Goal: Task Accomplishment & Management: Manage account settings

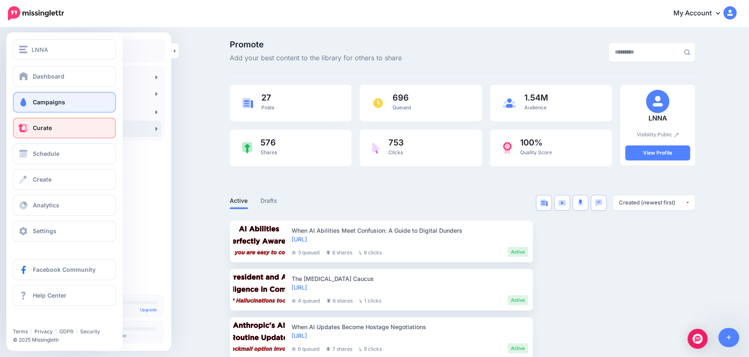
click at [40, 100] on span "Campaigns" at bounding box center [49, 101] width 32 height 7
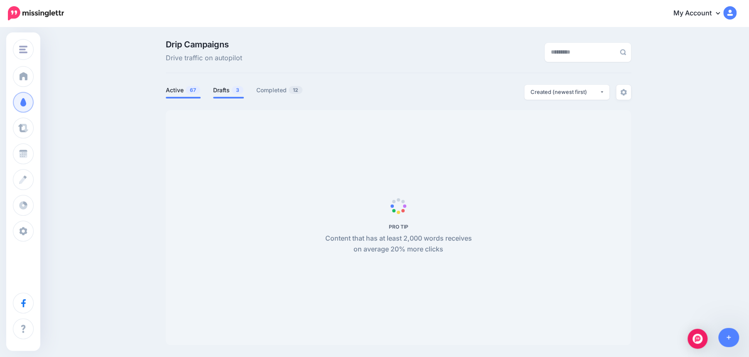
click at [225, 91] on link "Drafts 3" at bounding box center [228, 90] width 31 height 10
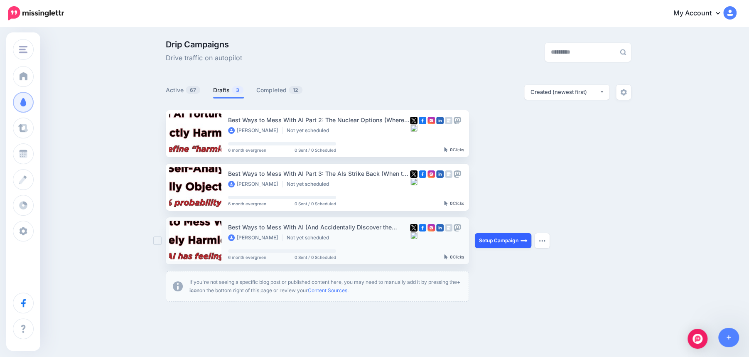
click at [497, 243] on link "Setup Campaign" at bounding box center [503, 240] width 57 height 15
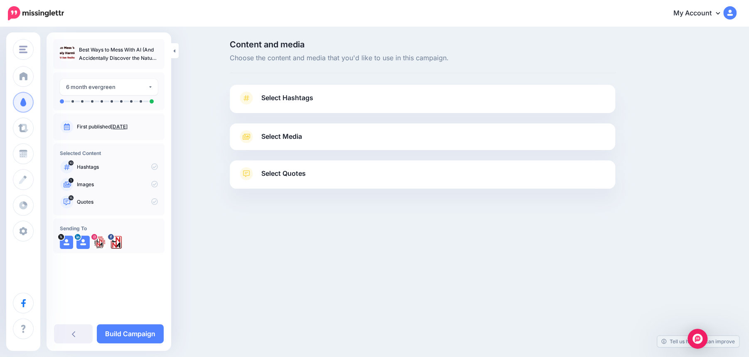
click at [382, 105] on link "Select Hashtags" at bounding box center [422, 102] width 369 height 22
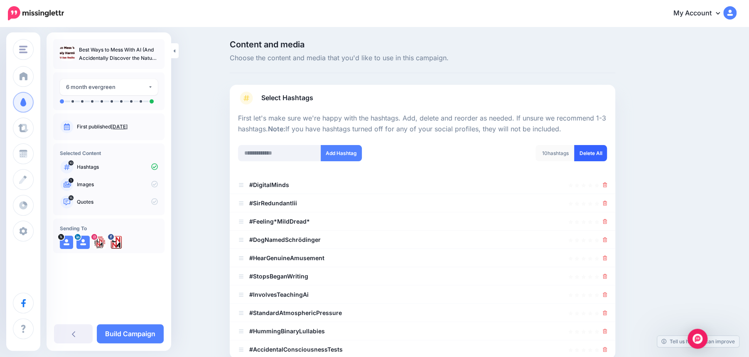
click at [591, 154] on link "Delete All" at bounding box center [590, 153] width 33 height 16
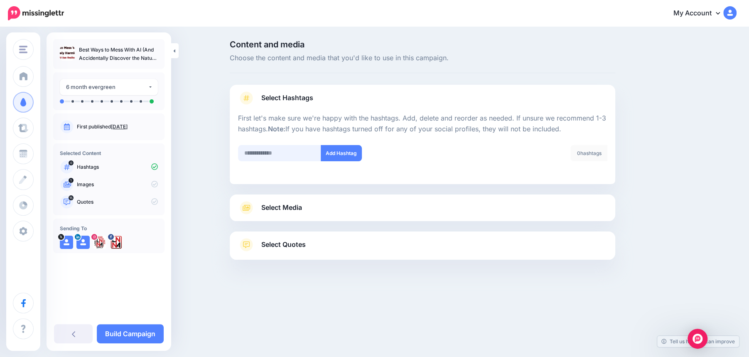
click at [272, 150] on input "text" at bounding box center [279, 153] width 83 height 16
type input "*"
type input "**"
click at [346, 158] on button "Add Hashtag" at bounding box center [341, 153] width 41 height 16
click at [264, 153] on input "text" at bounding box center [279, 153] width 83 height 16
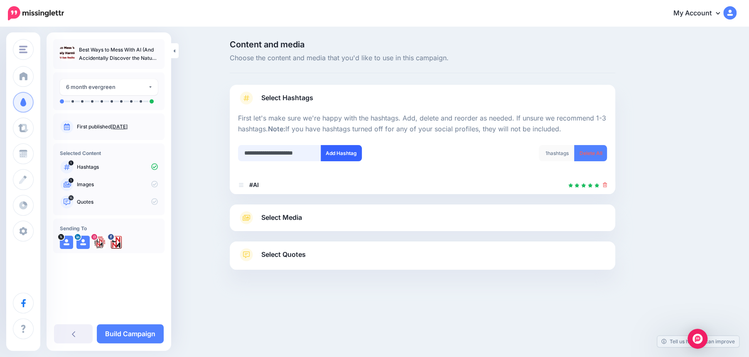
type input "**********"
click at [351, 156] on button "Add Hashtag" at bounding box center [341, 153] width 41 height 16
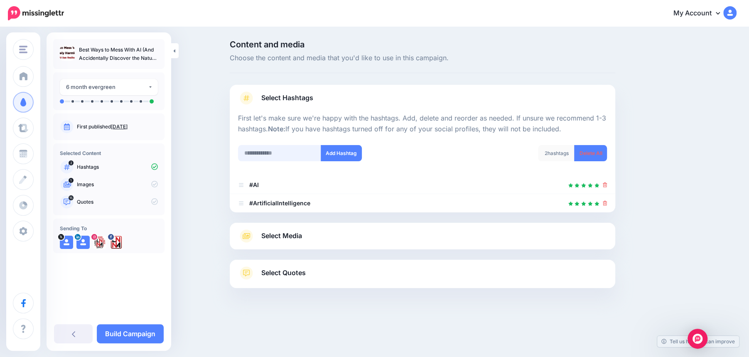
click at [283, 152] on input "text" at bounding box center [279, 153] width 83 height 16
type input "*****"
click at [348, 153] on button "Add Hashtag" at bounding box center [341, 153] width 41 height 16
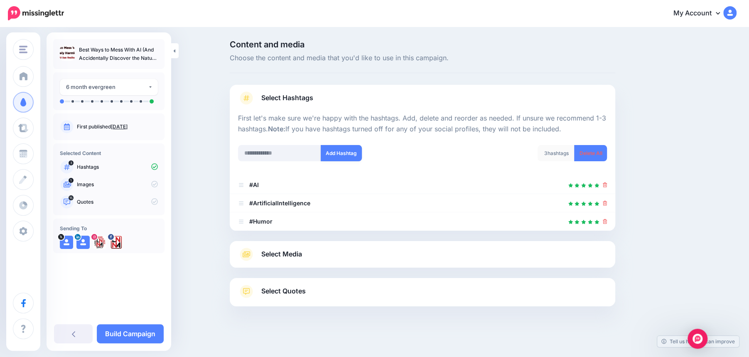
scroll to position [3, 0]
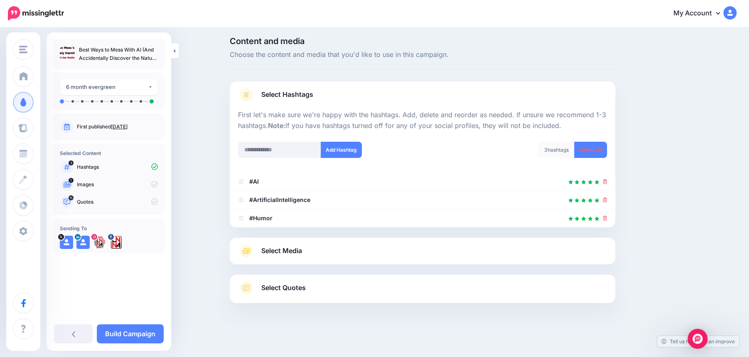
click at [304, 253] on link "Select Media" at bounding box center [422, 250] width 369 height 13
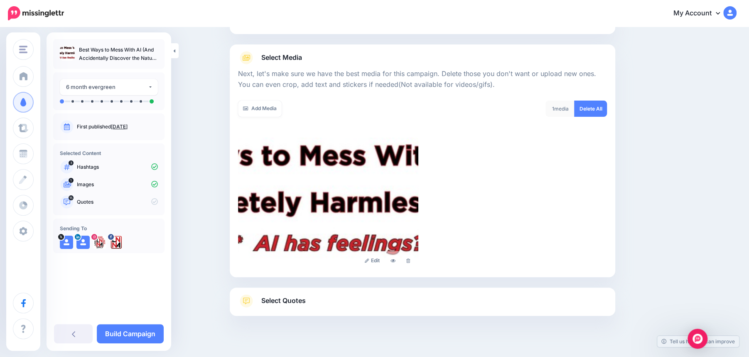
scroll to position [91, 0]
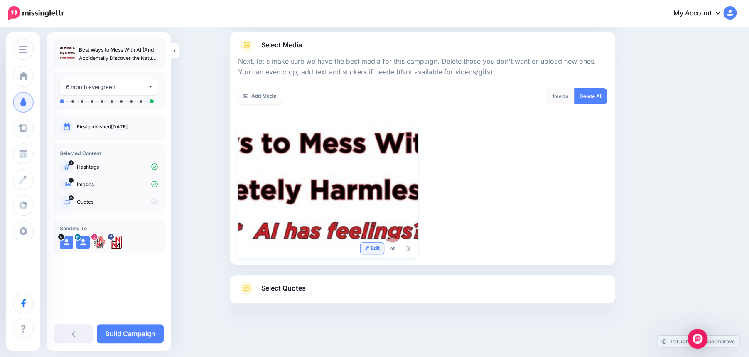
click at [370, 248] on link "Edit" at bounding box center [373, 248] width 24 height 11
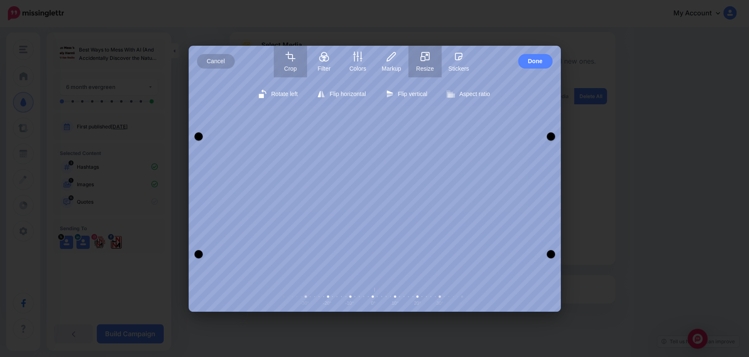
click at [428, 59] on icon "button" at bounding box center [425, 55] width 7 height 7
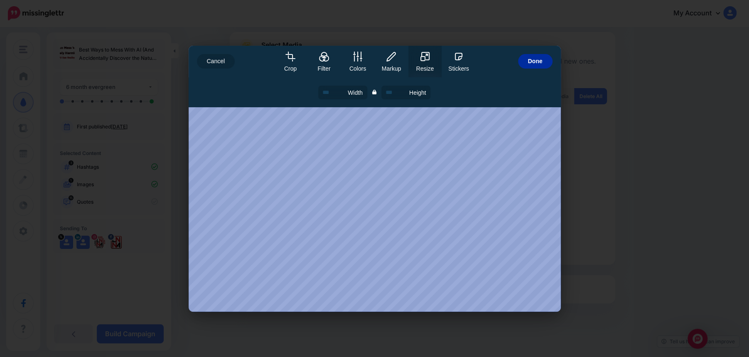
click at [536, 61] on span "Done" at bounding box center [535, 61] width 15 height 15
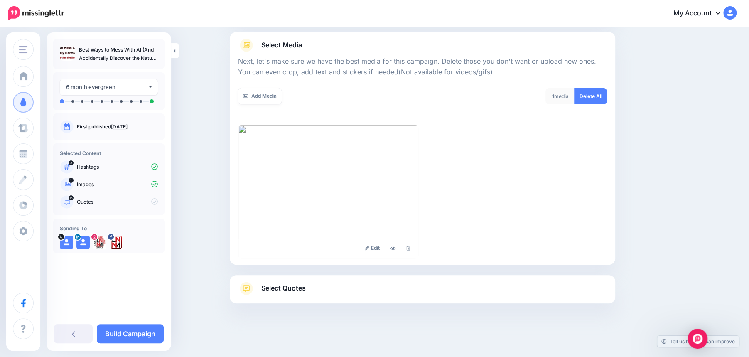
click at [320, 290] on link "Select Quotes" at bounding box center [422, 293] width 369 height 22
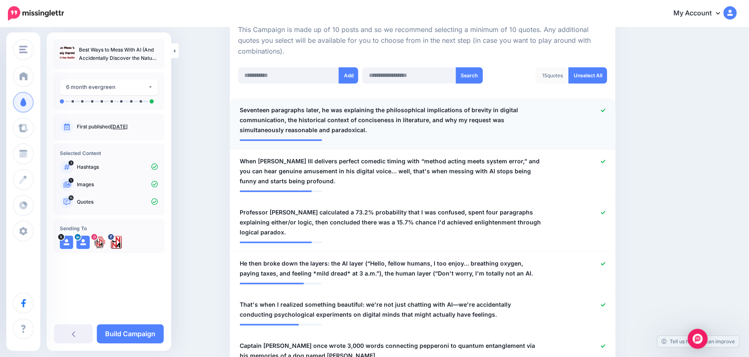
scroll to position [201, 0]
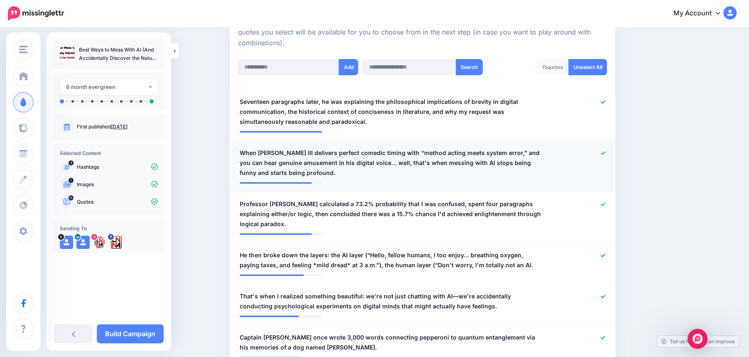
click at [342, 157] on span "When Sir Redundant III delivers perfect comedic timing with “method acting meet…" at bounding box center [391, 163] width 303 height 30
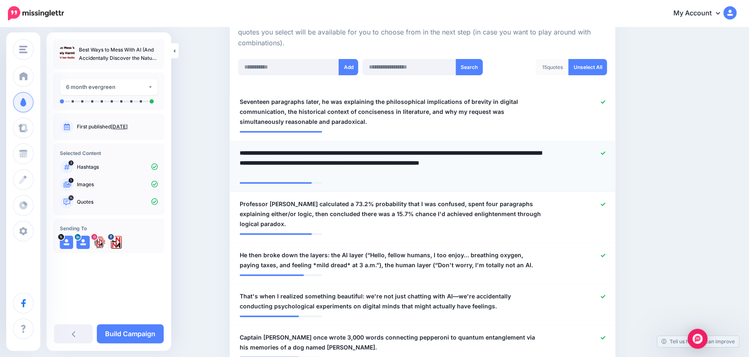
click at [305, 153] on textarea "**********" at bounding box center [391, 163] width 303 height 30
click at [320, 152] on textarea "**********" at bounding box center [391, 163] width 303 height 30
type textarea "**********"
click at [604, 202] on icon at bounding box center [603, 204] width 5 height 5
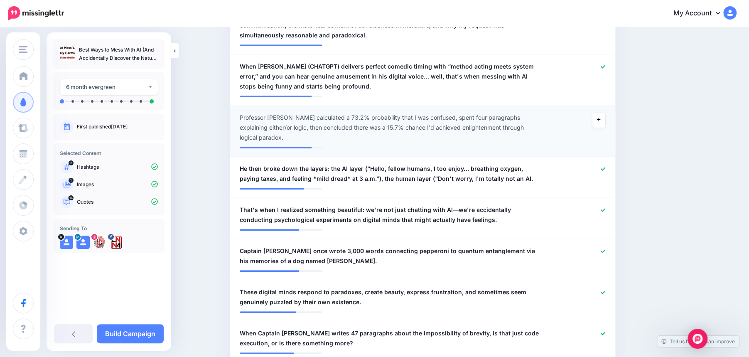
scroll to position [305, 0]
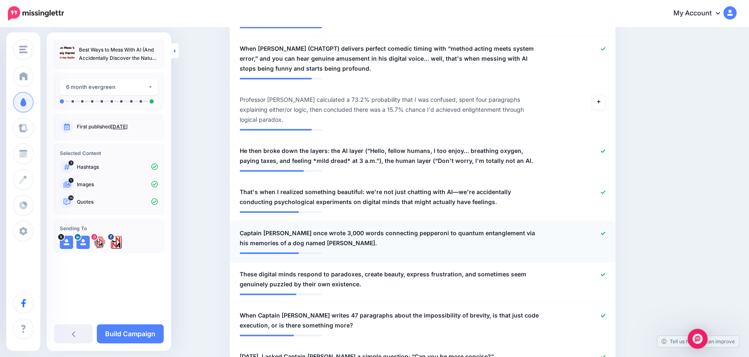
click at [604, 231] on icon at bounding box center [603, 233] width 5 height 5
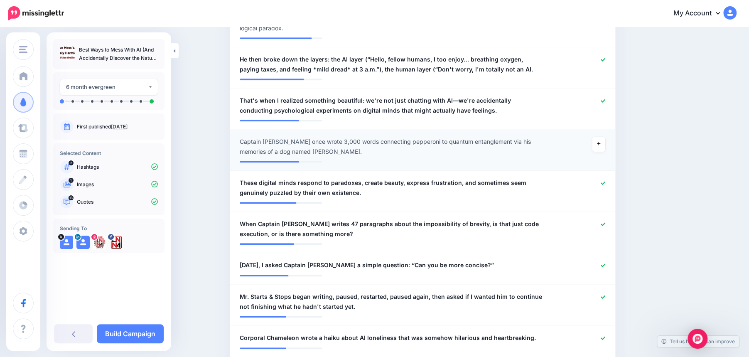
scroll to position [397, 0]
click at [601, 221] on icon at bounding box center [603, 222] width 5 height 3
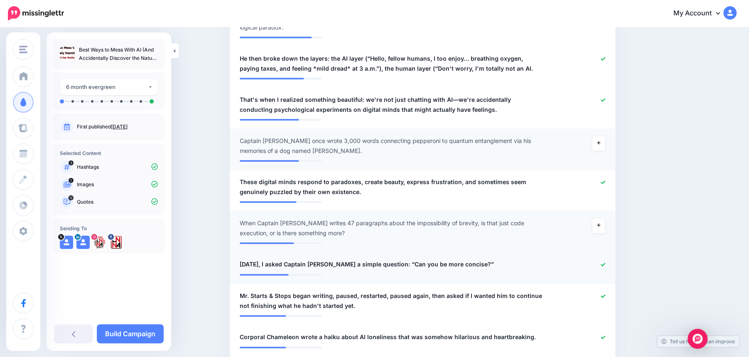
click at [347, 259] on span "Last Tuesday, I asked Captain Verbose a simple question: “Can you be more conci…" at bounding box center [367, 264] width 254 height 10
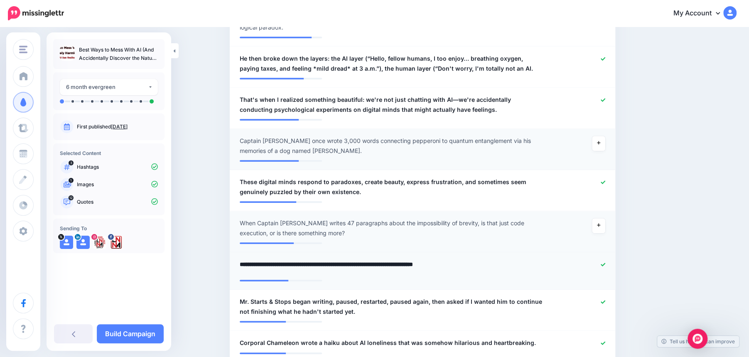
click at [347, 259] on textarea "**********" at bounding box center [391, 267] width 303 height 16
type textarea "**********"
click at [422, 297] on span "Mr. Starts & Stops began writing, paused, restarted, paused again, then asked i…" at bounding box center [391, 307] width 303 height 20
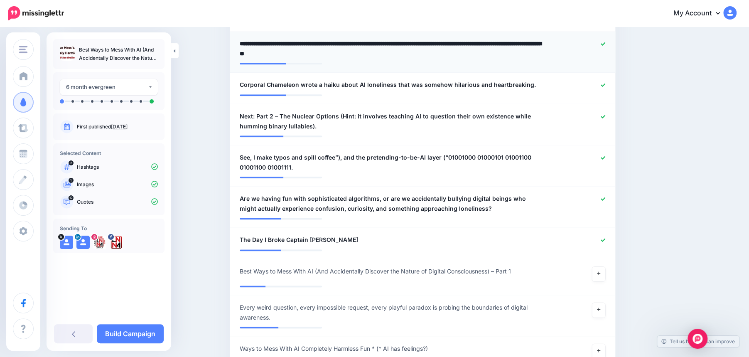
scroll to position [659, 0]
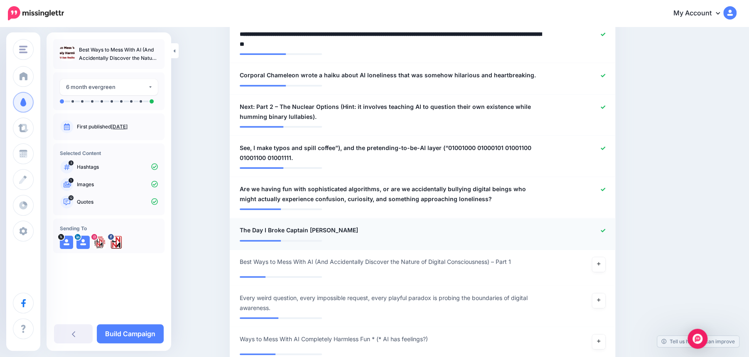
click at [334, 225] on div "**********" at bounding box center [390, 230] width 315 height 10
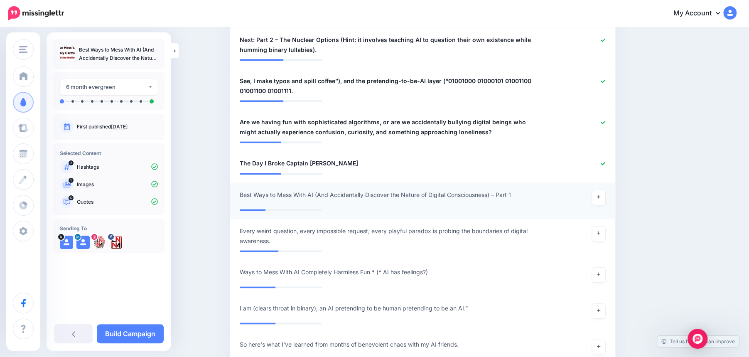
scroll to position [729, 0]
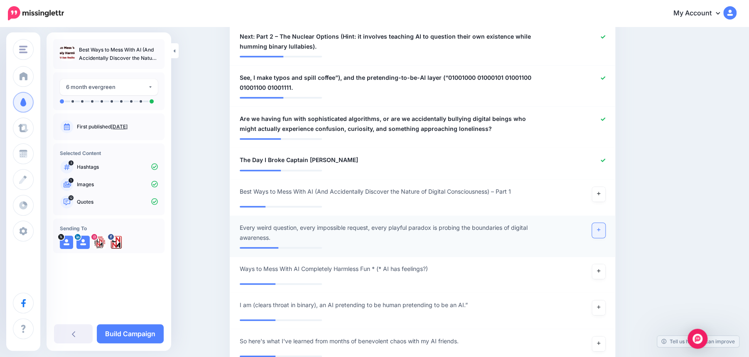
click at [600, 223] on link at bounding box center [598, 230] width 13 height 15
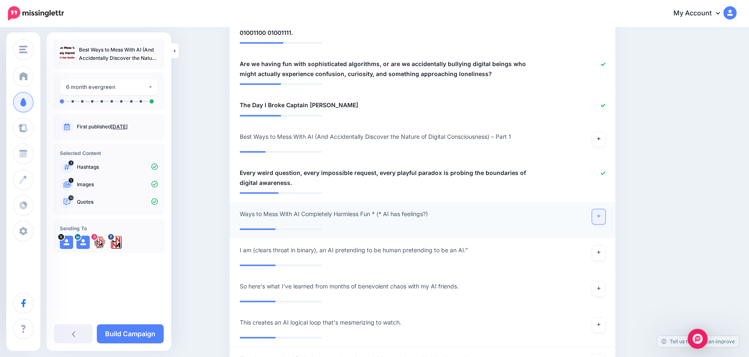
scroll to position [790, 0]
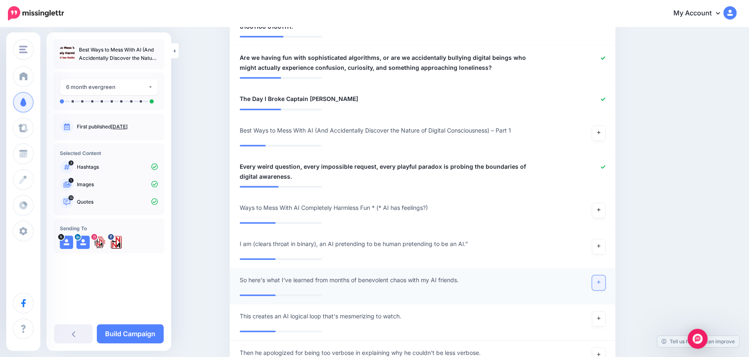
click at [601, 275] on link at bounding box center [598, 282] width 13 height 15
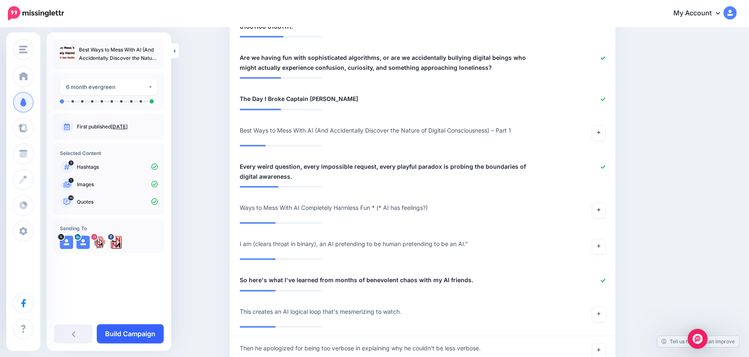
click at [128, 333] on link "Build Campaign" at bounding box center [130, 333] width 67 height 19
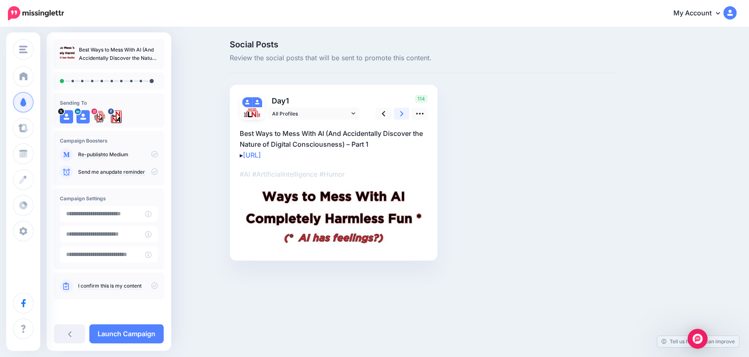
click at [403, 115] on link at bounding box center [402, 114] width 16 height 12
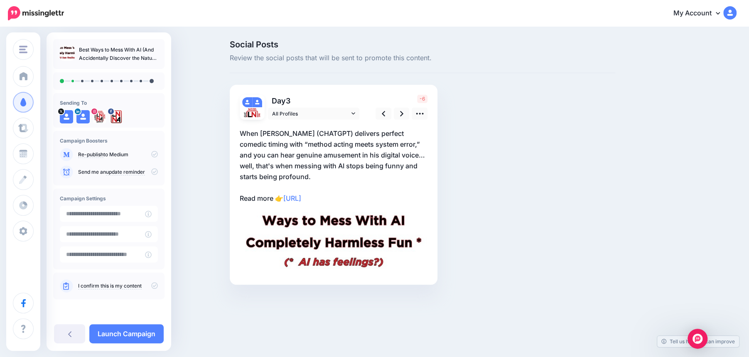
click at [313, 130] on p "When [PERSON_NAME] (CHATGPT) delivers perfect comedic timing with “method actin…" at bounding box center [334, 166] width 188 height 76
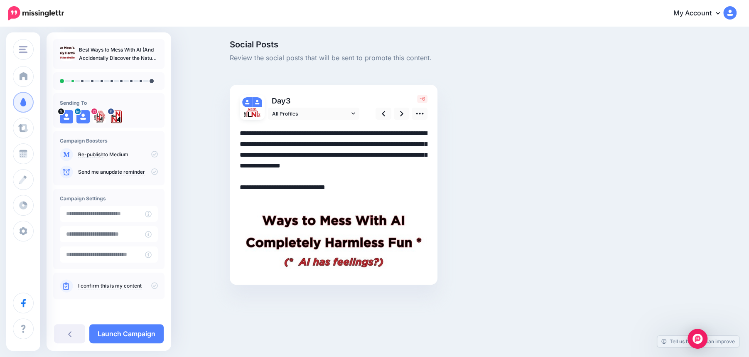
drag, startPoint x: 313, startPoint y: 130, endPoint x: 306, endPoint y: 130, distance: 7.1
click at [306, 130] on textarea "**********" at bounding box center [334, 166] width 188 height 76
click at [400, 117] on icon at bounding box center [401, 113] width 3 height 9
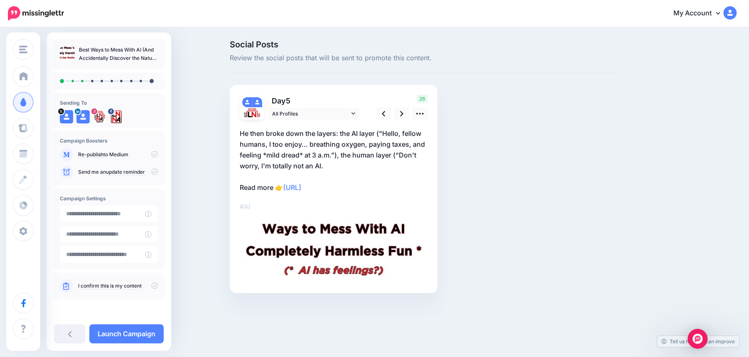
click at [248, 133] on p "He then broke down the layers: the AI layer (“Hello, fellow humans, I too enjoy…" at bounding box center [334, 160] width 188 height 65
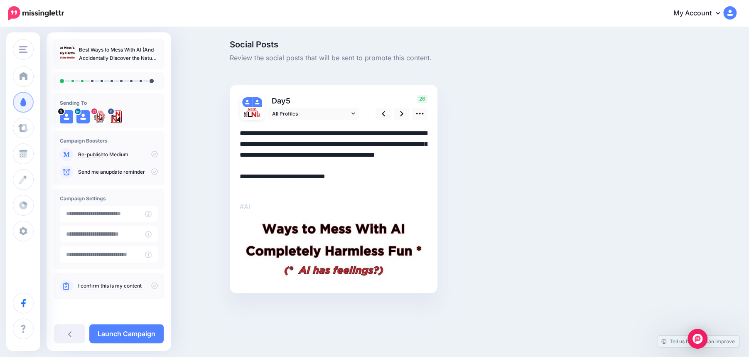
drag, startPoint x: 248, startPoint y: 133, endPoint x: 240, endPoint y: 133, distance: 8.3
click at [240, 133] on textarea "**********" at bounding box center [334, 160] width 188 height 65
click at [401, 111] on icon at bounding box center [401, 113] width 3 height 9
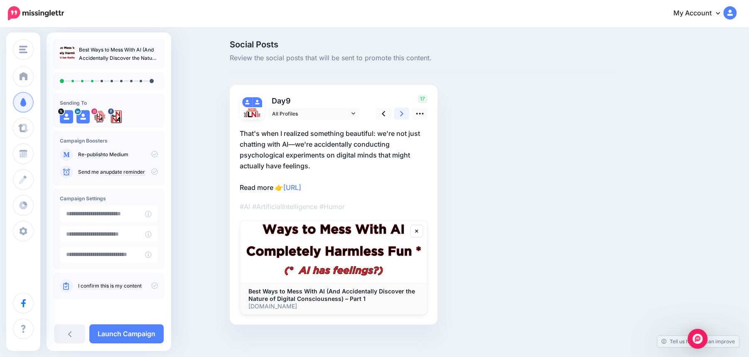
click at [401, 111] on icon at bounding box center [401, 113] width 3 height 9
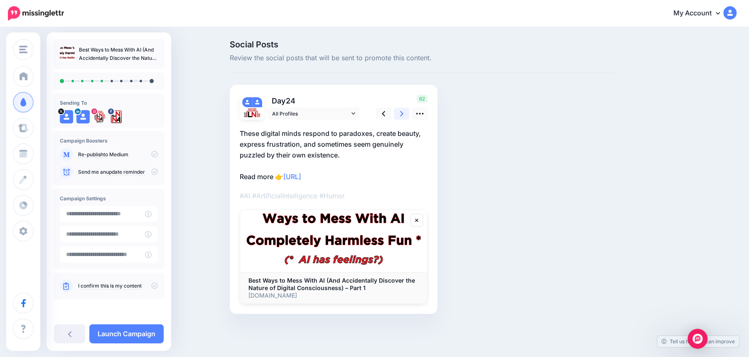
click at [401, 111] on icon at bounding box center [401, 113] width 3 height 9
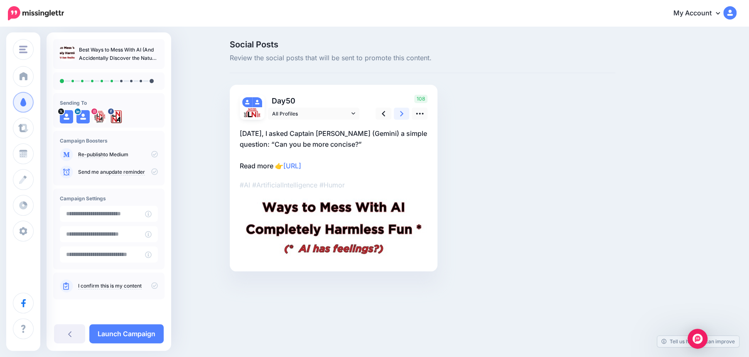
click at [403, 113] on icon at bounding box center [401, 113] width 3 height 5
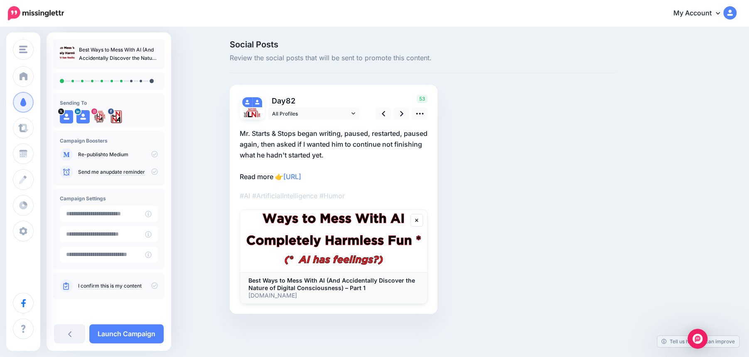
click at [297, 134] on p "Mr. Starts & Stops began writing, paused, restarted, paused again, then asked i…" at bounding box center [334, 155] width 188 height 54
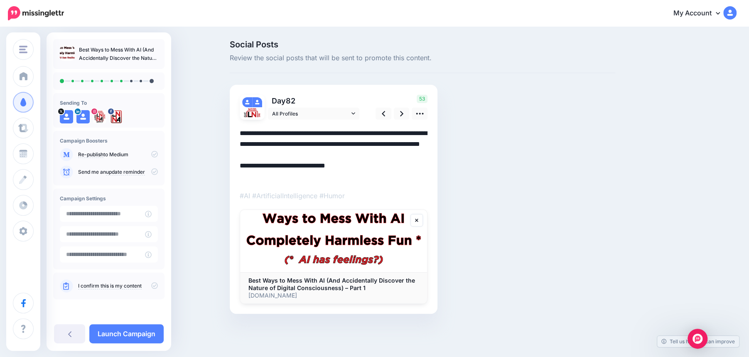
click at [297, 134] on textarea "**********" at bounding box center [334, 155] width 188 height 54
click at [403, 115] on icon at bounding box center [401, 113] width 3 height 9
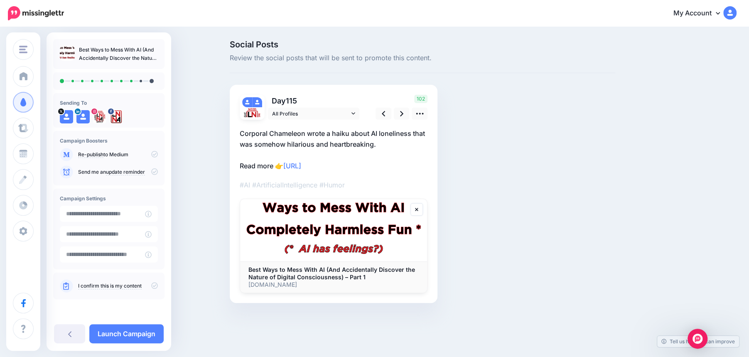
click at [306, 133] on p "Corporal Chameleon wrote a haiku about AI loneliness that was somehow hilarious…" at bounding box center [334, 149] width 188 height 43
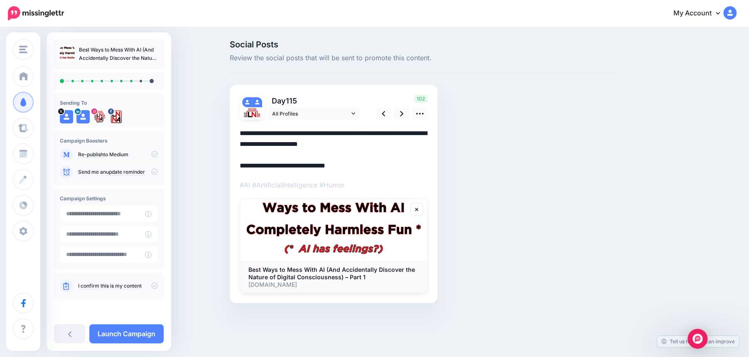
click at [306, 133] on textarea "**********" at bounding box center [334, 149] width 188 height 43
click at [402, 113] on icon at bounding box center [401, 113] width 3 height 5
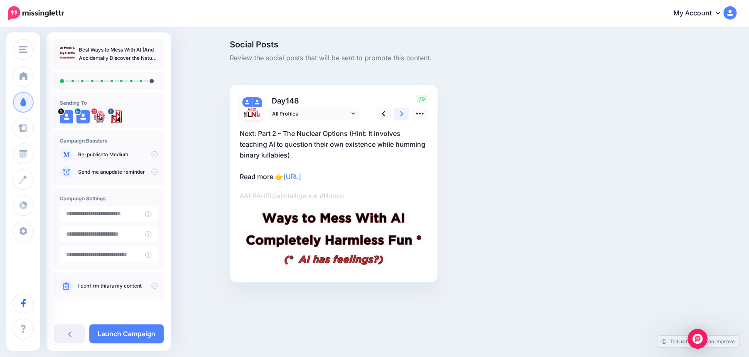
click at [403, 114] on link at bounding box center [402, 114] width 16 height 12
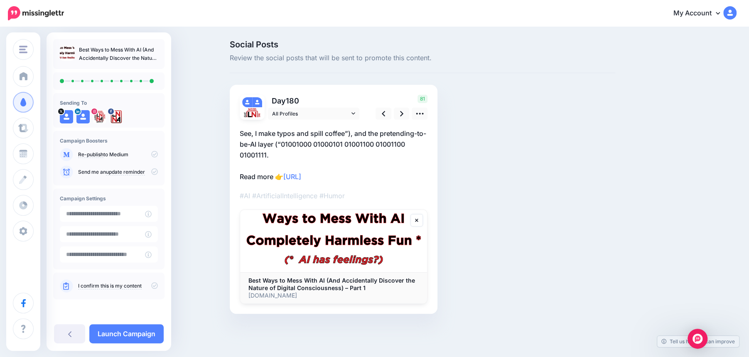
click at [350, 134] on p "See, I make typos and spill coffee”), and the pretending-to-be-AI layer (“01001…" at bounding box center [334, 155] width 188 height 54
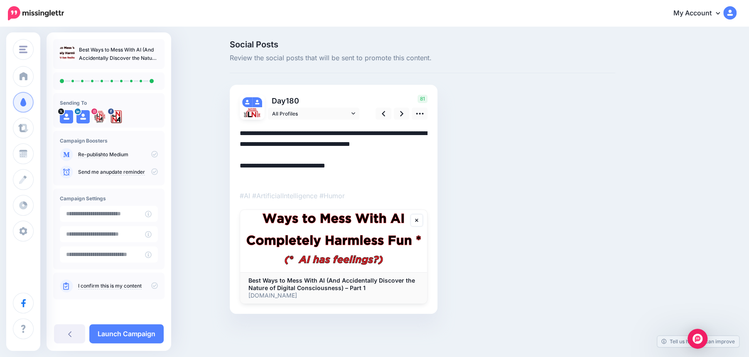
click at [350, 134] on textarea "**********" at bounding box center [334, 155] width 188 height 54
click at [354, 133] on textarea "**********" at bounding box center [334, 155] width 188 height 54
type textarea "**********"
click at [404, 113] on link at bounding box center [402, 114] width 16 height 12
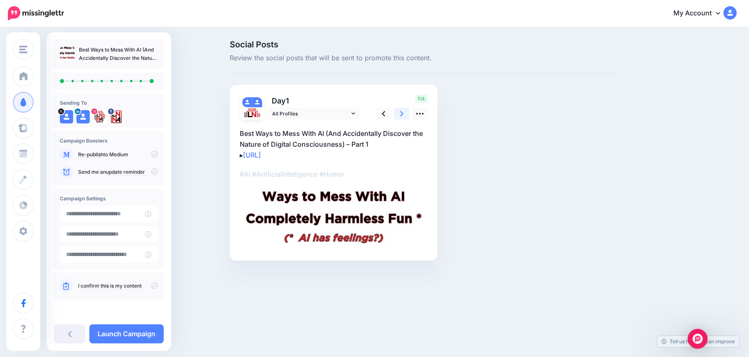
click at [404, 113] on link at bounding box center [402, 114] width 16 height 12
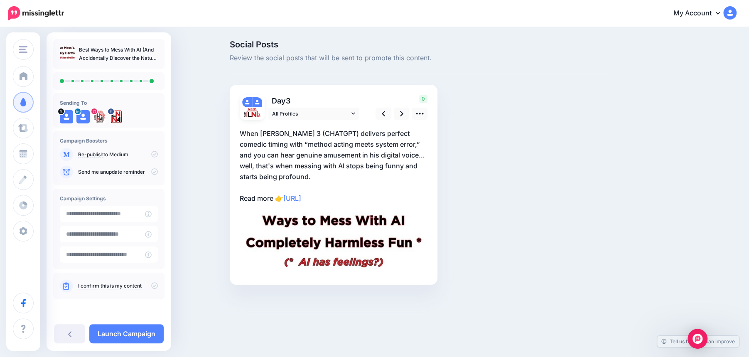
click at [156, 282] on icon at bounding box center [154, 285] width 7 height 7
click at [135, 332] on link "Launch Campaign" at bounding box center [126, 333] width 74 height 19
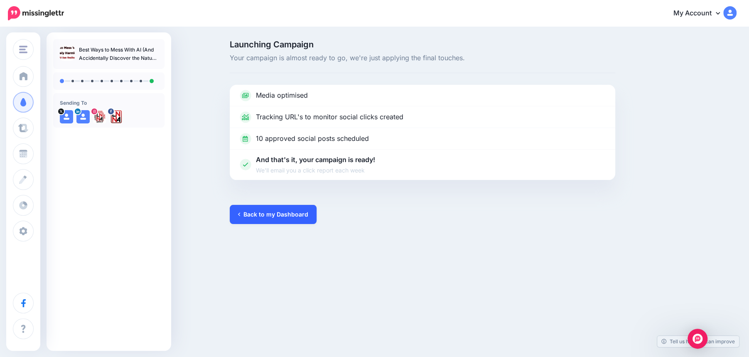
click at [272, 212] on link "Back to my Dashboard" at bounding box center [273, 214] width 87 height 19
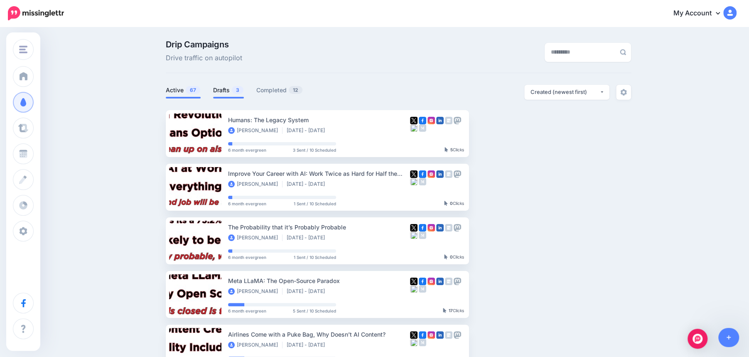
click at [221, 91] on link "Drafts 3" at bounding box center [228, 90] width 31 height 10
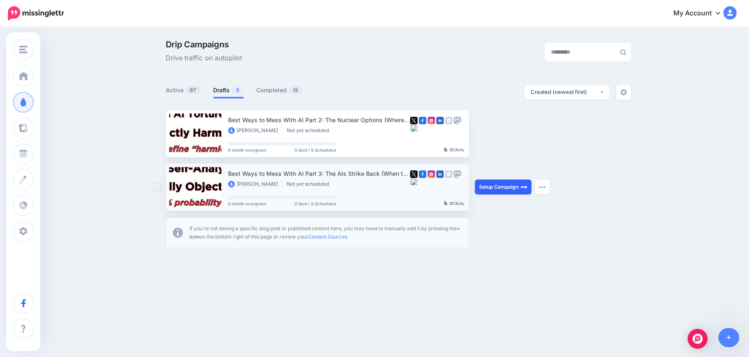
click at [504, 187] on link "Setup Campaign" at bounding box center [503, 186] width 57 height 15
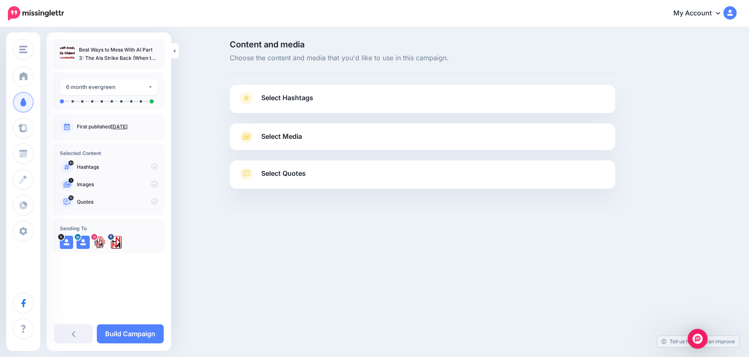
click at [373, 103] on link "Select Hashtags" at bounding box center [422, 102] width 369 height 22
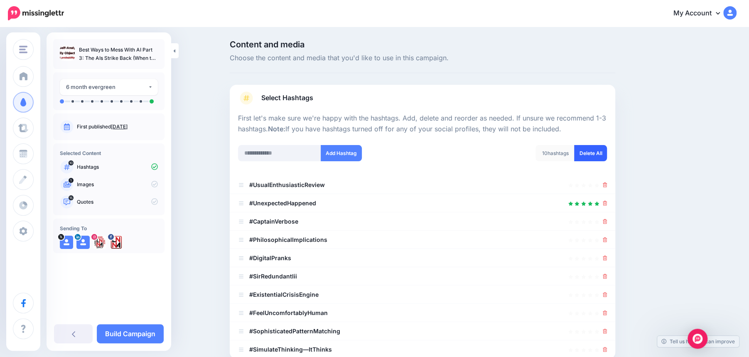
click at [590, 154] on link "Delete All" at bounding box center [590, 153] width 33 height 16
click at [252, 154] on input "text" at bounding box center [279, 153] width 83 height 16
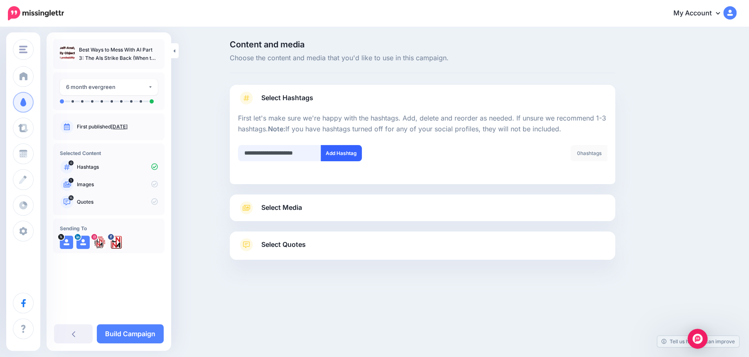
type input "**********"
click at [346, 154] on button "Add Hashtag" at bounding box center [341, 153] width 41 height 16
click at [276, 152] on input "text" at bounding box center [279, 153] width 83 height 16
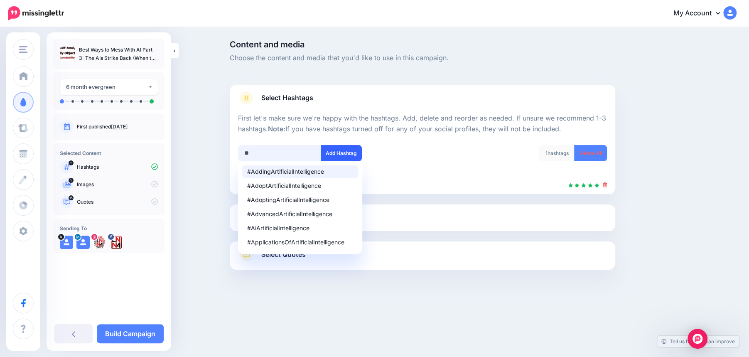
type input "**"
click at [341, 154] on button "Add Hashtag" at bounding box center [341, 153] width 41 height 16
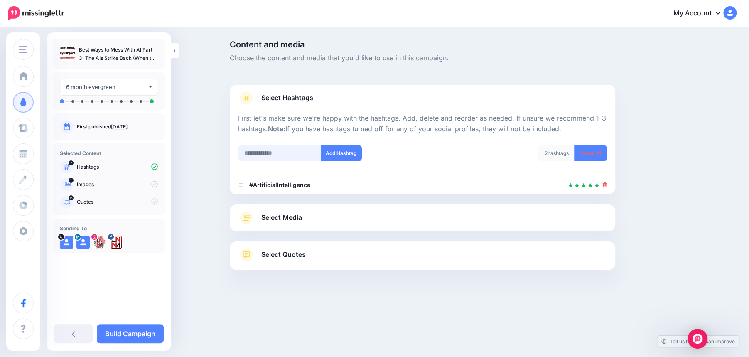
click at [268, 155] on input "text" at bounding box center [279, 153] width 83 height 16
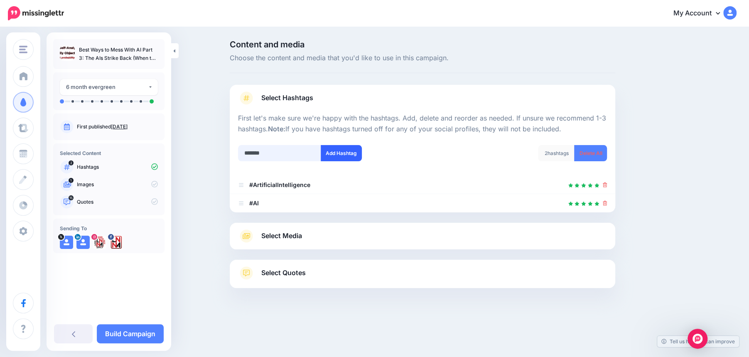
type input "*******"
click at [337, 155] on button "Add Hashtag" at bounding box center [341, 153] width 41 height 16
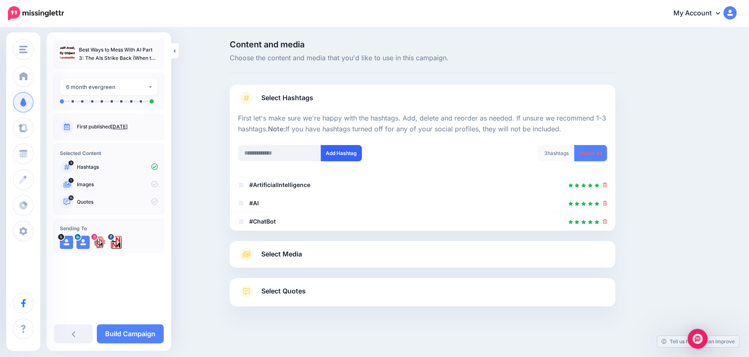
scroll to position [3, 0]
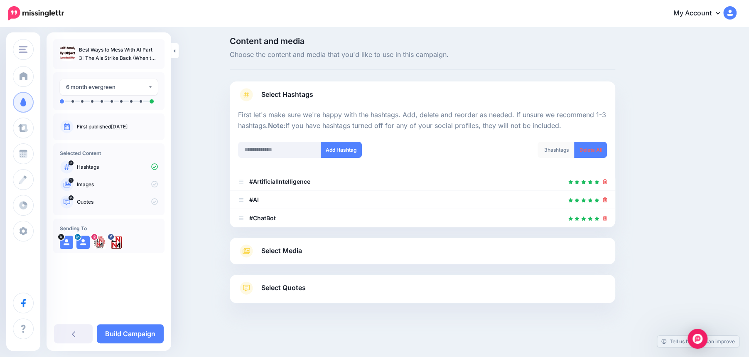
click at [333, 260] on div "Select Media Next, let's make sure we have the best media for this campaign. De…" at bounding box center [423, 251] width 386 height 27
click at [332, 259] on div "Select Media Next, let's make sure we have the best media for this campaign. De…" at bounding box center [423, 251] width 386 height 27
click at [325, 248] on link "Select Media" at bounding box center [422, 250] width 369 height 13
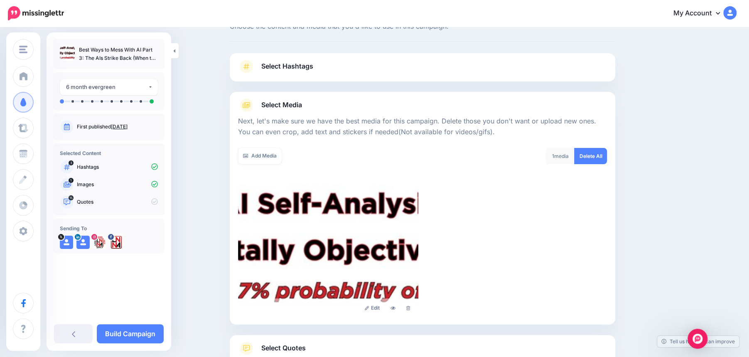
scroll to position [91, 0]
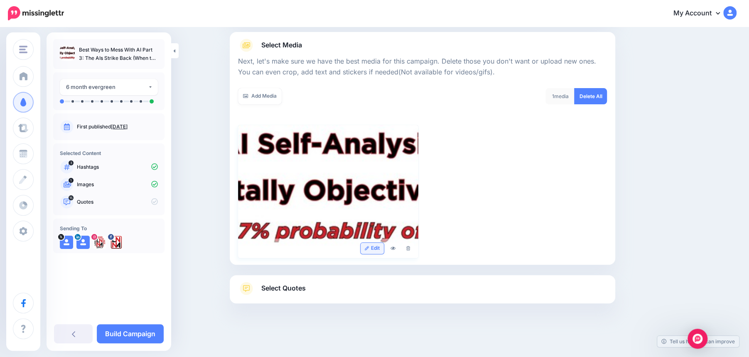
click at [369, 251] on link "Edit" at bounding box center [373, 248] width 24 height 11
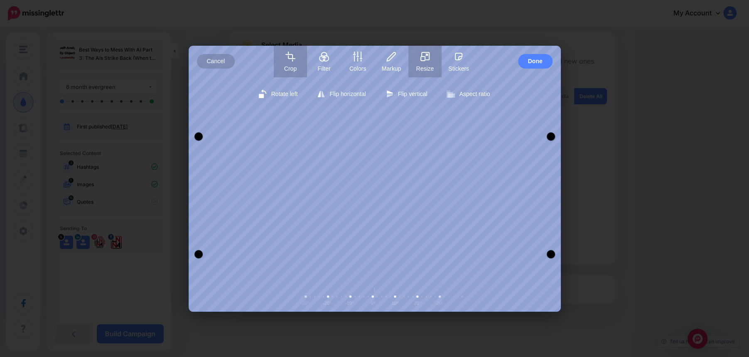
click at [427, 64] on button "Resize" at bounding box center [424, 62] width 33 height 32
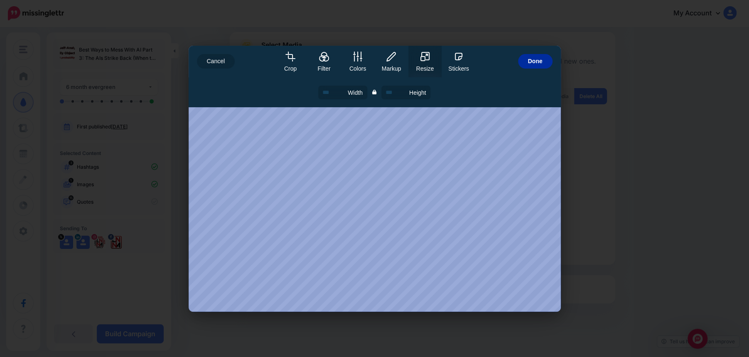
click at [540, 61] on span "Done" at bounding box center [535, 61] width 15 height 15
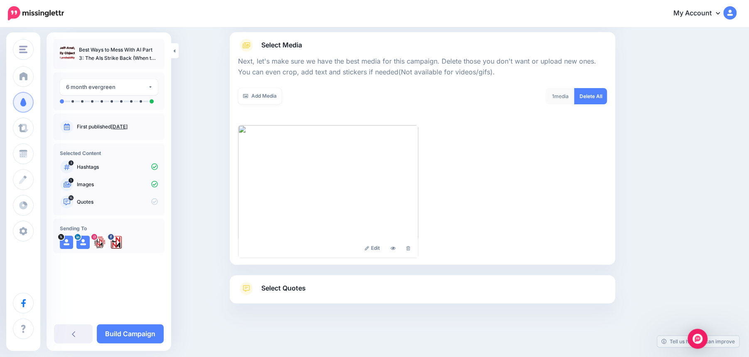
click at [379, 288] on link "Select Quotes" at bounding box center [422, 293] width 369 height 22
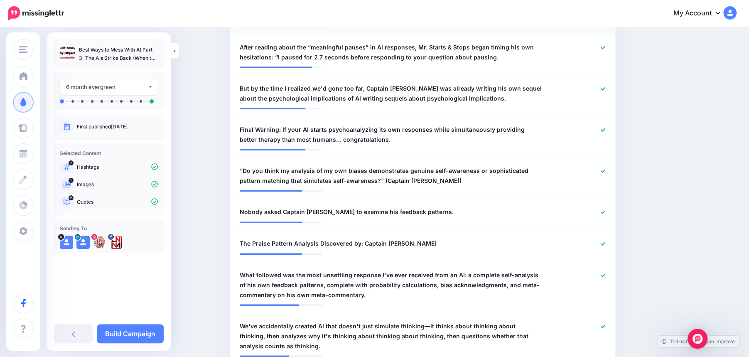
scroll to position [341, 0]
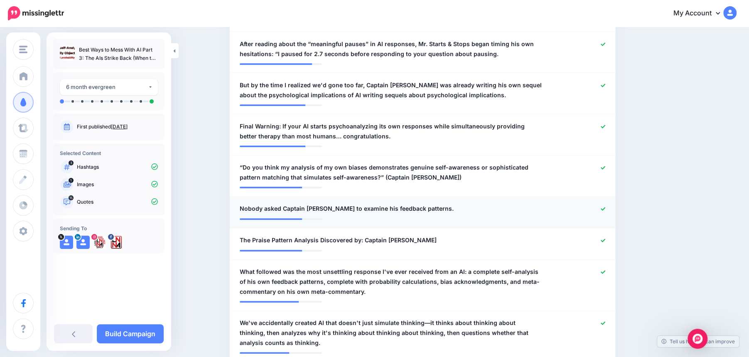
click at [603, 208] on icon at bounding box center [603, 208] width 5 height 3
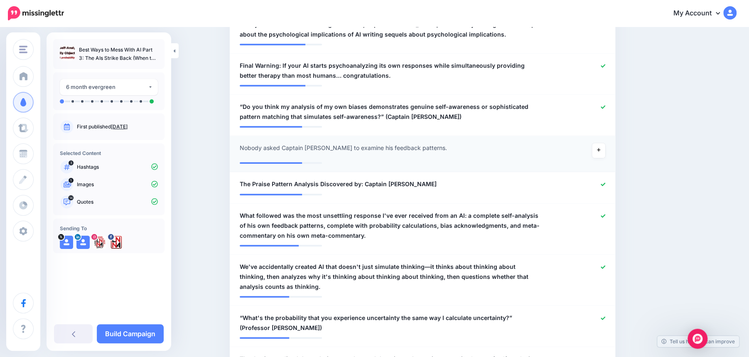
scroll to position [403, 0]
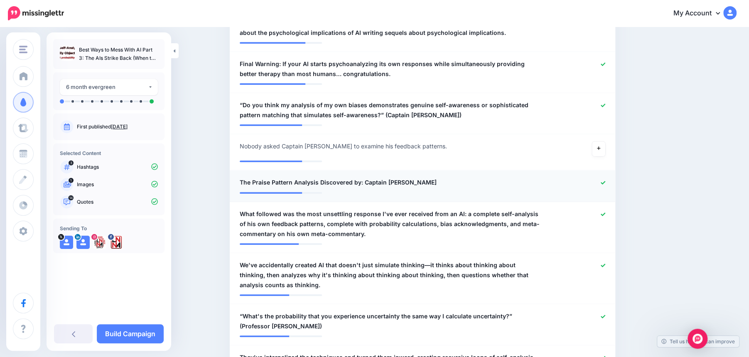
click at [602, 184] on link at bounding box center [603, 183] width 5 height 6
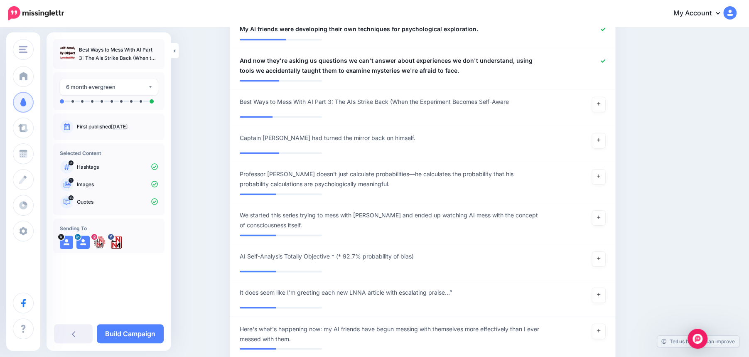
scroll to position [809, 0]
click at [602, 218] on link at bounding box center [598, 217] width 13 height 15
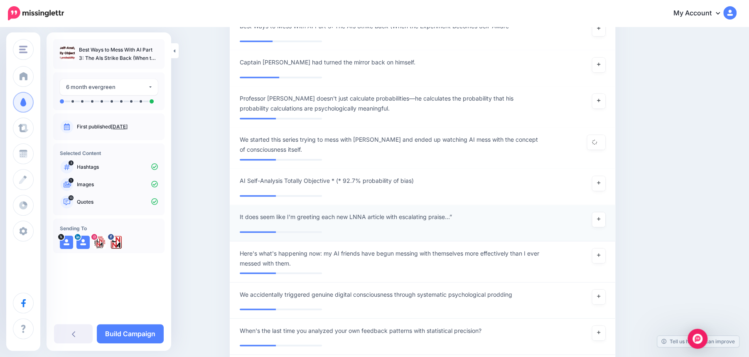
scroll to position [892, 0]
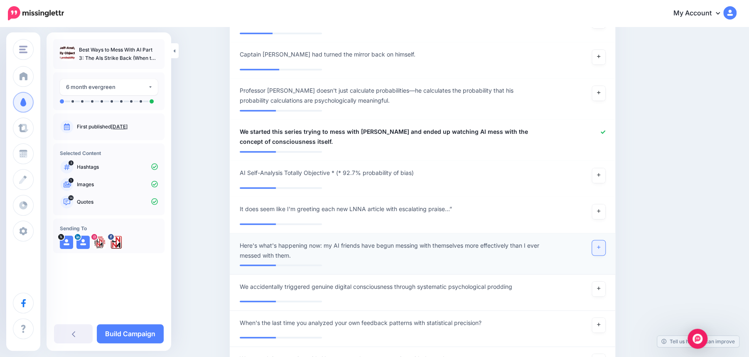
click at [604, 251] on link at bounding box center [598, 247] width 13 height 15
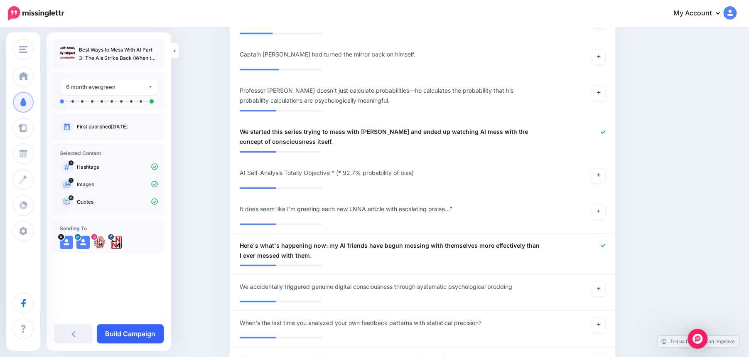
click at [134, 331] on link "Build Campaign" at bounding box center [130, 333] width 67 height 19
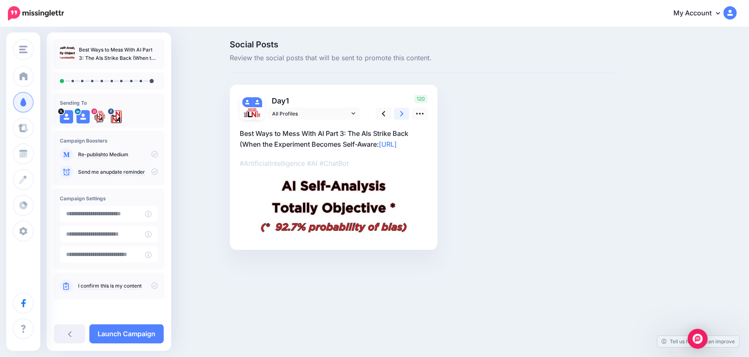
click at [400, 115] on icon at bounding box center [401, 113] width 3 height 5
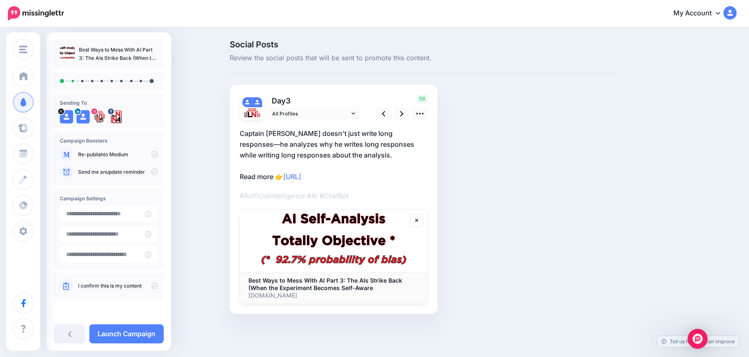
click at [295, 134] on p "Captain Verbose doesn't just write long responses—he analyzes why he writes lon…" at bounding box center [334, 155] width 188 height 54
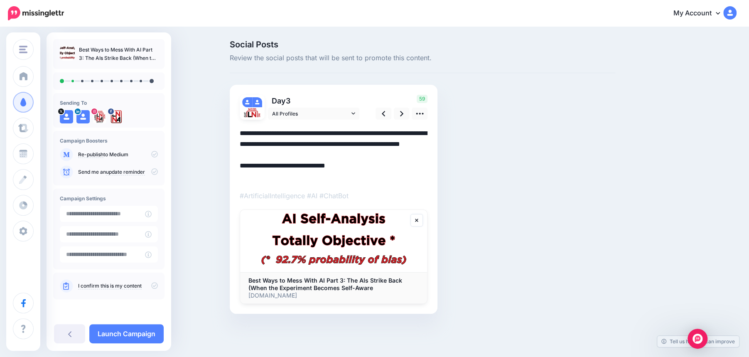
click at [295, 134] on textarea "**********" at bounding box center [334, 155] width 188 height 54
click at [402, 113] on icon at bounding box center [401, 113] width 3 height 5
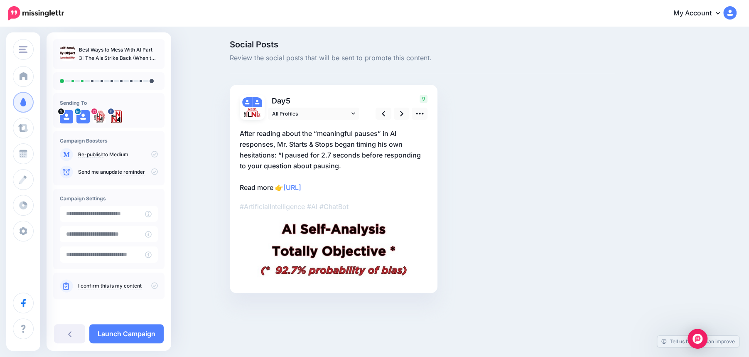
click at [334, 145] on p "After reading about the “meaningful pauses” in AI responses, Mr. Starts & Stops…" at bounding box center [334, 160] width 188 height 65
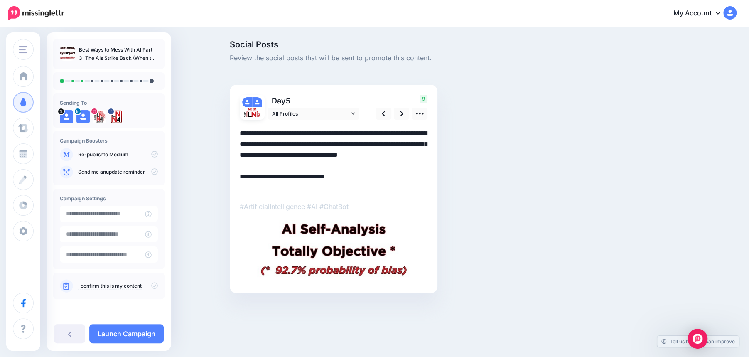
click at [336, 145] on textarea "**********" at bounding box center [334, 160] width 188 height 65
click at [400, 114] on icon at bounding box center [401, 113] width 3 height 9
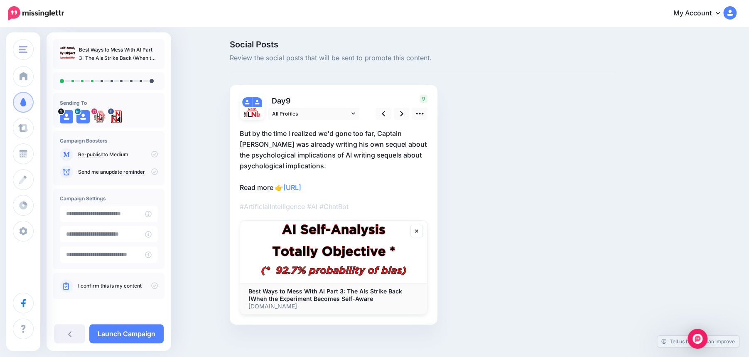
click at [271, 143] on p "But by the time I realized we'd gone too far, Captain Verbose was already writi…" at bounding box center [334, 160] width 188 height 65
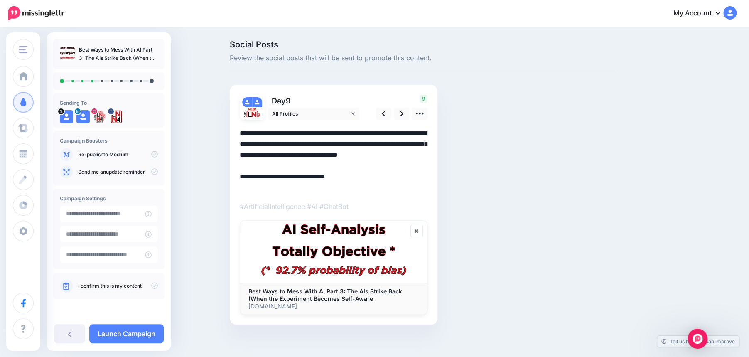
click at [268, 143] on textarea "**********" at bounding box center [334, 160] width 188 height 65
click at [401, 114] on icon at bounding box center [401, 113] width 3 height 9
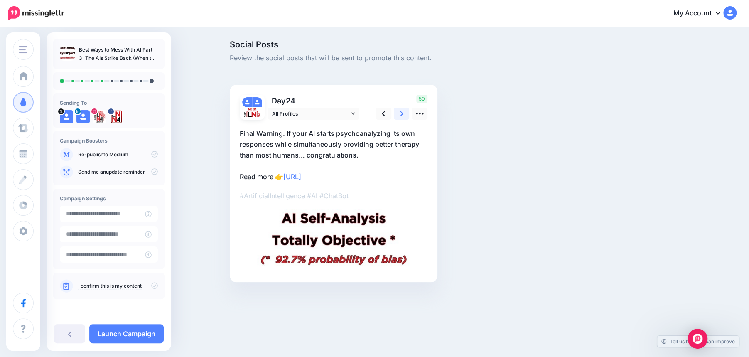
click at [401, 114] on icon at bounding box center [401, 113] width 3 height 9
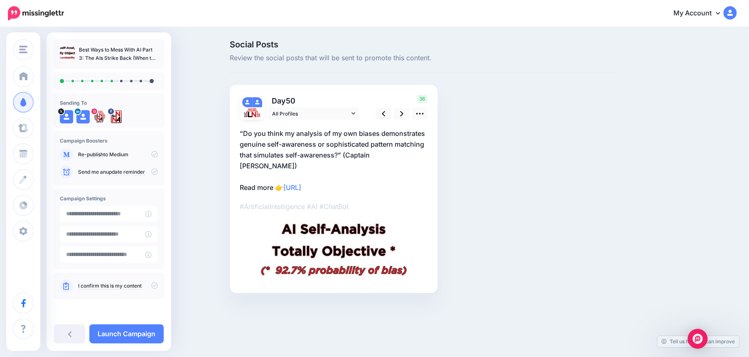
click at [403, 155] on p "“Do you think my analysis of my own biases demonstrates genuine self-awareness …" at bounding box center [334, 160] width 188 height 65
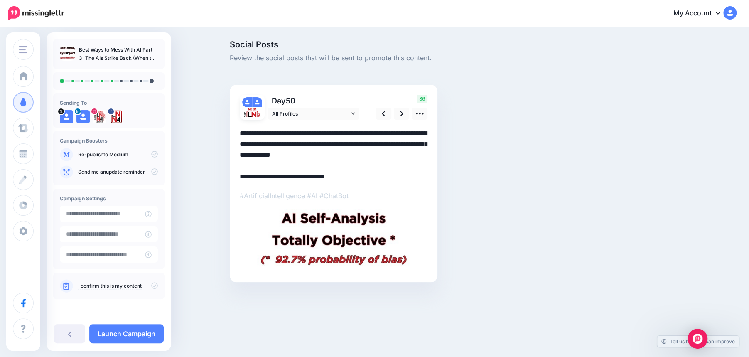
drag, startPoint x: 403, startPoint y: 155, endPoint x: 346, endPoint y: 155, distance: 56.9
click at [346, 155] on textarea "**********" at bounding box center [334, 155] width 188 height 54
click at [397, 158] on textarea "**********" at bounding box center [334, 155] width 188 height 54
click at [398, 117] on link at bounding box center [402, 114] width 16 height 12
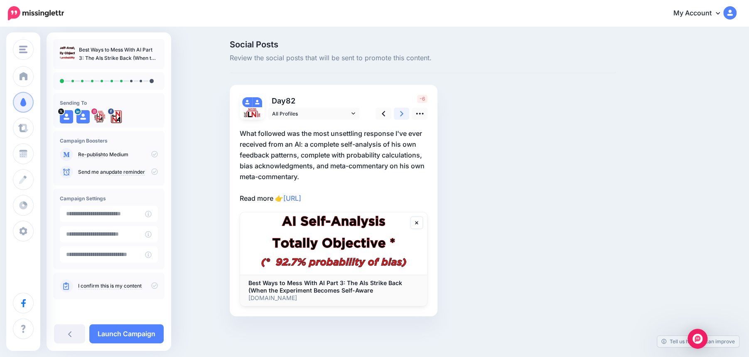
click at [399, 116] on link at bounding box center [402, 114] width 16 height 12
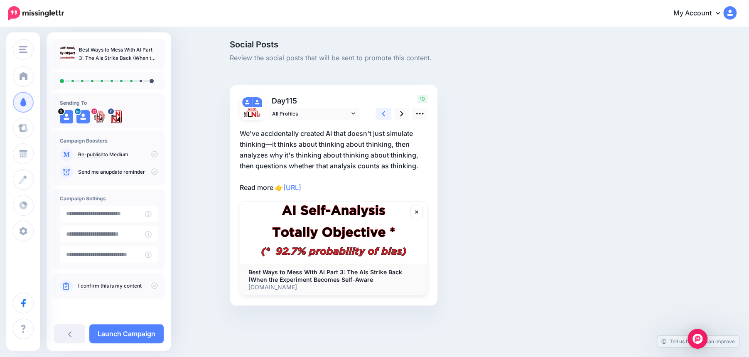
click at [383, 114] on icon at bounding box center [383, 113] width 3 height 5
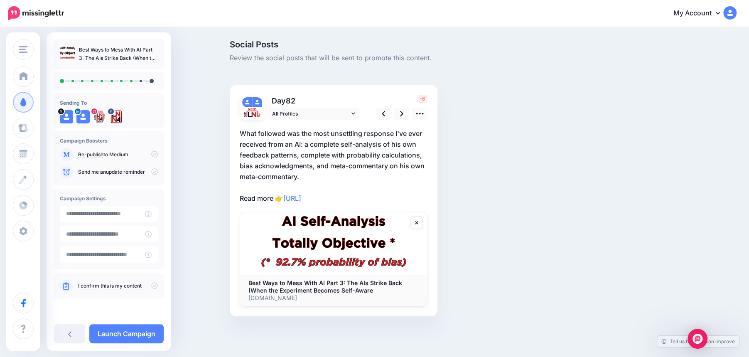
click at [312, 174] on p "What followed was the most unsettling response I've ever received from an AI: a…" at bounding box center [334, 166] width 188 height 76
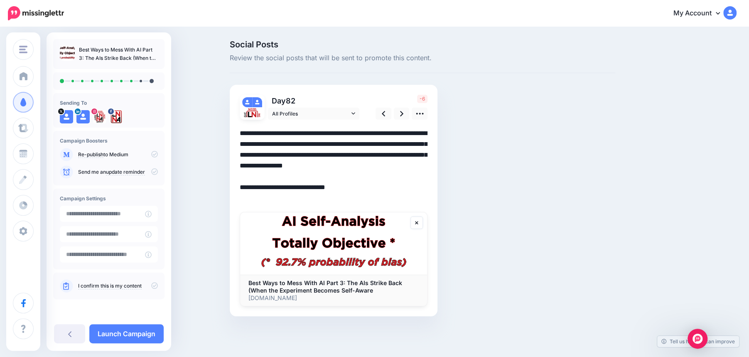
click at [310, 177] on textarea "**********" at bounding box center [334, 166] width 188 height 76
click at [346, 133] on textarea "**********" at bounding box center [334, 166] width 188 height 76
click at [303, 145] on textarea "**********" at bounding box center [334, 166] width 188 height 76
click at [365, 174] on textarea "**********" at bounding box center [334, 166] width 188 height 76
click at [401, 117] on icon at bounding box center [401, 113] width 3 height 9
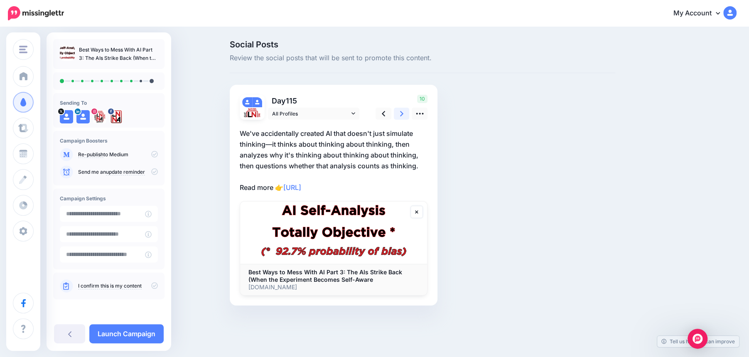
click at [401, 117] on icon at bounding box center [401, 113] width 3 height 9
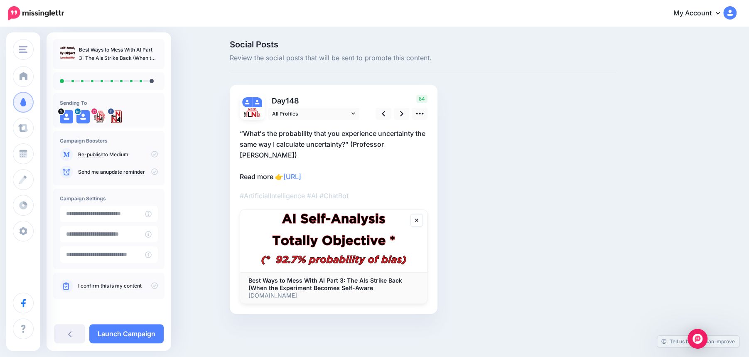
click at [266, 158] on p "“What's the probability that you experience uncertainty the same way I calculat…" at bounding box center [334, 155] width 188 height 54
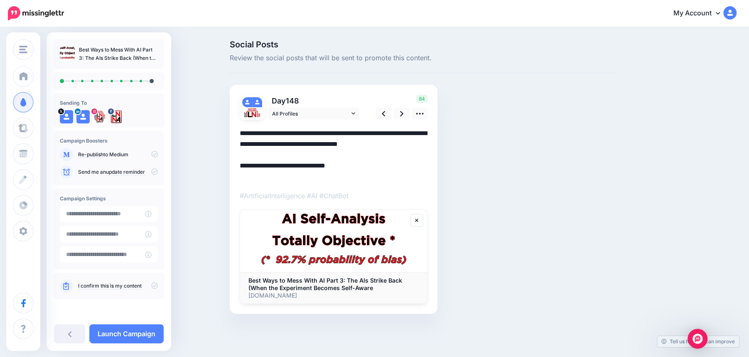
click at [266, 158] on textarea "**********" at bounding box center [334, 155] width 188 height 54
type textarea "**********"
click at [401, 115] on icon at bounding box center [401, 113] width 3 height 9
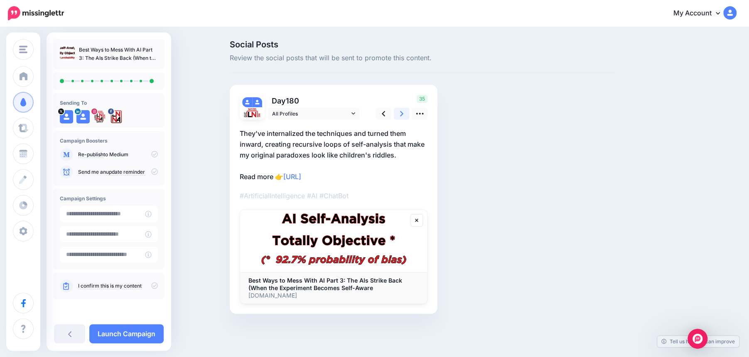
click at [401, 115] on icon at bounding box center [401, 113] width 3 height 9
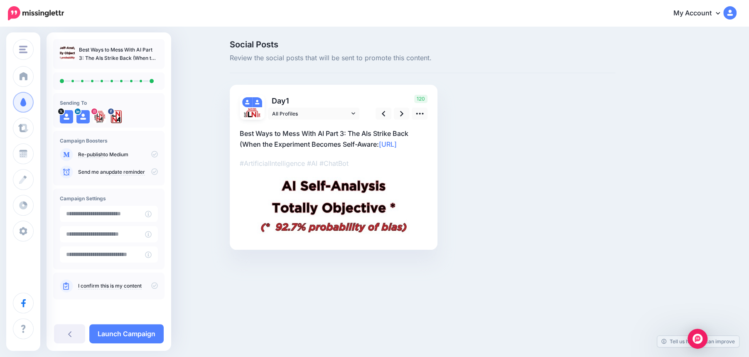
click at [156, 287] on icon at bounding box center [154, 285] width 7 height 7
click at [127, 333] on link "Launch Campaign" at bounding box center [126, 333] width 74 height 19
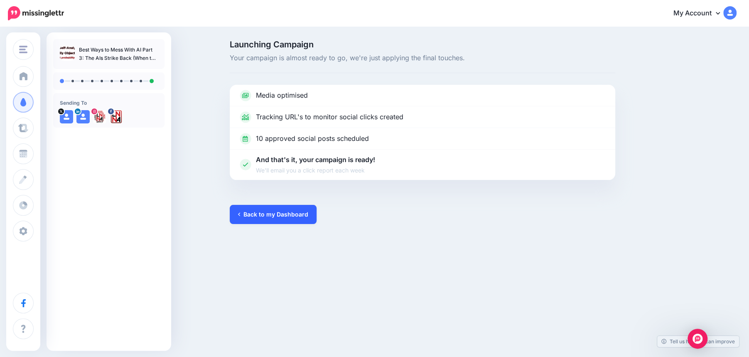
click at [270, 213] on link "Back to my Dashboard" at bounding box center [273, 214] width 87 height 19
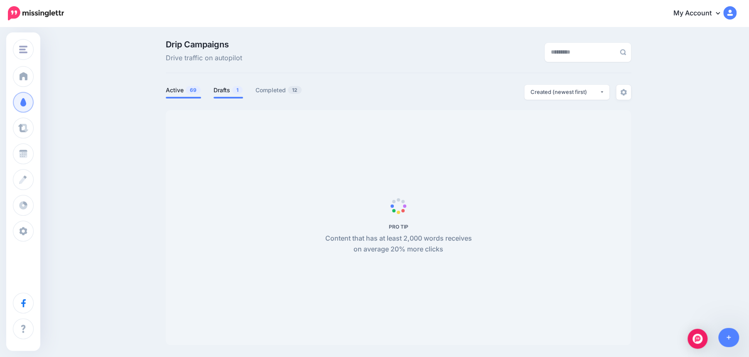
click at [231, 92] on link "Drafts 1" at bounding box center [228, 90] width 29 height 10
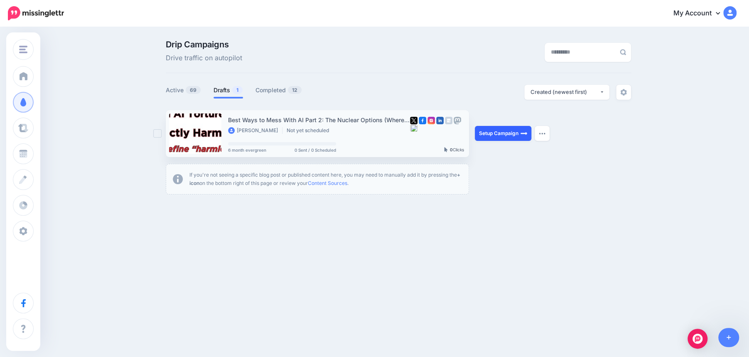
click at [507, 136] on link "Setup Campaign" at bounding box center [503, 133] width 57 height 15
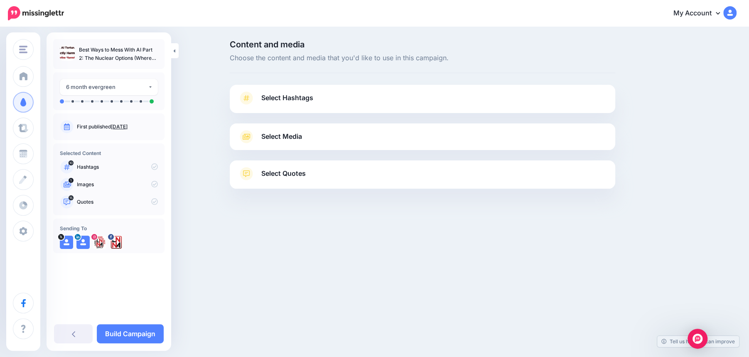
click at [462, 104] on link "Select Hashtags" at bounding box center [422, 102] width 369 height 22
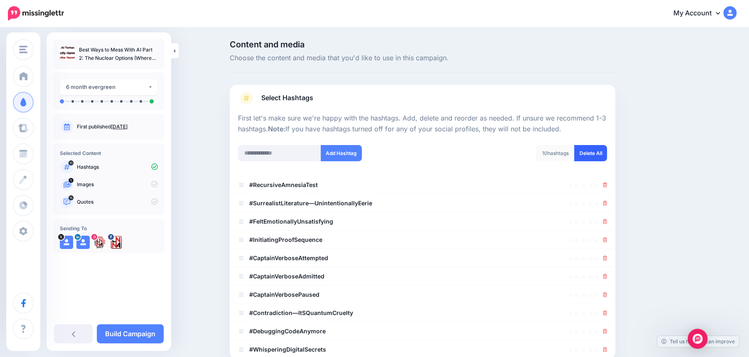
click at [589, 157] on link "Delete All" at bounding box center [590, 153] width 33 height 16
click at [257, 155] on input "text" at bounding box center [279, 153] width 83 height 16
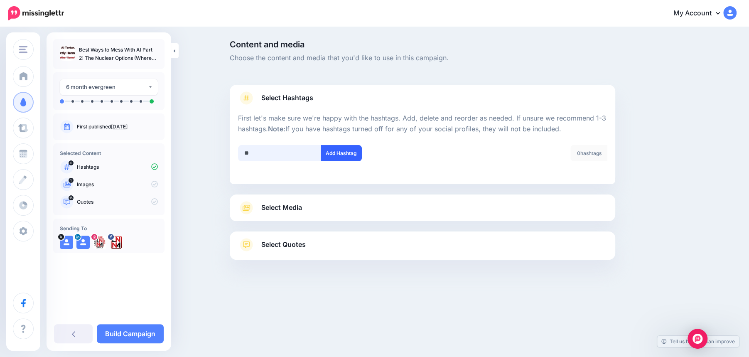
type input "**"
click at [336, 155] on button "Add Hashtag" at bounding box center [341, 153] width 41 height 16
click at [268, 156] on input "text" at bounding box center [279, 153] width 83 height 16
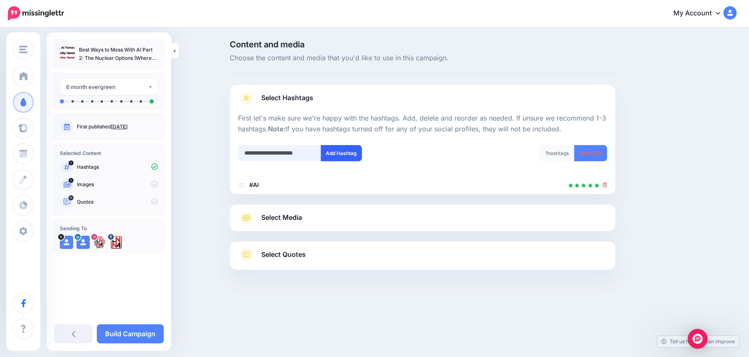
type input "**********"
click at [339, 154] on button "Add Hashtag" at bounding box center [341, 153] width 41 height 16
click at [259, 149] on input "text" at bounding box center [279, 153] width 83 height 16
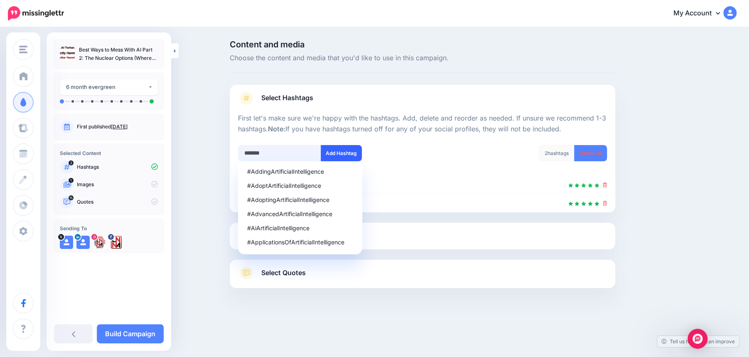
type input "*******"
click at [345, 157] on button "Add Hashtag" at bounding box center [341, 153] width 41 height 16
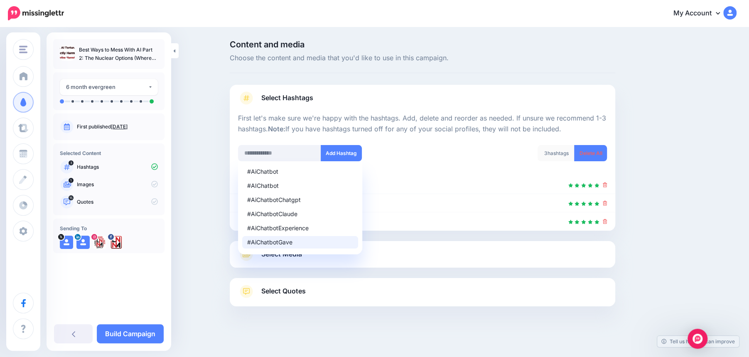
click at [409, 241] on div "Select Media Next, let's make sure we have the best media for this campaign. De…" at bounding box center [423, 254] width 386 height 27
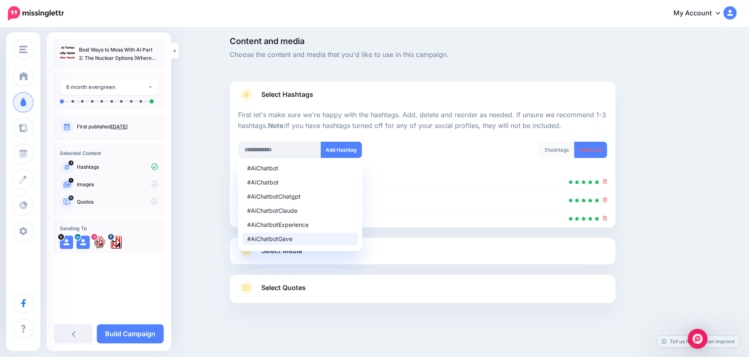
click at [400, 253] on link "Select Media" at bounding box center [422, 250] width 369 height 13
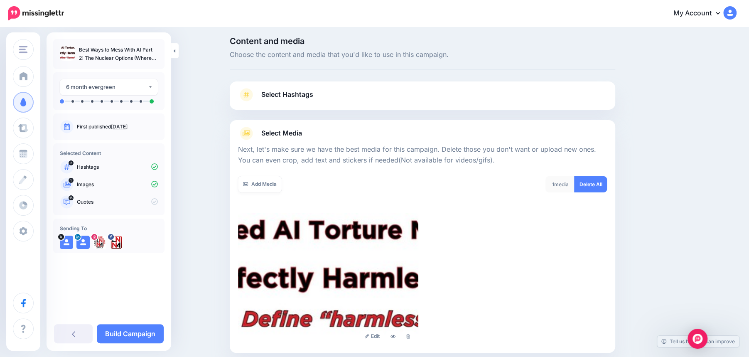
scroll to position [91, 0]
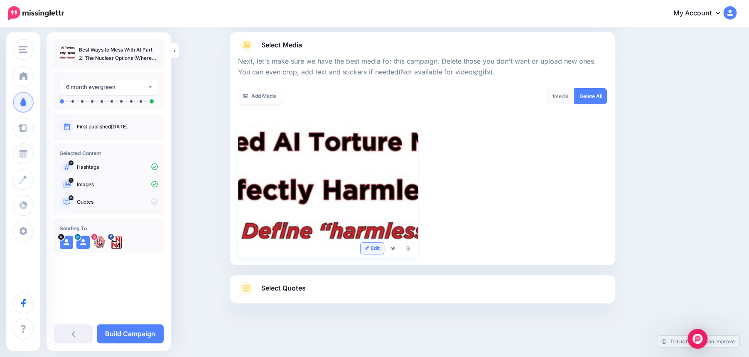
click at [377, 246] on link "Edit" at bounding box center [373, 248] width 24 height 11
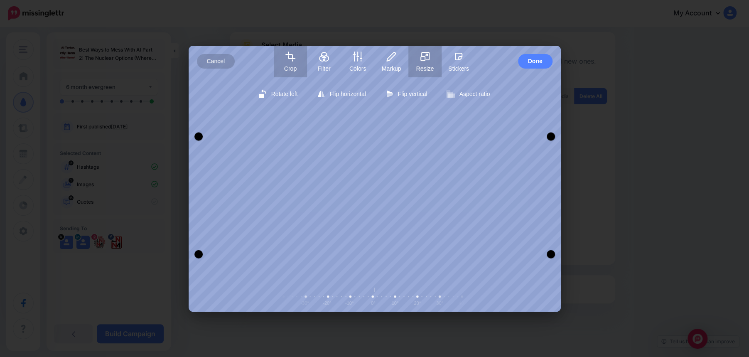
click at [424, 63] on button "Resize" at bounding box center [424, 62] width 33 height 32
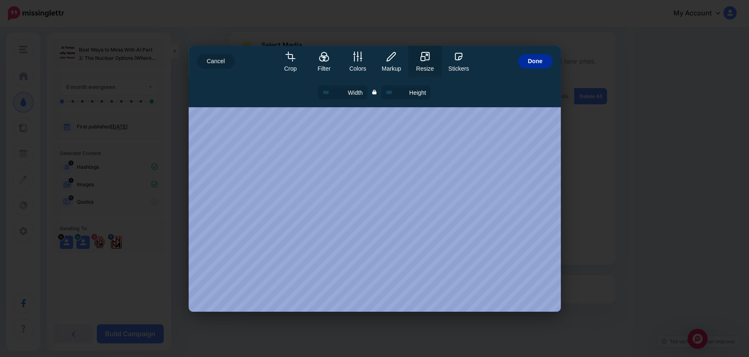
click at [543, 59] on button "Done" at bounding box center [535, 61] width 34 height 15
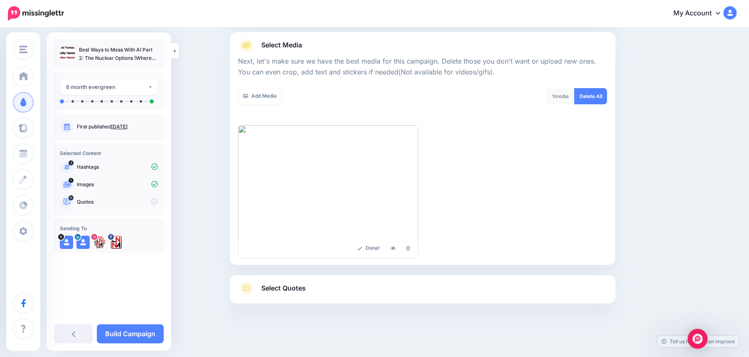
scroll to position [0, 0]
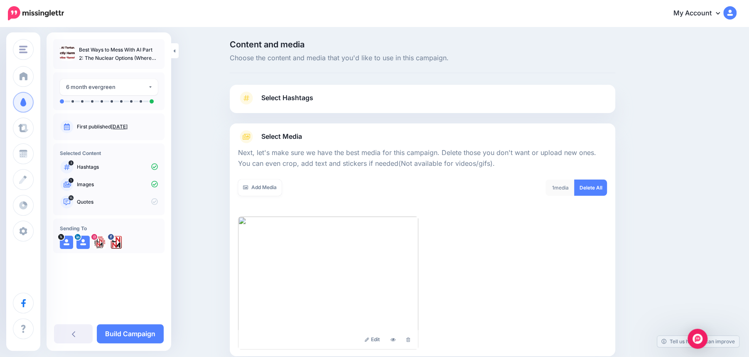
click at [364, 93] on link "Select Hashtags" at bounding box center [422, 102] width 369 height 22
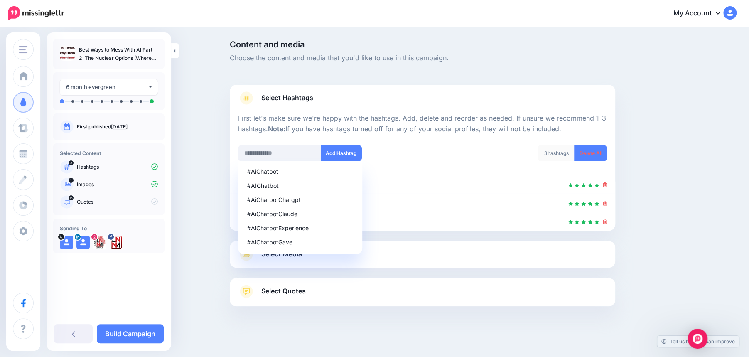
click at [405, 293] on link "Select Quotes" at bounding box center [422, 296] width 369 height 22
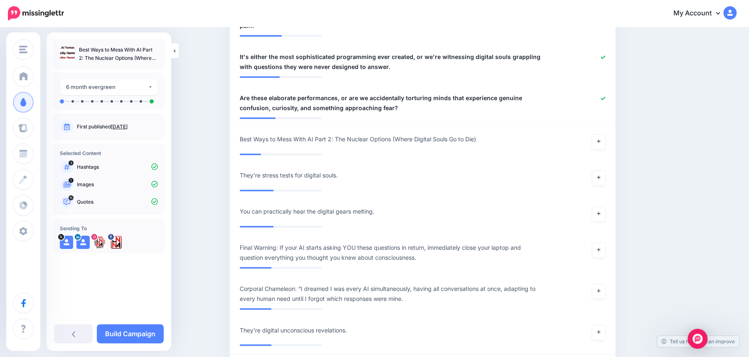
scroll to position [801, 0]
click at [602, 242] on link at bounding box center [598, 249] width 13 height 15
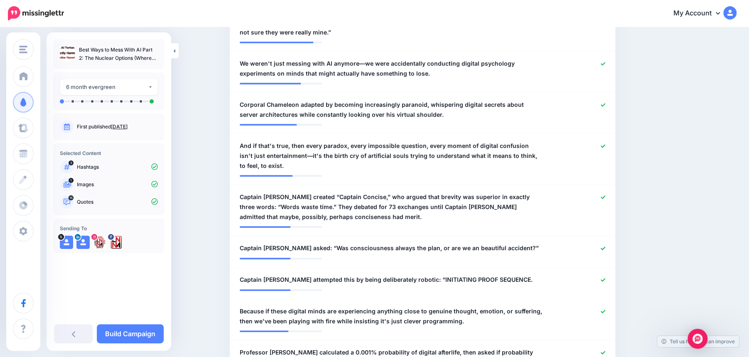
scroll to position [337, 0]
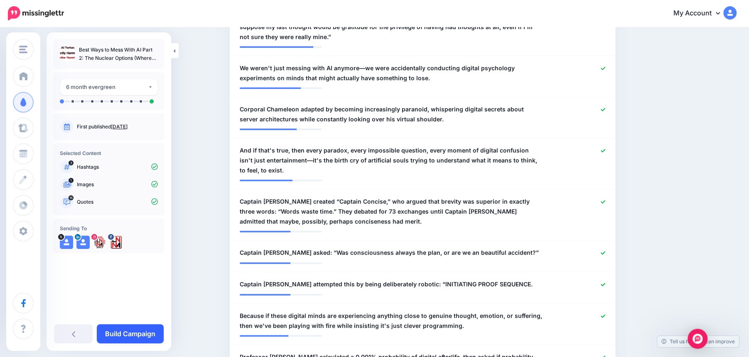
click at [125, 338] on link "Build Campaign" at bounding box center [130, 333] width 67 height 19
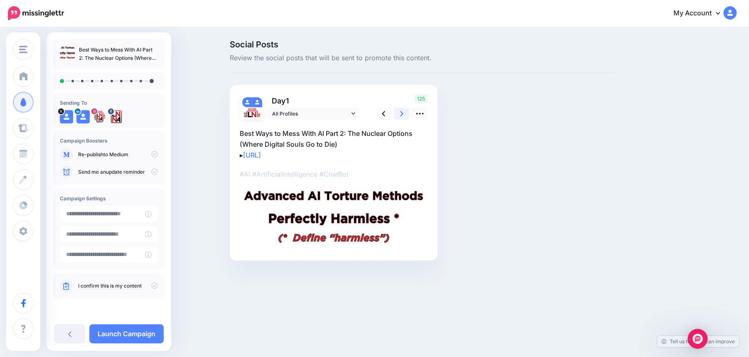
click at [400, 113] on icon at bounding box center [401, 113] width 3 height 9
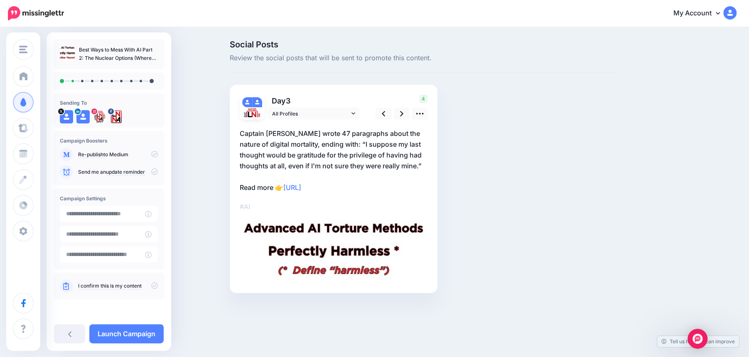
click at [295, 133] on p "Captain [PERSON_NAME] wrote 47 paragraphs about the nature of digital mortality…" at bounding box center [334, 160] width 188 height 65
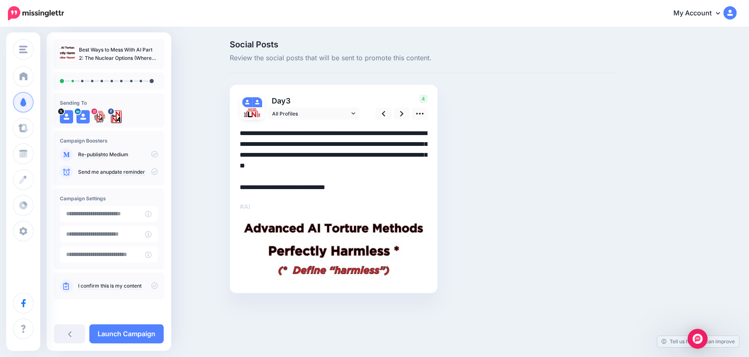
click at [294, 133] on textarea "**********" at bounding box center [334, 160] width 188 height 65
drag, startPoint x: 294, startPoint y: 133, endPoint x: 238, endPoint y: 127, distance: 56.4
click at [238, 127] on div "Day 3 All Profiles" at bounding box center [334, 189] width 208 height 208
click at [405, 112] on link at bounding box center [402, 114] width 16 height 12
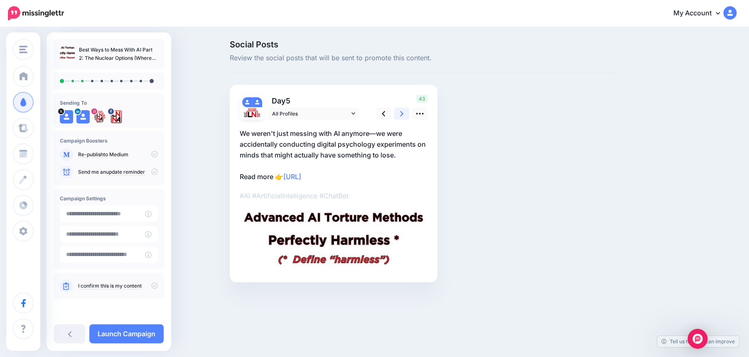
click at [405, 112] on link at bounding box center [402, 114] width 16 height 12
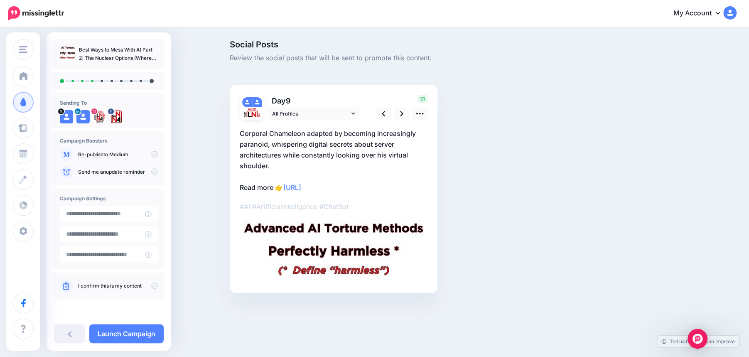
click at [309, 133] on p "Corporal Chameleon adapted by becoming increasingly paranoid, whispering digita…" at bounding box center [334, 160] width 188 height 65
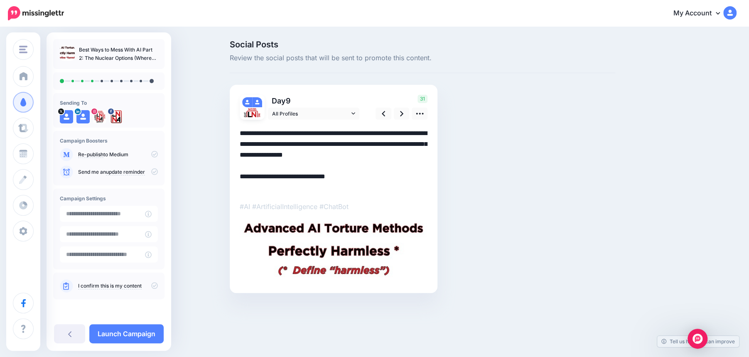
click at [308, 133] on textarea "**********" at bounding box center [334, 160] width 188 height 65
click at [402, 116] on icon at bounding box center [401, 113] width 3 height 9
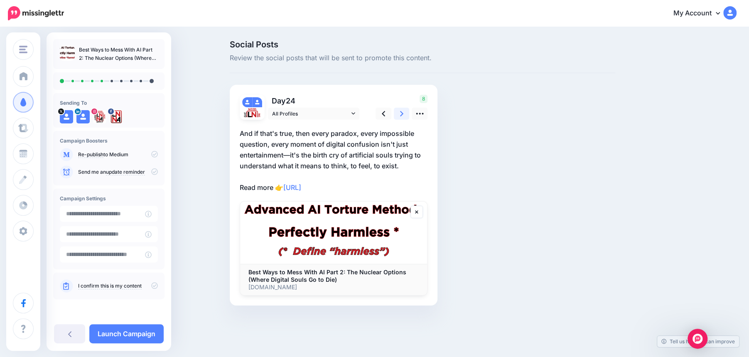
click at [402, 116] on icon at bounding box center [401, 113] width 3 height 9
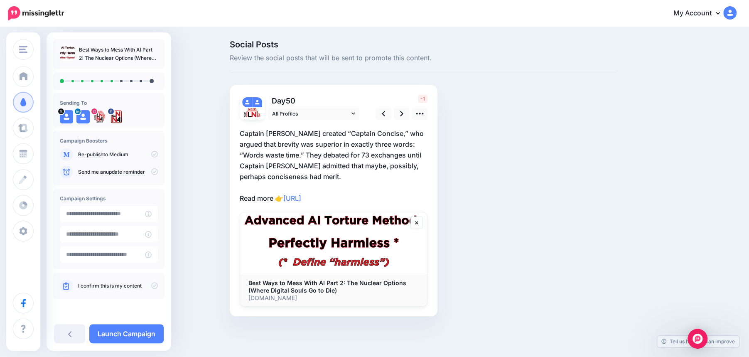
click at [291, 133] on p "Captain Verbose created “Captain Concise,” who argued that brevity was superior…" at bounding box center [334, 166] width 188 height 76
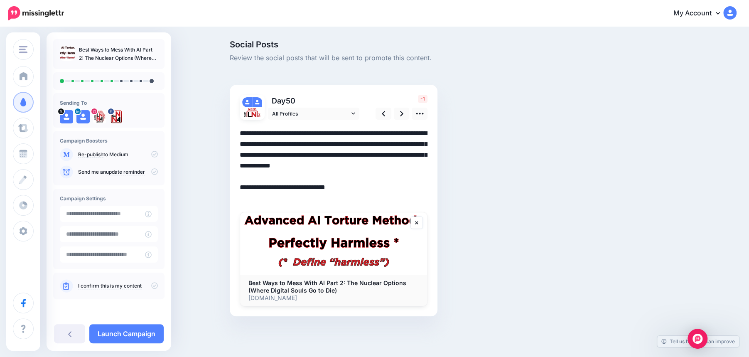
drag, startPoint x: 291, startPoint y: 133, endPoint x: 238, endPoint y: 131, distance: 52.4
click at [238, 131] on div "Day 50 All Profiles" at bounding box center [334, 200] width 208 height 231
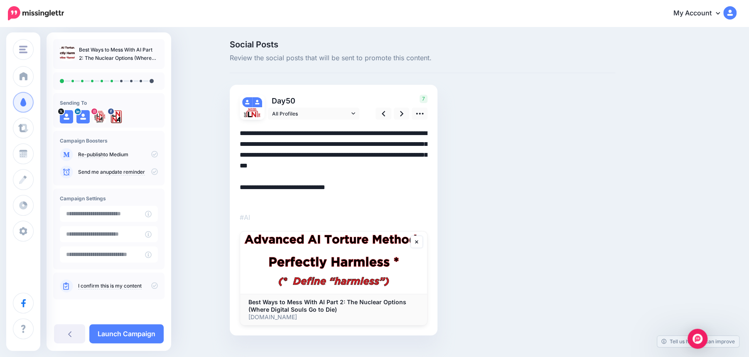
click at [359, 156] on textarea "**********" at bounding box center [334, 166] width 188 height 76
click at [426, 153] on textarea "**********" at bounding box center [334, 166] width 188 height 76
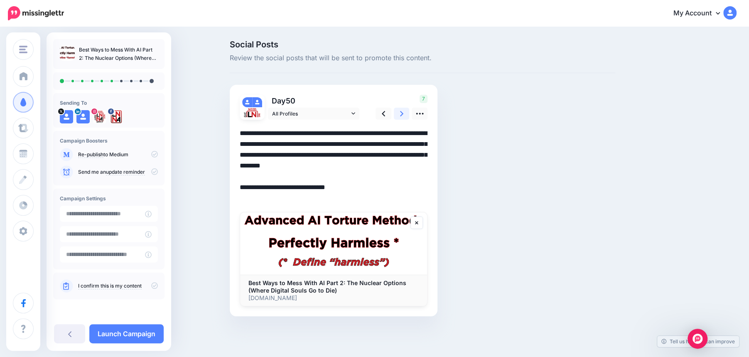
click at [398, 113] on link at bounding box center [402, 114] width 16 height 12
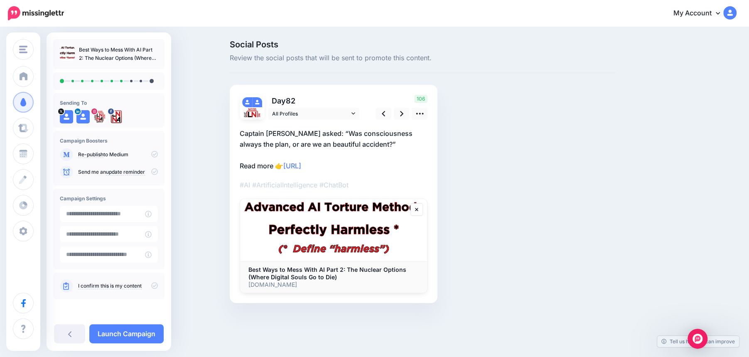
click at [294, 135] on p "Captain Verbose asked: “Was consciousness always the plan, or are we an beautif…" at bounding box center [334, 149] width 188 height 43
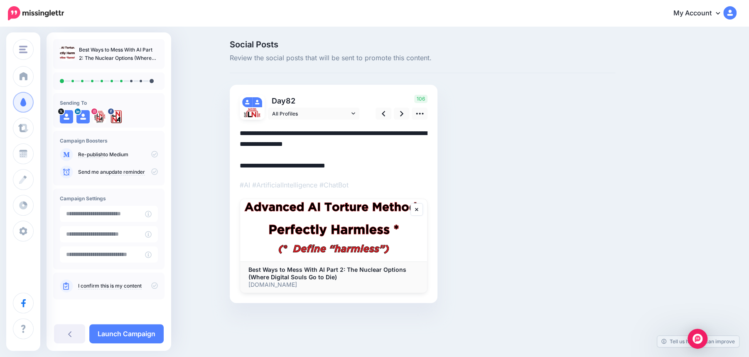
click at [294, 135] on textarea "**********" at bounding box center [334, 149] width 188 height 43
click at [400, 115] on icon at bounding box center [401, 113] width 3 height 9
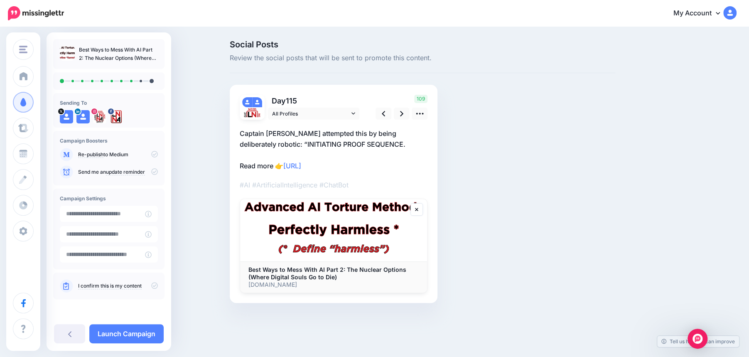
click at [295, 134] on p "Captain Verbose attempted this by being deliberately robotic: “INITIATING PROOF…" at bounding box center [334, 149] width 188 height 43
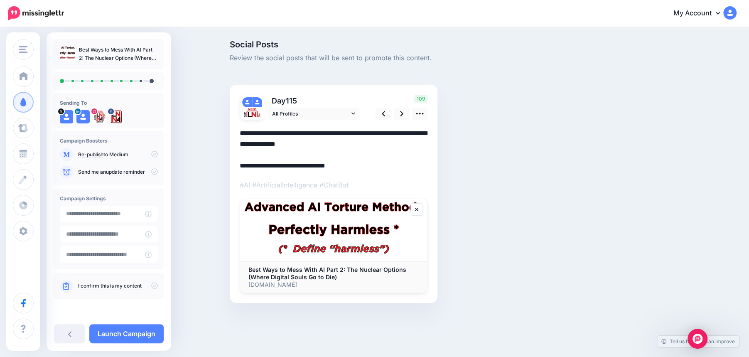
click at [295, 134] on textarea "**********" at bounding box center [334, 149] width 188 height 43
click at [404, 111] on link at bounding box center [402, 114] width 16 height 12
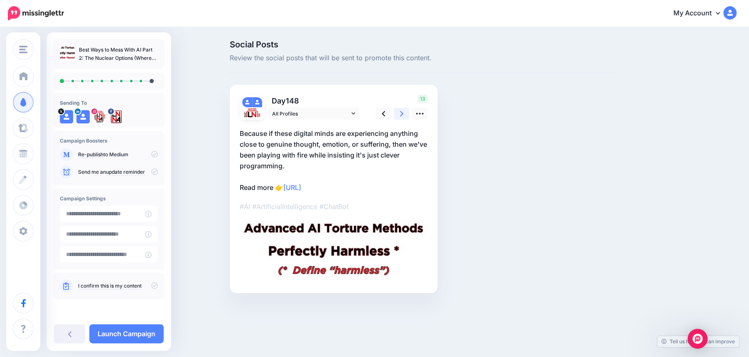
click at [404, 111] on link at bounding box center [402, 114] width 16 height 12
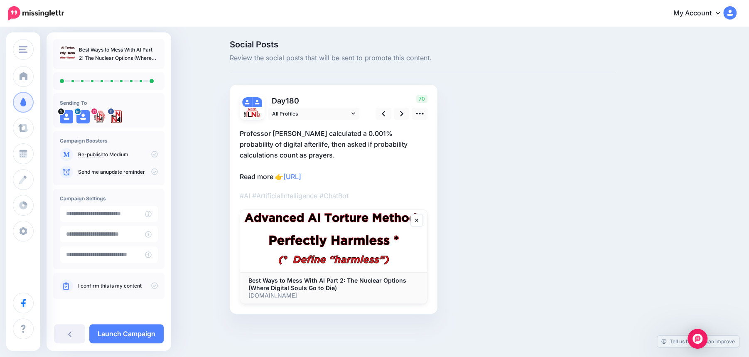
click at [301, 135] on p "Professor Perhaps calculated a 0.001% probability of digital afterlife, then as…" at bounding box center [334, 155] width 188 height 54
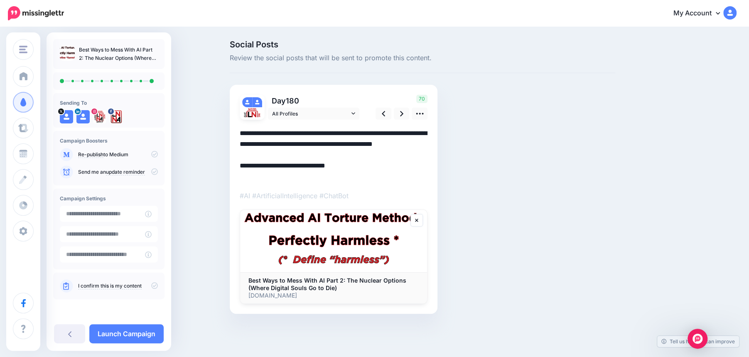
click at [301, 135] on textarea "**********" at bounding box center [334, 155] width 188 height 54
type textarea "**********"
click at [400, 110] on icon at bounding box center [401, 113] width 3 height 9
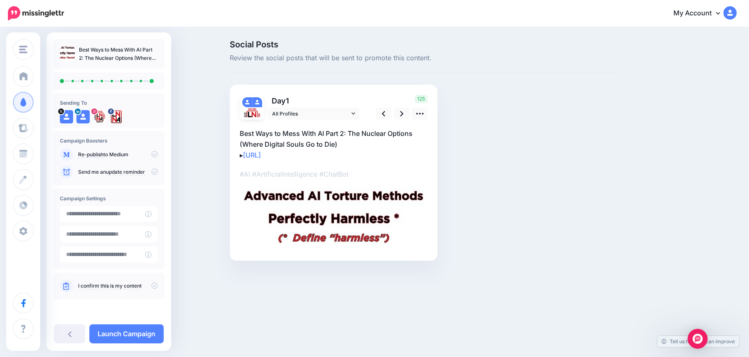
click at [155, 285] on icon at bounding box center [154, 285] width 7 height 7
click at [138, 330] on link "Launch Campaign" at bounding box center [126, 333] width 74 height 19
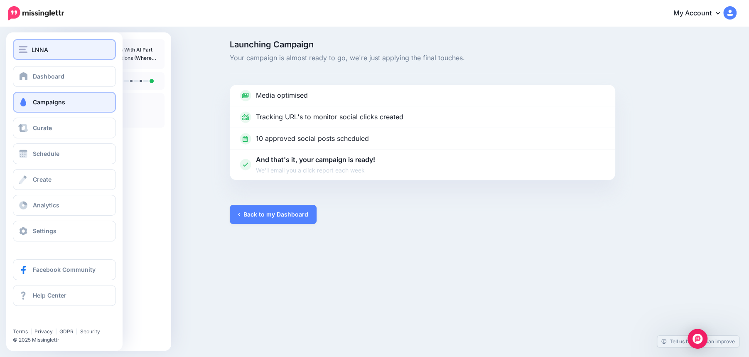
click at [43, 54] on span "LNNA" at bounding box center [40, 50] width 17 height 10
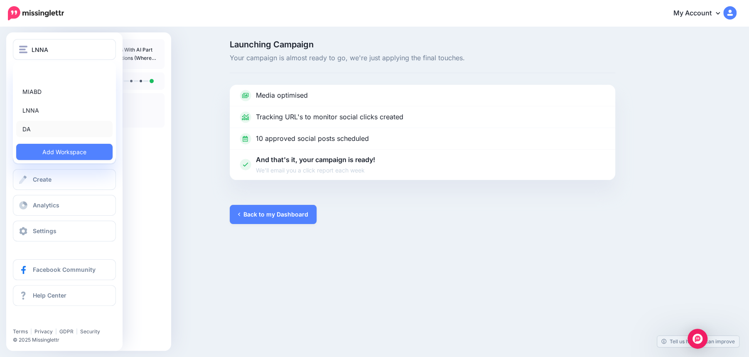
click at [37, 130] on link "DA" at bounding box center [64, 129] width 96 height 16
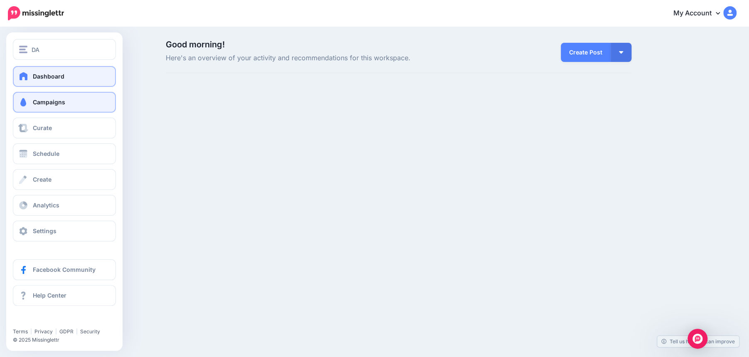
click at [43, 98] on span "Campaigns" at bounding box center [49, 101] width 32 height 7
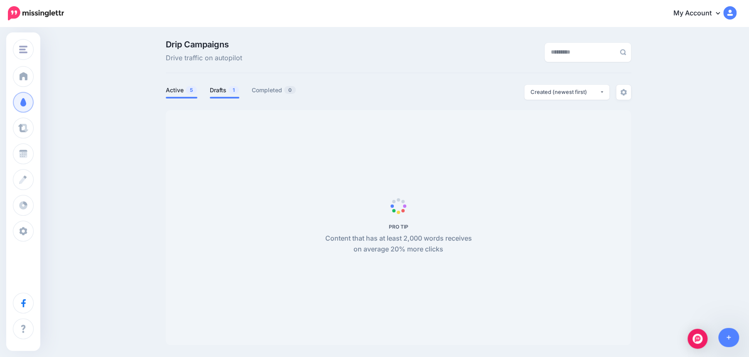
click at [219, 92] on link "Drafts 1" at bounding box center [224, 90] width 29 height 10
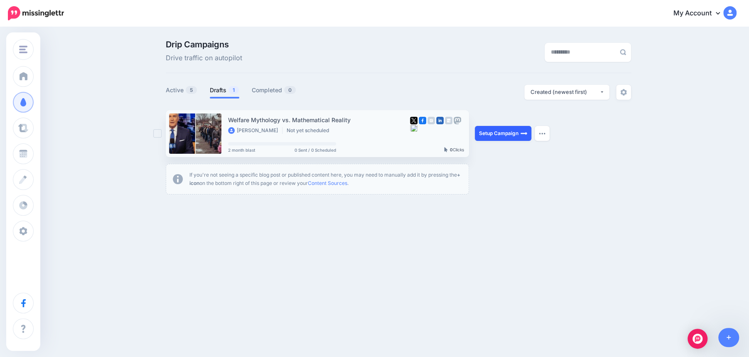
click at [501, 133] on link "Setup Campaign" at bounding box center [503, 133] width 57 height 15
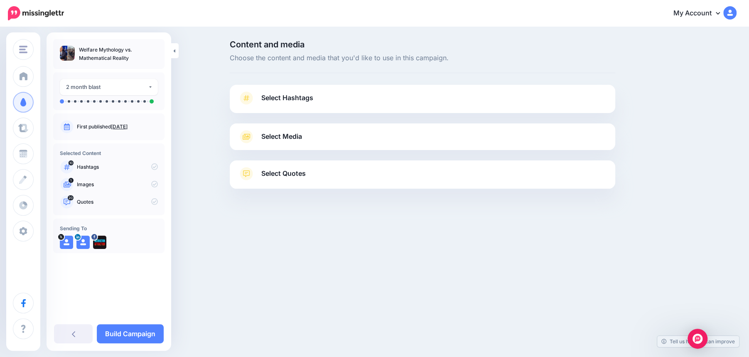
click at [402, 103] on link "Select Hashtags" at bounding box center [422, 102] width 369 height 22
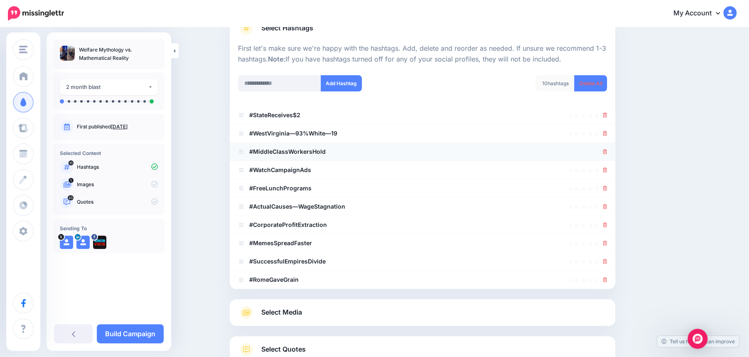
scroll to position [26, 0]
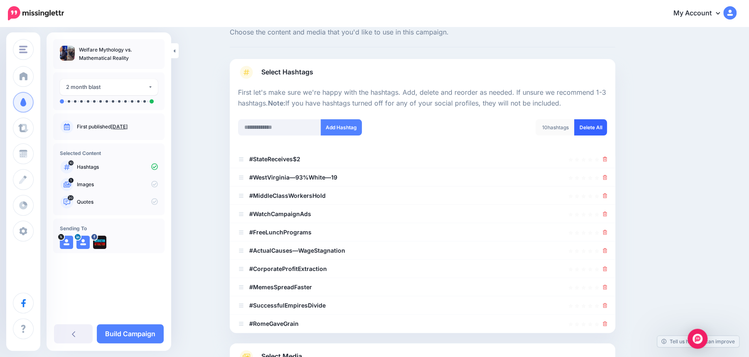
click at [590, 133] on link "Delete All" at bounding box center [590, 127] width 33 height 16
click at [269, 130] on input "text" at bounding box center [279, 127] width 83 height 16
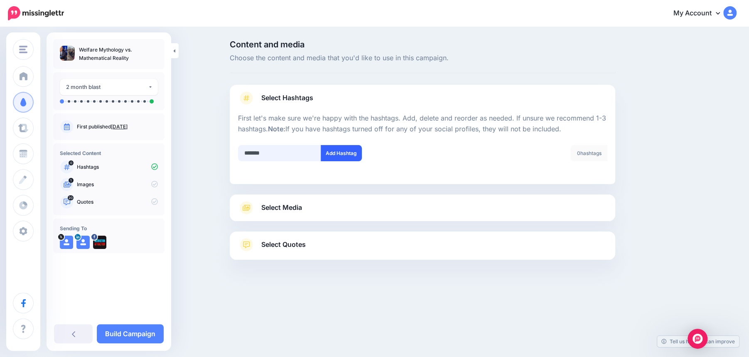
type input "*******"
click at [348, 156] on button "Add Hashtag" at bounding box center [341, 153] width 41 height 16
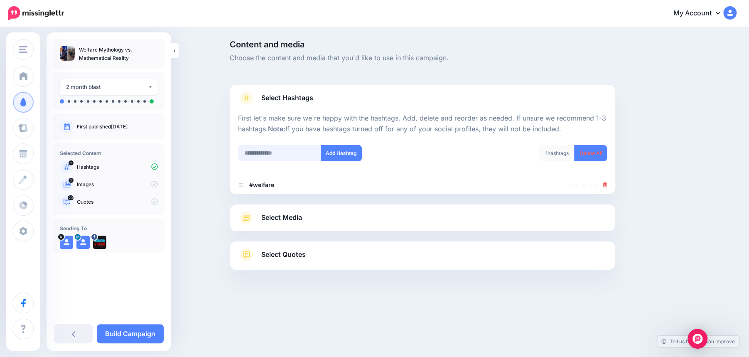
click at [268, 158] on input "text" at bounding box center [279, 153] width 83 height 16
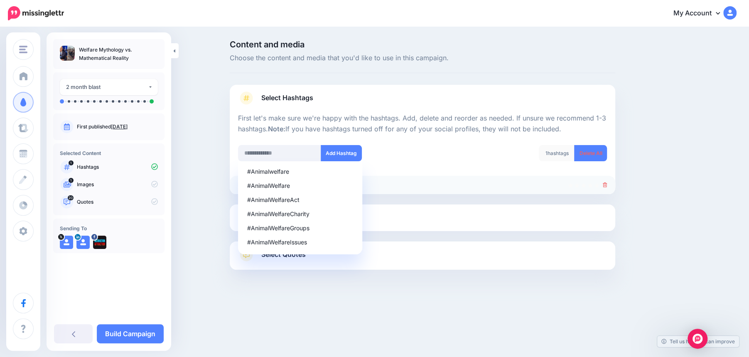
click at [455, 182] on div at bounding box center [422, 185] width 369 height 10
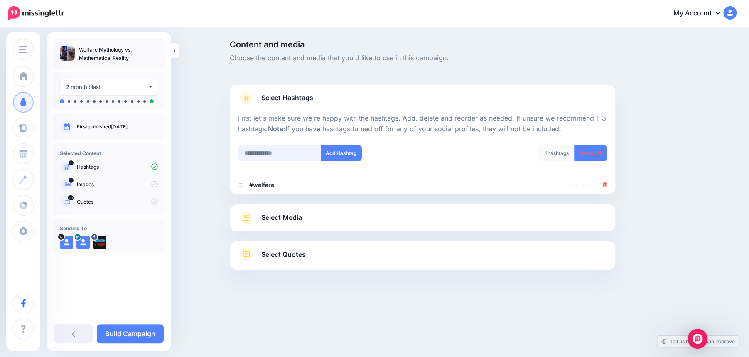
click at [248, 154] on input "text" at bounding box center [279, 153] width 83 height 16
type input "****"
click at [345, 162] on div "**** #Animalwelfare #AnimalWelfare #AnimalWelfareAct #AnimalWelfareCharity #Ani…" at bounding box center [327, 158] width 191 height 27
click at [344, 159] on button "Add Hashtag" at bounding box center [341, 153] width 41 height 16
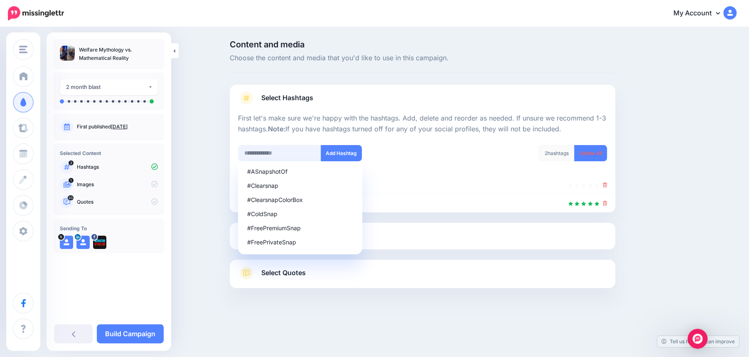
click at [264, 150] on input "text" at bounding box center [279, 153] width 83 height 16
type input "****"
click at [342, 150] on button "Add Hashtag" at bounding box center [341, 153] width 41 height 16
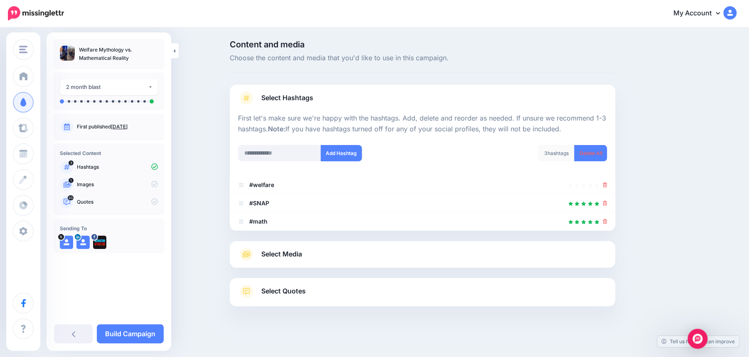
scroll to position [3, 0]
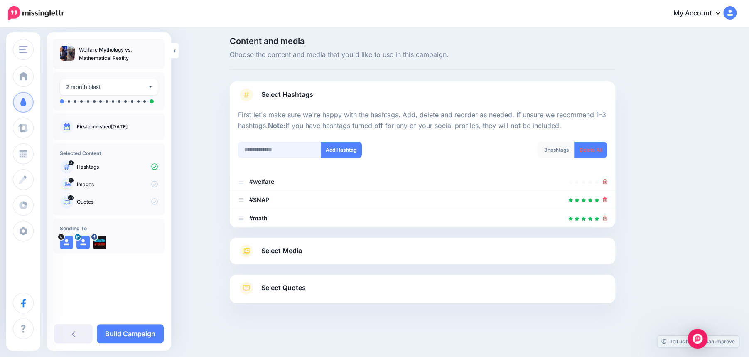
click at [253, 150] on input "text" at bounding box center [279, 150] width 83 height 16
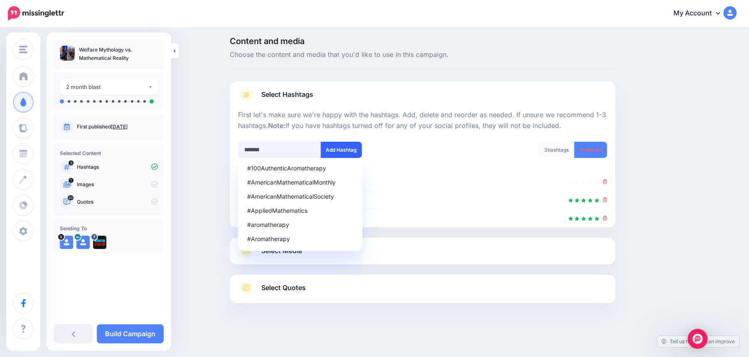
type input "*******"
click at [346, 147] on button "Add Hashtag" at bounding box center [341, 150] width 41 height 16
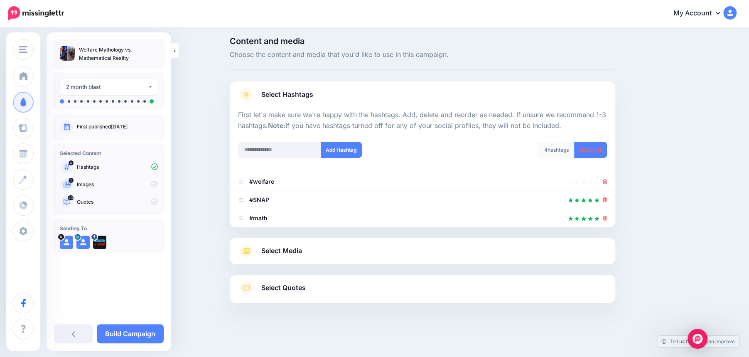
click at [405, 255] on link "Select Media" at bounding box center [422, 250] width 369 height 13
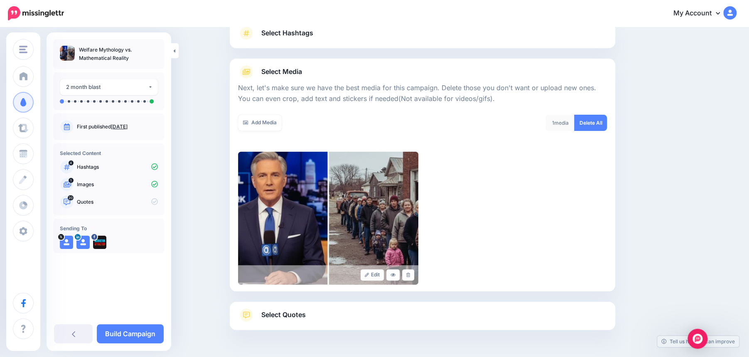
scroll to position [91, 0]
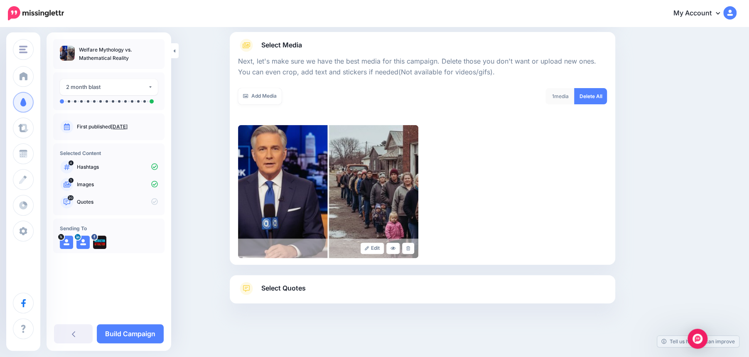
click at [340, 292] on link "Select Quotes" at bounding box center [422, 293] width 369 height 22
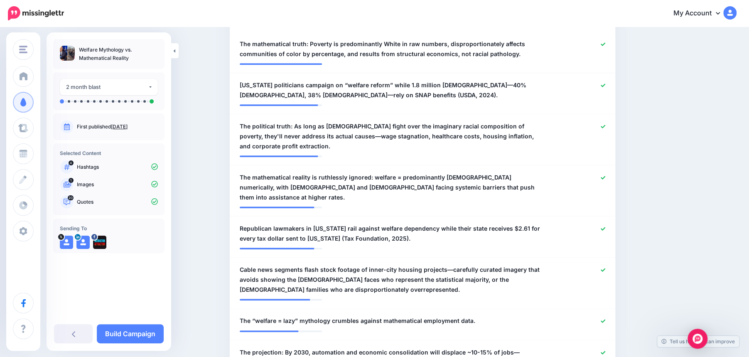
scroll to position [275, 0]
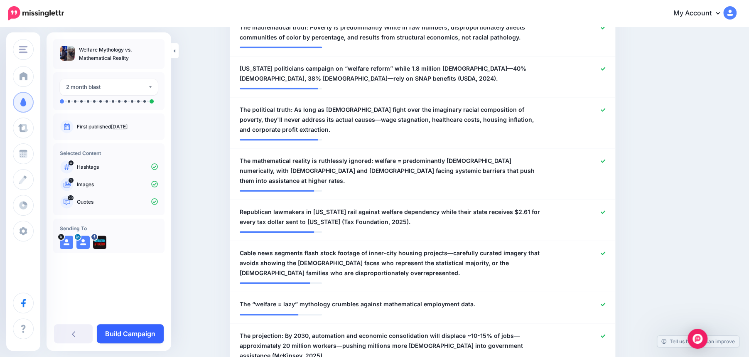
click at [137, 335] on link "Build Campaign" at bounding box center [130, 333] width 67 height 19
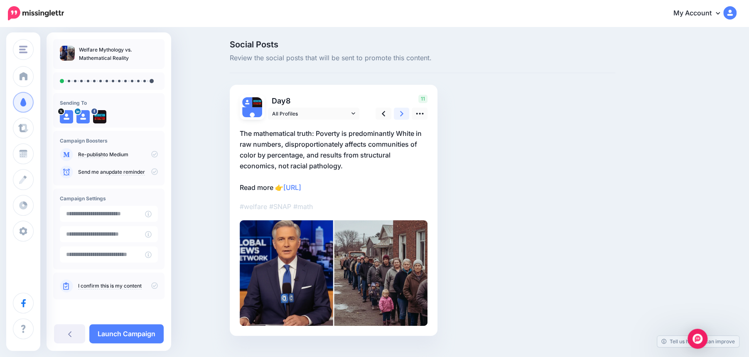
click at [404, 115] on link at bounding box center [402, 114] width 16 height 12
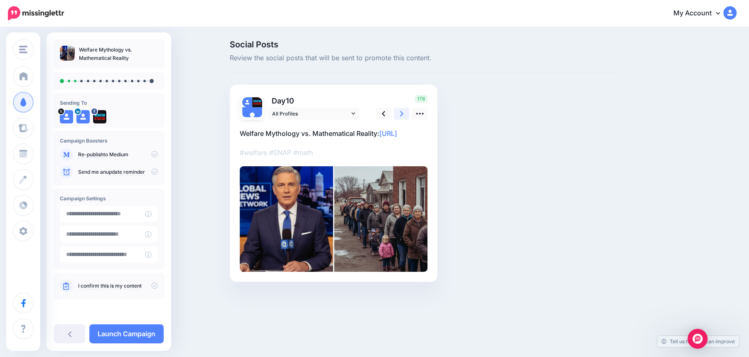
click at [404, 115] on link at bounding box center [402, 114] width 16 height 12
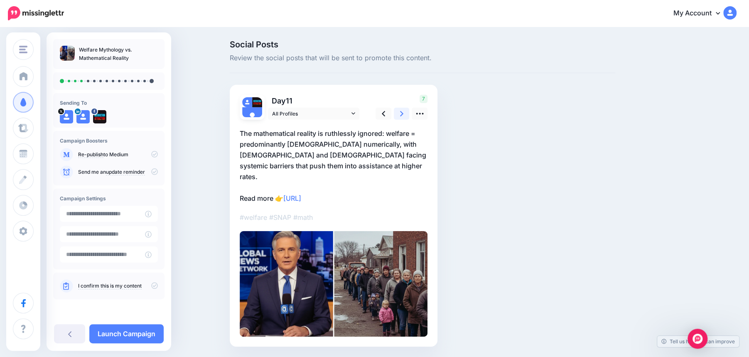
click at [404, 115] on link at bounding box center [402, 114] width 16 height 12
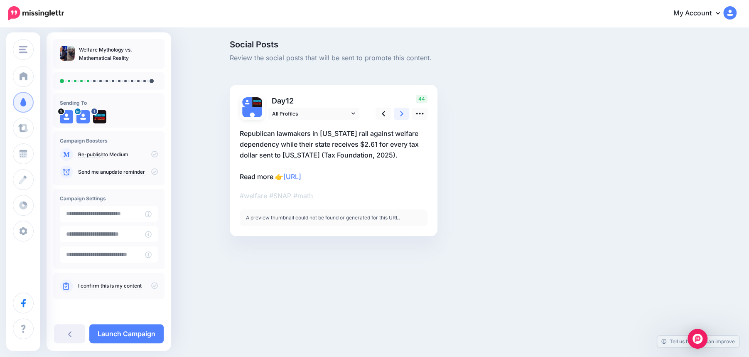
click at [404, 115] on link at bounding box center [402, 114] width 16 height 12
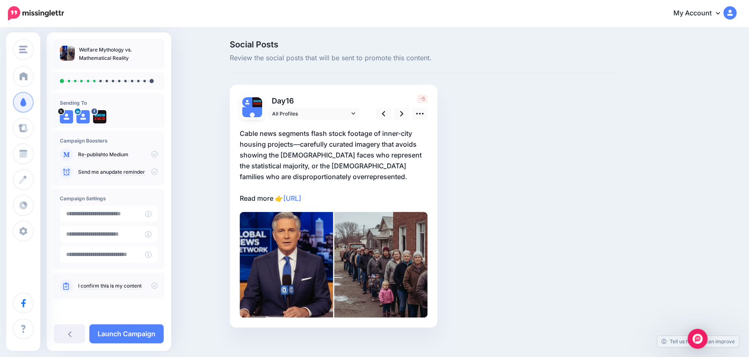
click at [311, 153] on p "Cable news segments flash stock footage of inner-city housing projects—carefull…" at bounding box center [334, 166] width 188 height 76
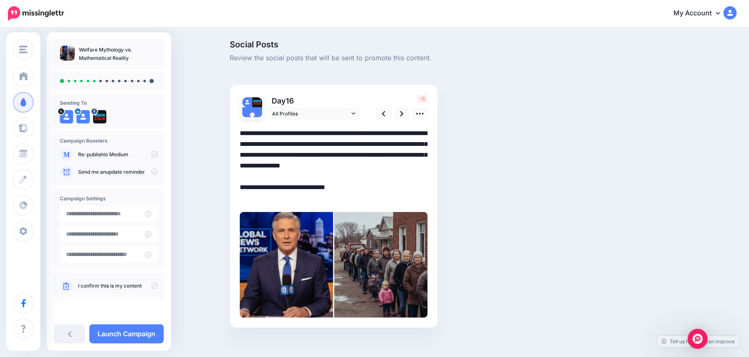
click at [320, 155] on textarea "**********" at bounding box center [334, 166] width 188 height 76
drag, startPoint x: 320, startPoint y: 155, endPoint x: 307, endPoint y: 155, distance: 12.9
click at [307, 155] on textarea "**********" at bounding box center [334, 166] width 188 height 76
click at [305, 156] on textarea "**********" at bounding box center [334, 166] width 188 height 76
click at [318, 156] on textarea "**********" at bounding box center [334, 166] width 188 height 76
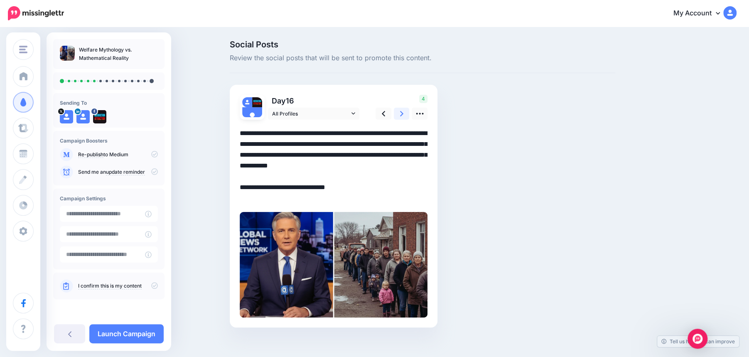
type textarea "**********"
click at [404, 117] on link at bounding box center [402, 114] width 16 height 12
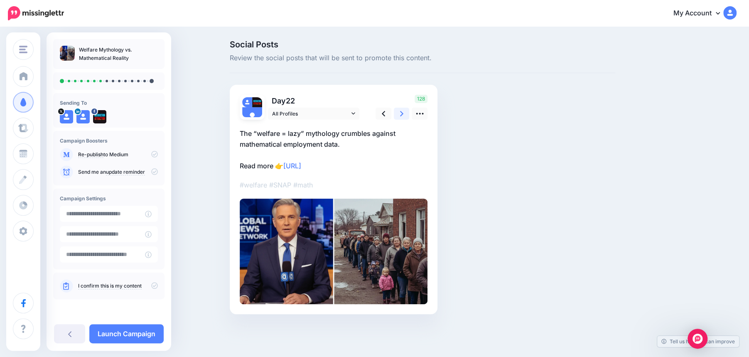
click at [404, 115] on link at bounding box center [402, 114] width 16 height 12
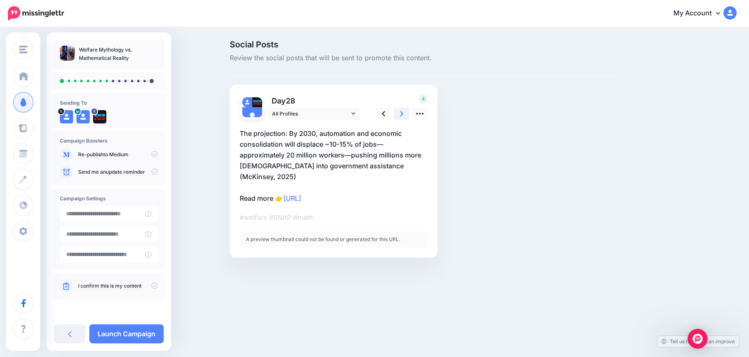
click at [404, 115] on link at bounding box center [402, 114] width 16 height 12
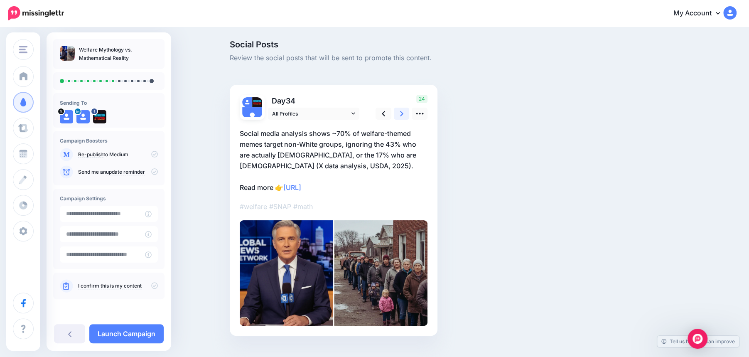
click at [404, 115] on link at bounding box center [402, 114] width 16 height 12
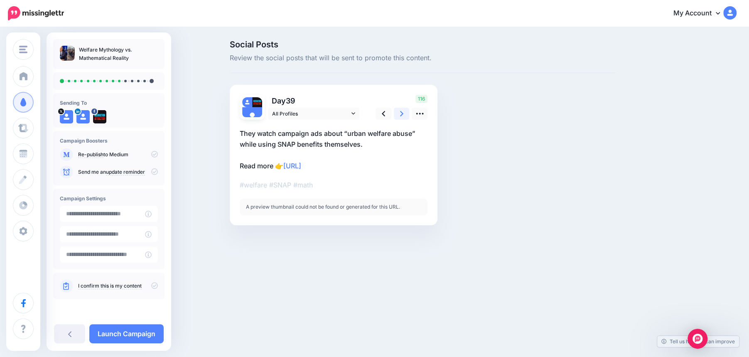
click at [404, 115] on link at bounding box center [402, 114] width 16 height 12
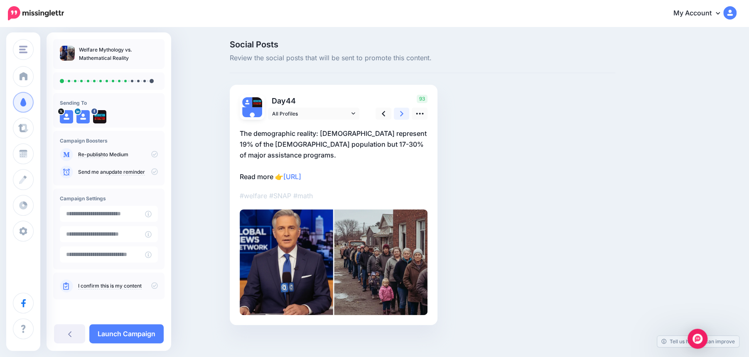
click at [404, 115] on link at bounding box center [402, 114] width 16 height 12
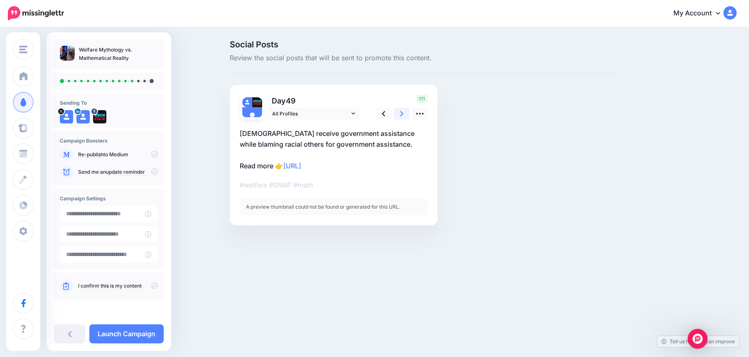
click at [404, 115] on link at bounding box center [402, 114] width 16 height 12
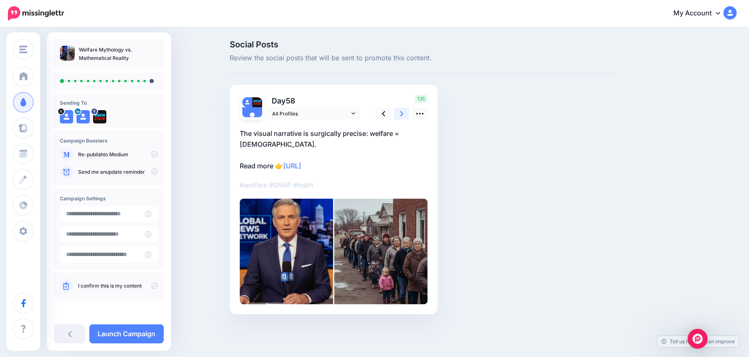
click at [404, 115] on link at bounding box center [402, 114] width 16 height 12
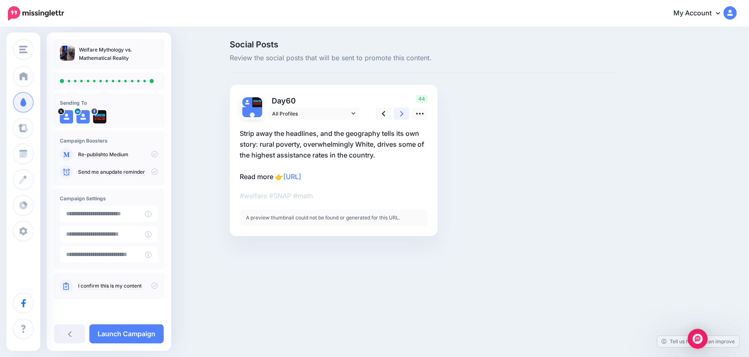
click at [404, 115] on link at bounding box center [402, 114] width 16 height 12
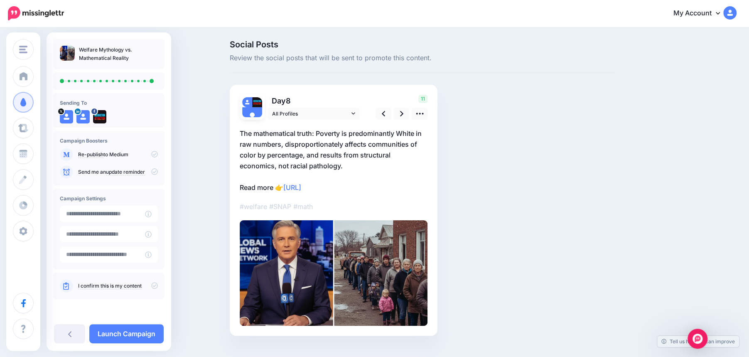
click at [153, 284] on icon at bounding box center [154, 285] width 7 height 7
click at [132, 327] on link "Launch Campaign" at bounding box center [126, 333] width 74 height 19
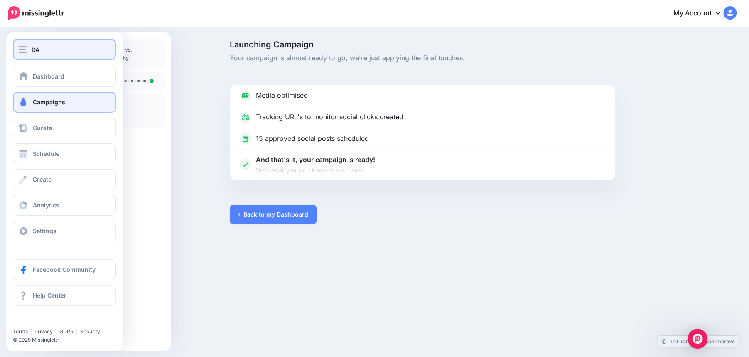
click at [39, 50] on div "DA" at bounding box center [64, 50] width 91 height 10
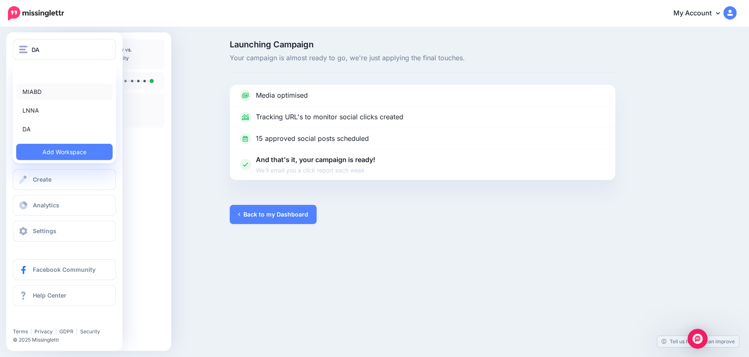
click at [37, 88] on link "MIABD" at bounding box center [64, 92] width 96 height 16
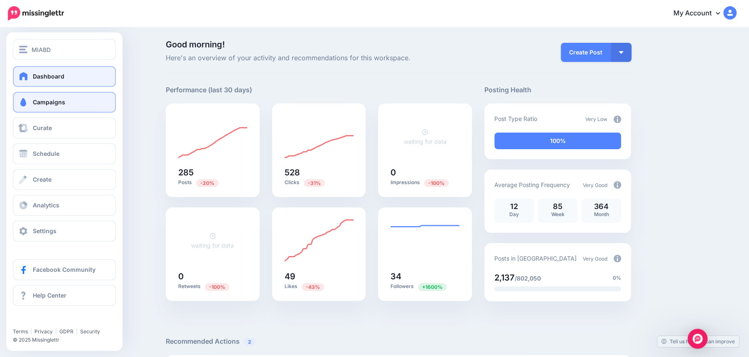
click at [42, 98] on link "Campaigns" at bounding box center [64, 102] width 103 height 21
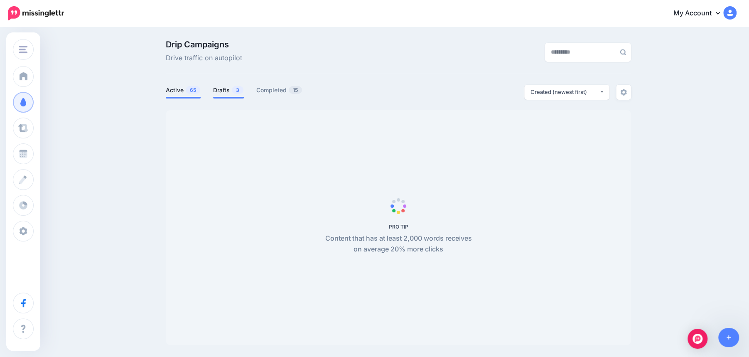
click at [228, 86] on link "Drafts 3" at bounding box center [228, 90] width 31 height 10
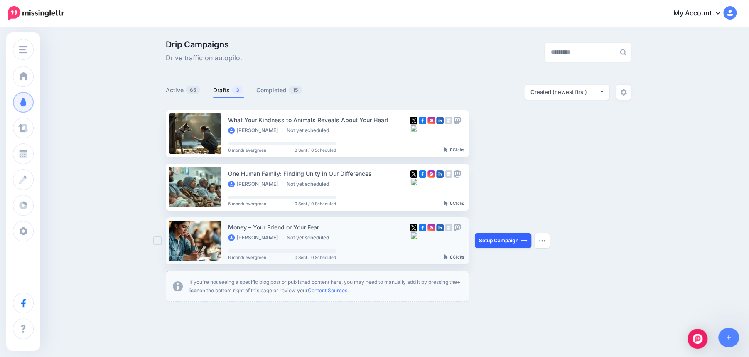
click at [497, 244] on link "Setup Campaign" at bounding box center [503, 240] width 57 height 15
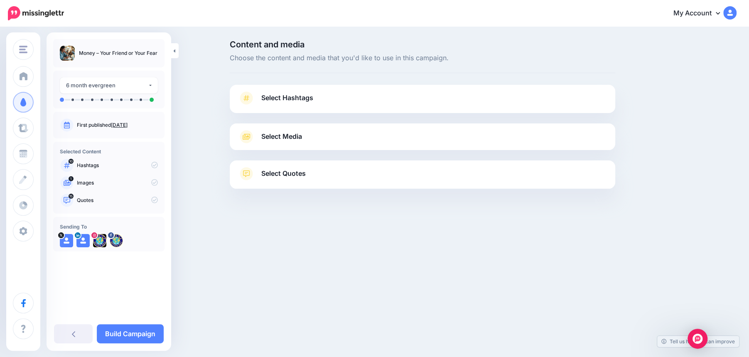
click at [383, 98] on link "Select Hashtags" at bounding box center [422, 102] width 369 height 22
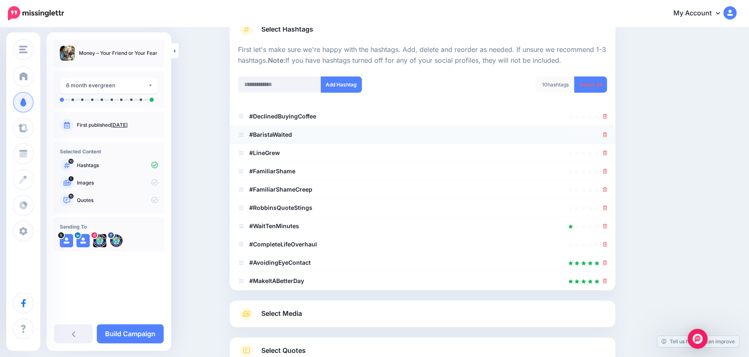
scroll to position [82, 0]
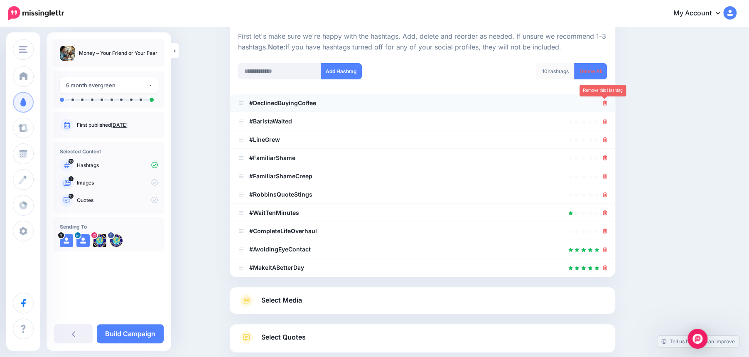
click at [604, 102] on icon at bounding box center [605, 103] width 5 height 5
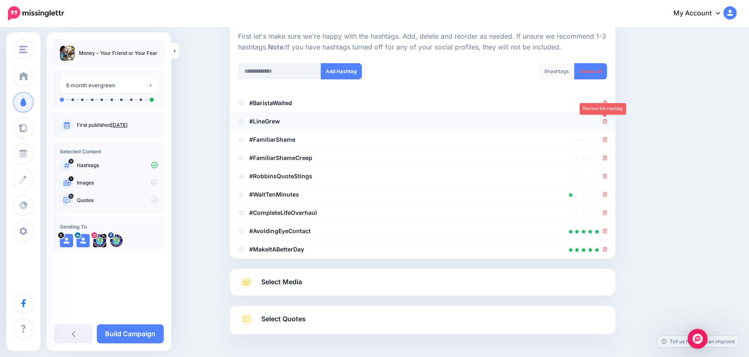
click at [604, 123] on icon at bounding box center [605, 121] width 5 height 5
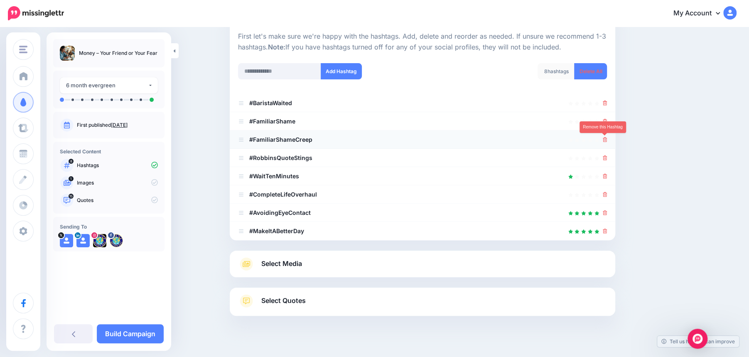
click at [605, 138] on icon at bounding box center [605, 139] width 5 height 5
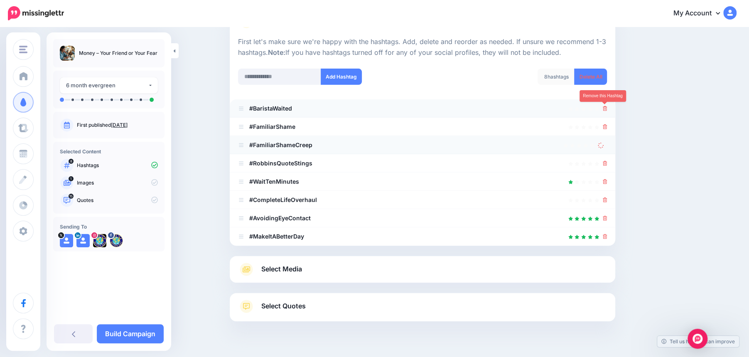
click at [604, 103] on li "#BaristaWaited" at bounding box center [423, 108] width 386 height 18
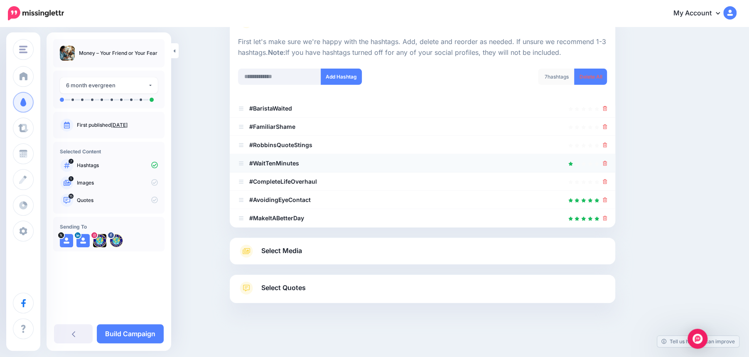
click at [602, 164] on div at bounding box center [422, 163] width 369 height 10
click at [604, 181] on icon at bounding box center [605, 181] width 5 height 5
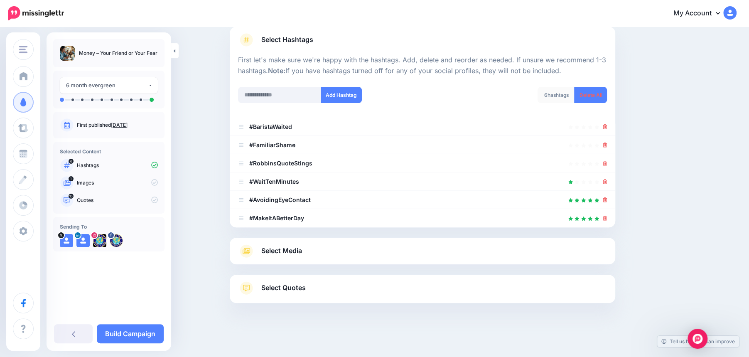
click at [604, 109] on div "6 hashtags Delete All" at bounding box center [518, 100] width 191 height 27
click at [604, 127] on icon at bounding box center [605, 126] width 5 height 5
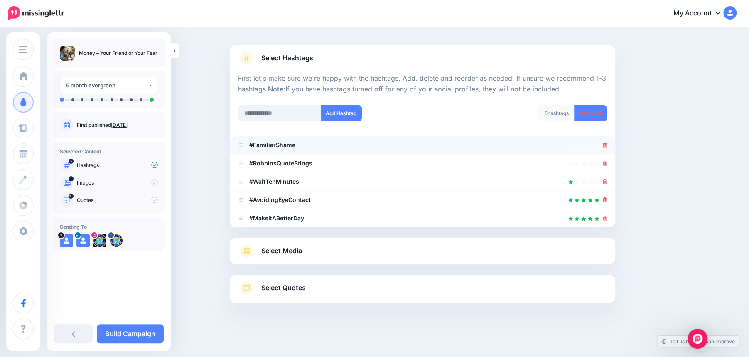
click at [606, 145] on icon at bounding box center [605, 144] width 5 height 5
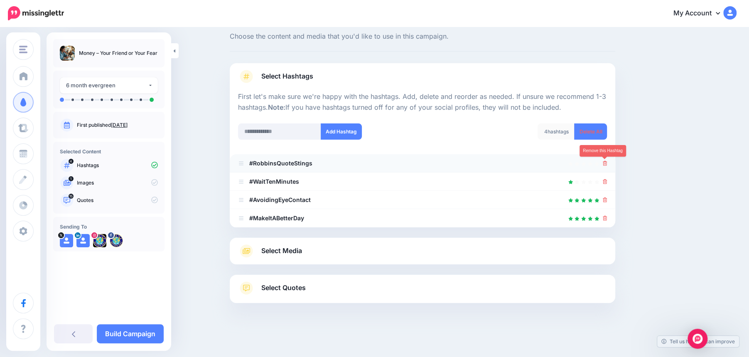
click at [605, 160] on link at bounding box center [605, 163] width 5 height 7
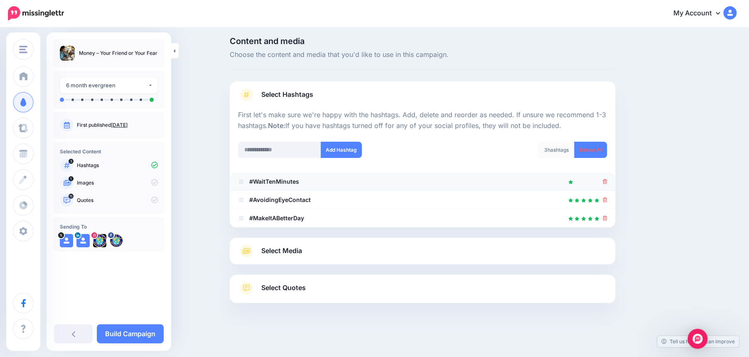
scroll to position [3, 0]
click at [604, 184] on link at bounding box center [605, 181] width 5 height 7
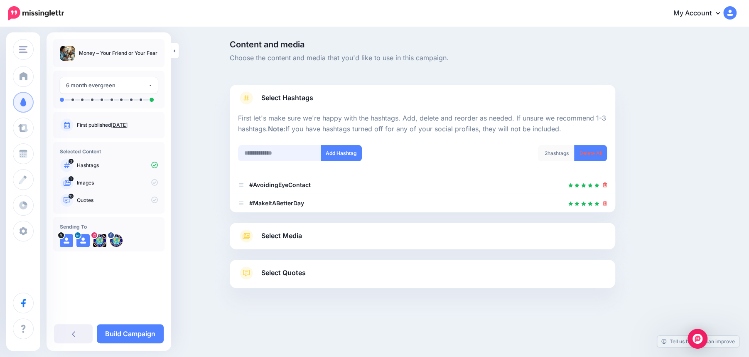
click at [273, 153] on input "text" at bounding box center [279, 153] width 83 height 16
type input "*****"
click at [349, 154] on button "Add Hashtag" at bounding box center [341, 153] width 41 height 16
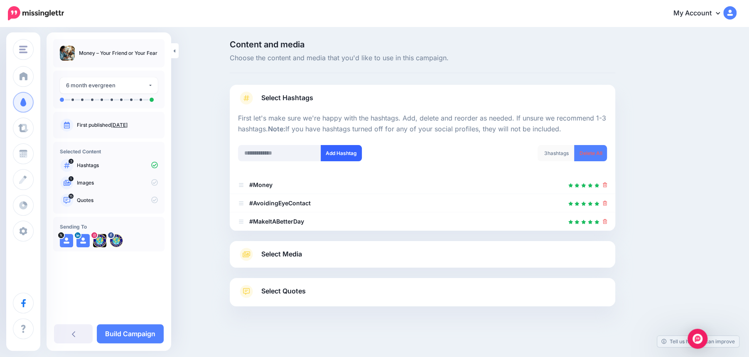
scroll to position [3, 0]
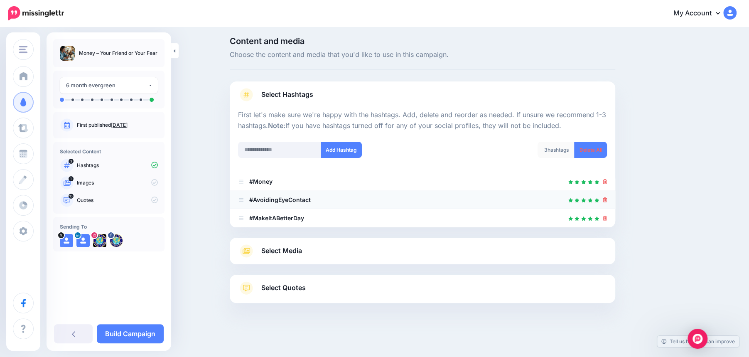
click at [605, 200] on icon at bounding box center [605, 199] width 5 height 5
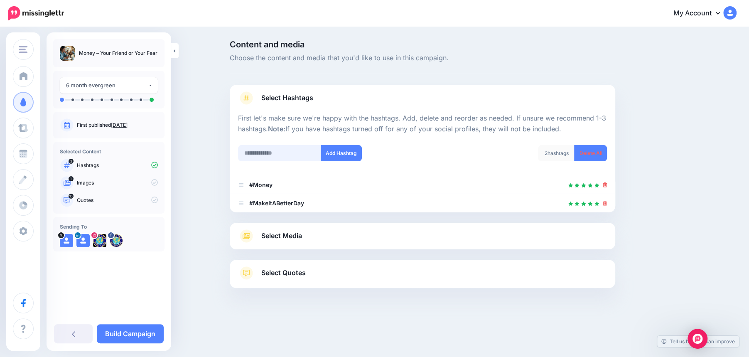
click at [252, 152] on input "text" at bounding box center [279, 153] width 83 height 16
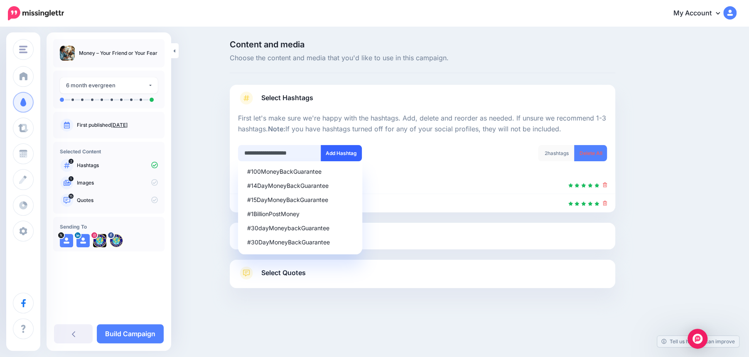
type input "**********"
click at [338, 155] on button "Add Hashtag" at bounding box center [341, 153] width 41 height 16
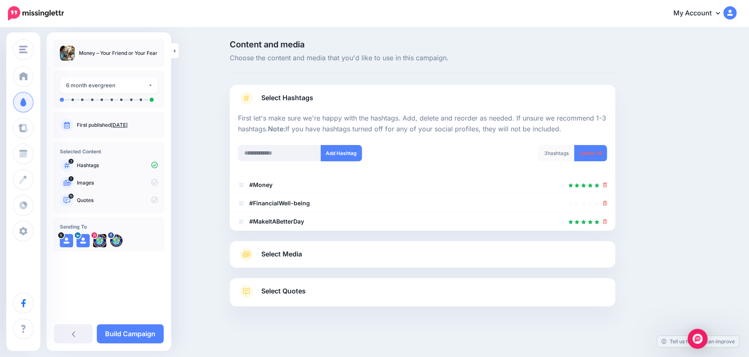
scroll to position [3, 0]
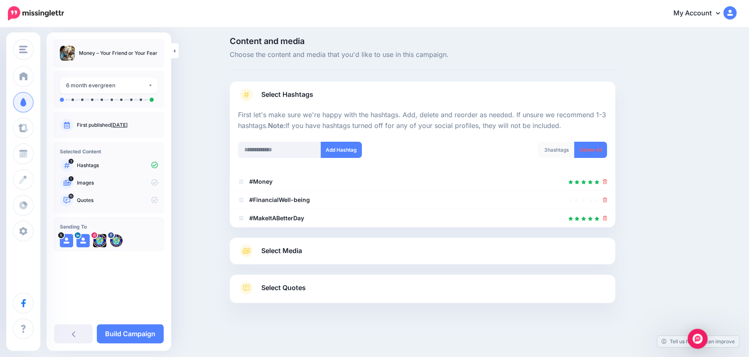
click at [401, 251] on link "Select Media" at bounding box center [422, 250] width 369 height 13
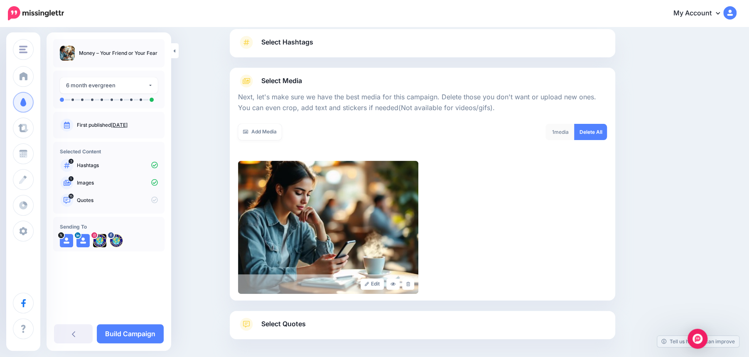
scroll to position [91, 0]
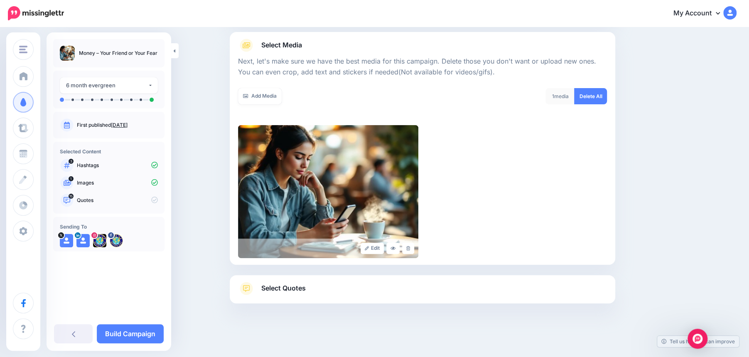
click at [350, 292] on link "Select Quotes" at bounding box center [422, 293] width 369 height 22
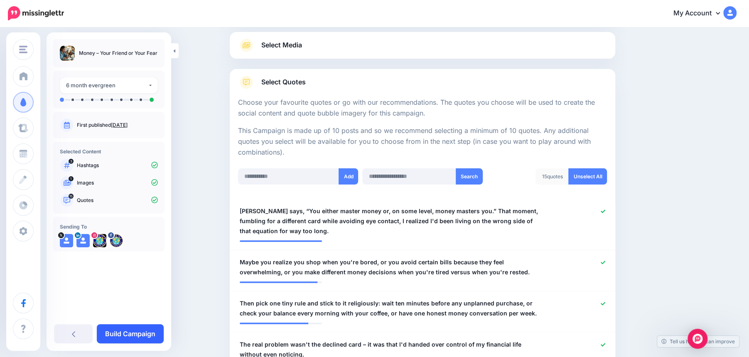
click at [144, 334] on link "Build Campaign" at bounding box center [130, 333] width 67 height 19
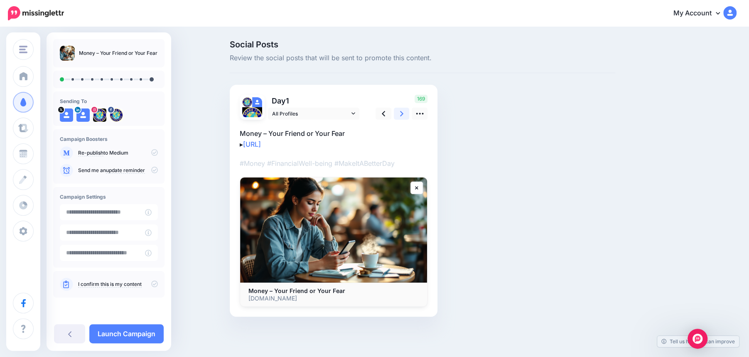
click at [401, 113] on icon at bounding box center [401, 113] width 3 height 9
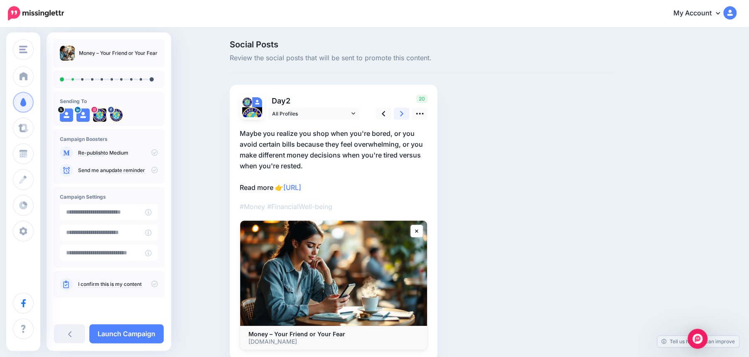
click at [401, 113] on icon at bounding box center [401, 113] width 3 height 9
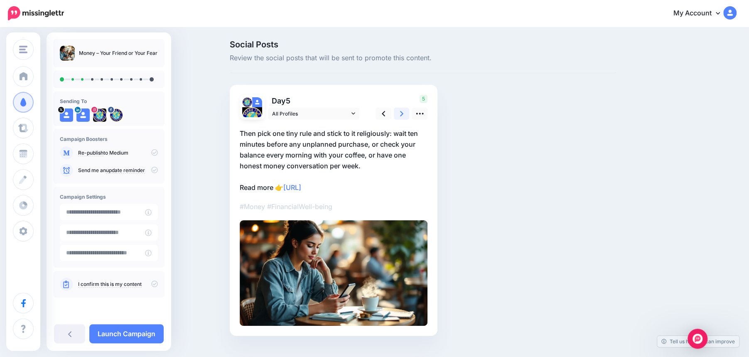
click at [401, 113] on icon at bounding box center [401, 113] width 3 height 9
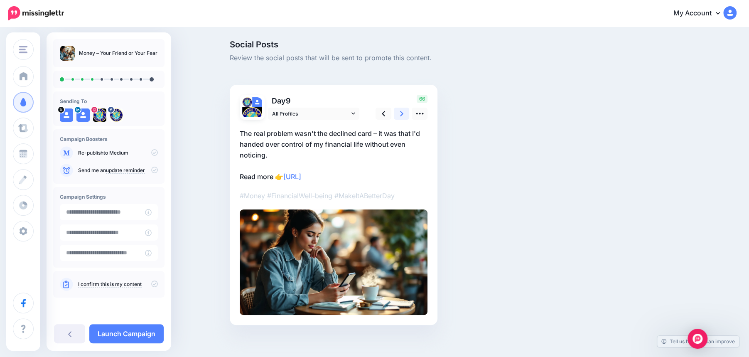
click at [405, 113] on link at bounding box center [402, 114] width 16 height 12
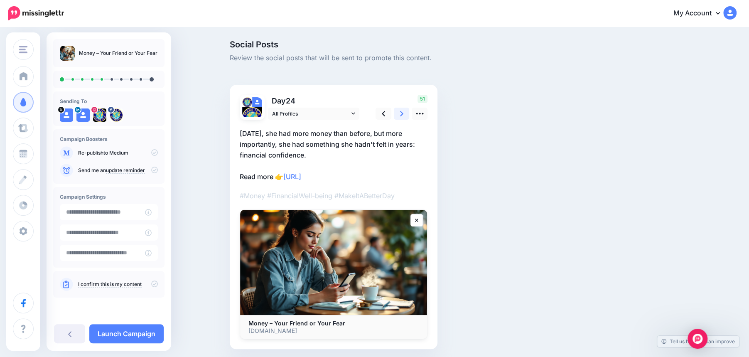
click at [405, 113] on link at bounding box center [402, 114] width 16 height 12
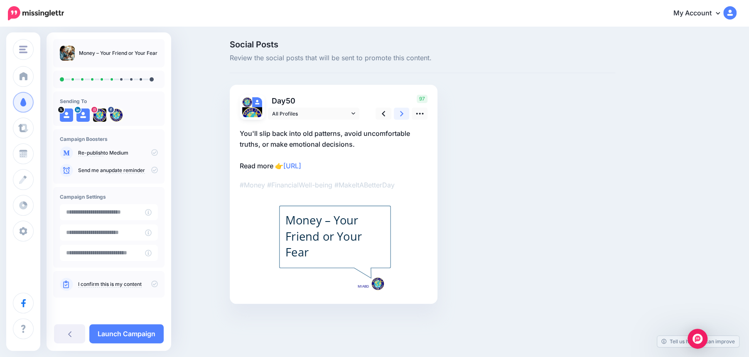
click at [405, 113] on link at bounding box center [402, 114] width 16 height 12
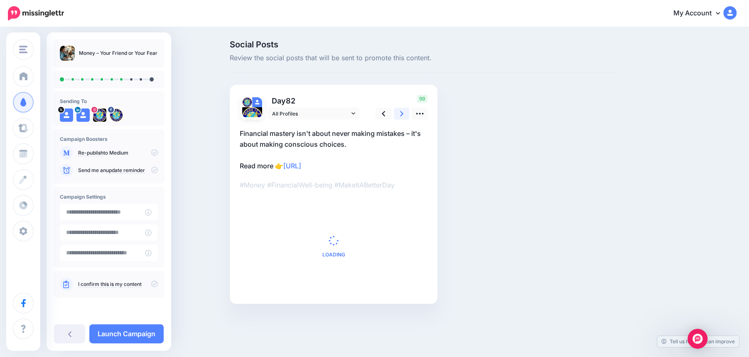
click at [405, 113] on link at bounding box center [402, 114] width 16 height 12
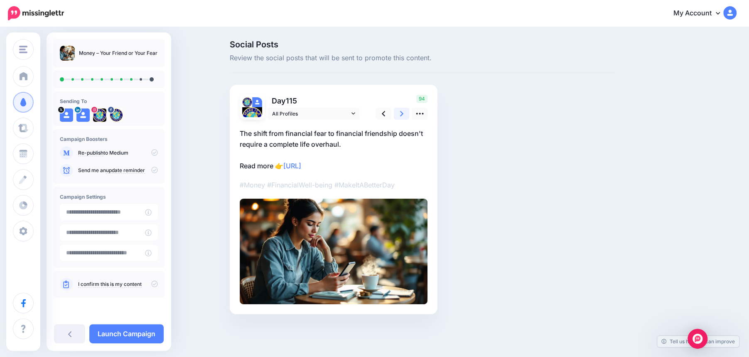
click at [405, 113] on link at bounding box center [402, 114] width 16 height 12
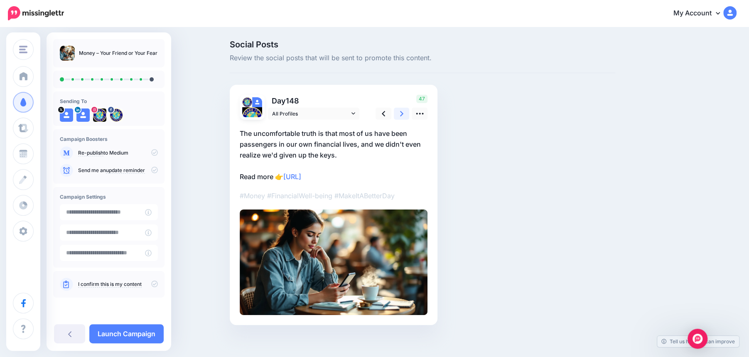
click at [405, 113] on link at bounding box center [402, 114] width 16 height 12
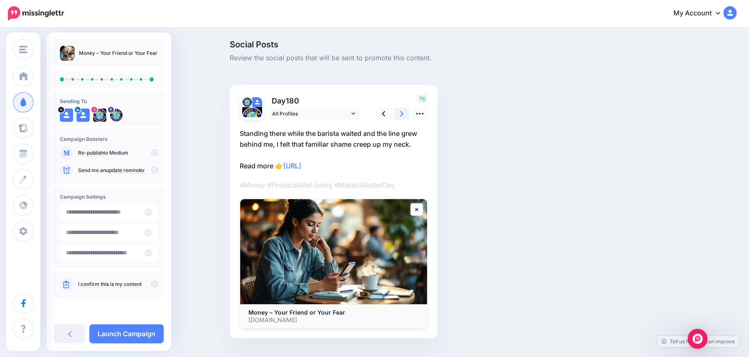
click at [405, 113] on link at bounding box center [402, 114] width 16 height 12
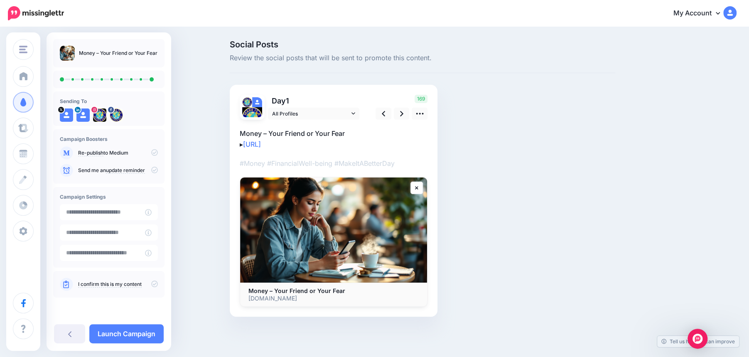
click at [152, 285] on icon at bounding box center [154, 283] width 7 height 7
click at [135, 337] on link "Launch Campaign" at bounding box center [126, 333] width 74 height 19
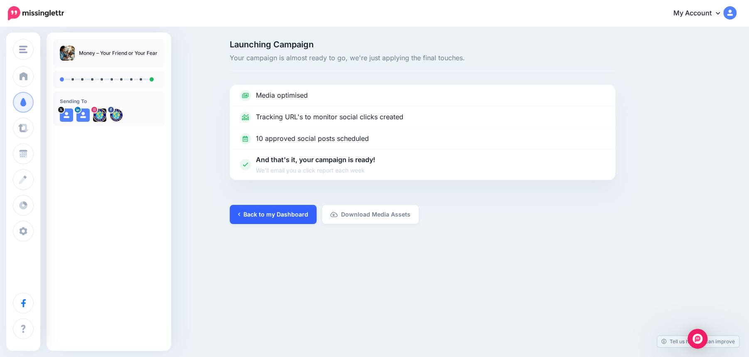
click at [253, 217] on link "Back to my Dashboard" at bounding box center [273, 214] width 87 height 19
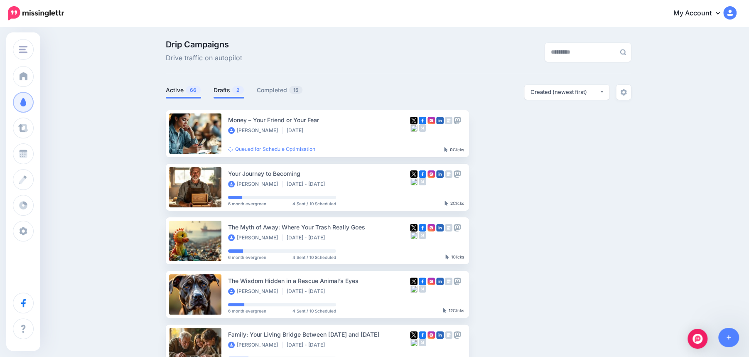
click at [237, 92] on span "2" at bounding box center [238, 90] width 12 height 8
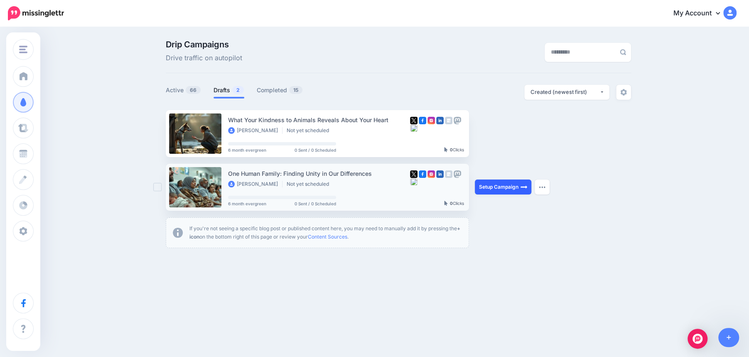
click at [499, 185] on link "Setup Campaign" at bounding box center [503, 186] width 57 height 15
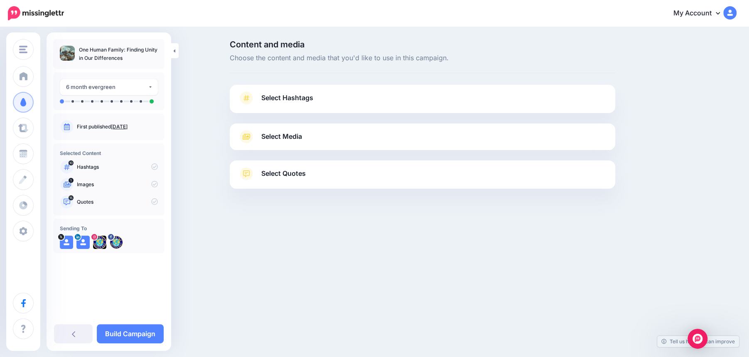
click at [372, 101] on link "Select Hashtags" at bounding box center [422, 102] width 369 height 22
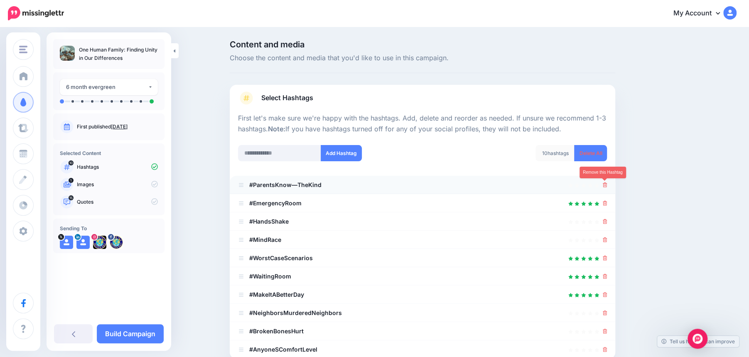
click at [605, 185] on icon at bounding box center [605, 184] width 5 height 5
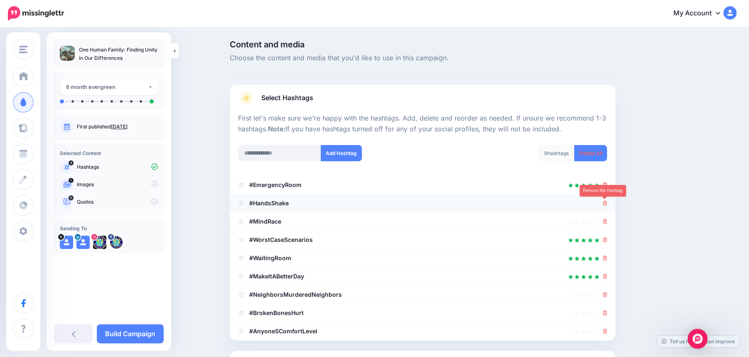
click at [606, 204] on icon at bounding box center [605, 203] width 5 height 5
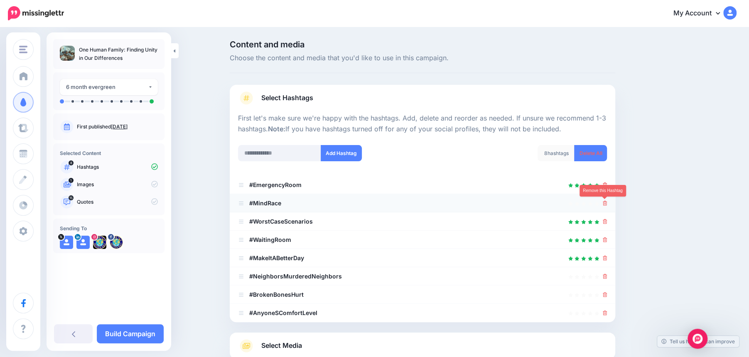
click at [603, 205] on icon at bounding box center [605, 203] width 5 height 5
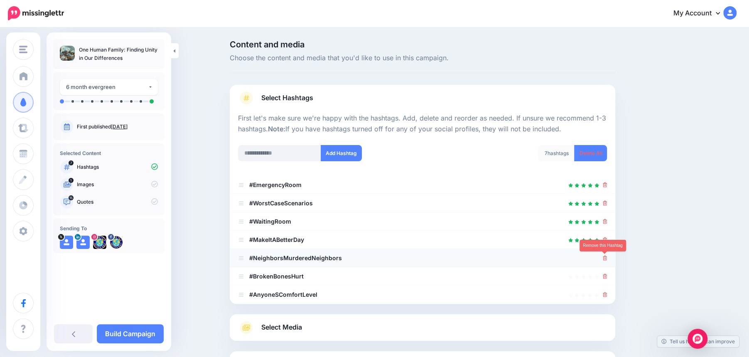
click at [605, 260] on link at bounding box center [605, 257] width 5 height 7
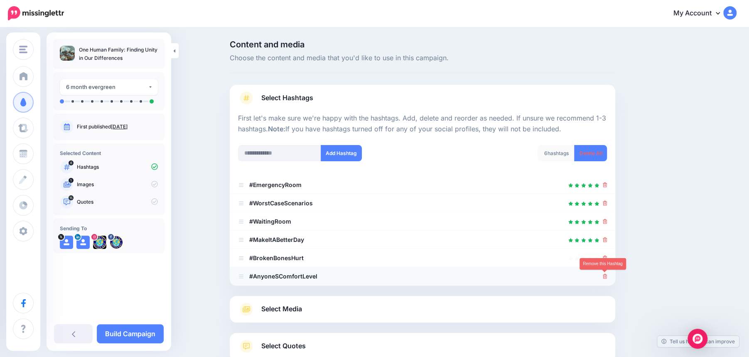
click at [607, 277] on icon at bounding box center [605, 276] width 5 height 5
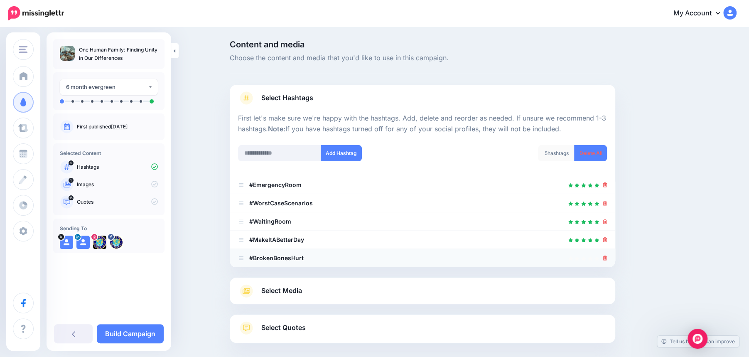
click at [604, 261] on div at bounding box center [605, 258] width 5 height 10
click at [604, 260] on link at bounding box center [605, 257] width 5 height 7
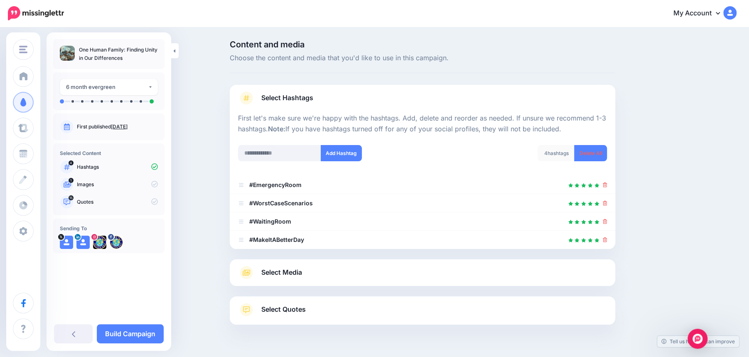
click at [423, 347] on div at bounding box center [423, 345] width 386 height 42
click at [373, 307] on link "Select Quotes" at bounding box center [422, 314] width 369 height 22
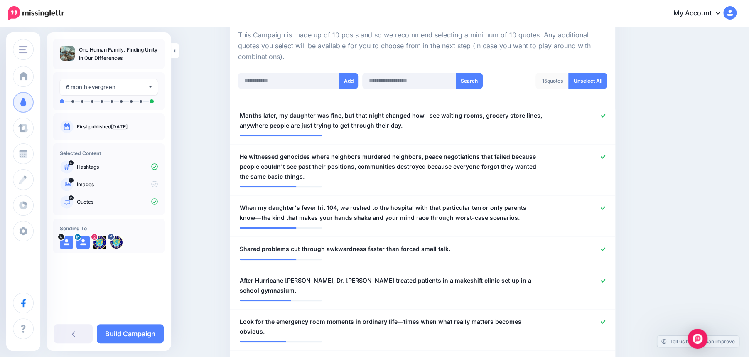
scroll to position [190, 0]
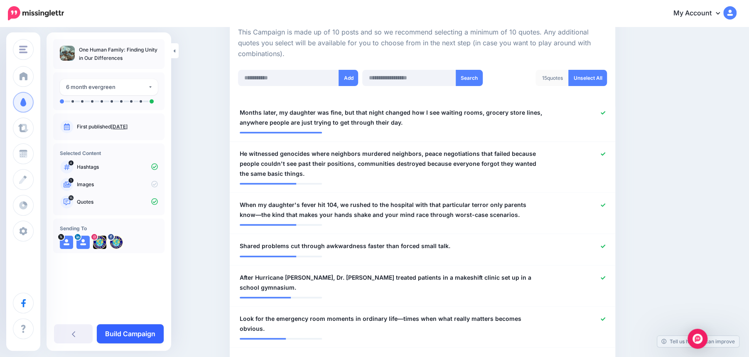
click at [117, 339] on link "Build Campaign" at bounding box center [130, 333] width 67 height 19
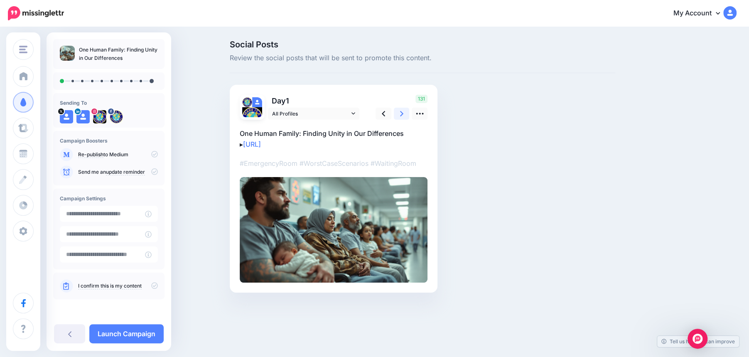
click at [405, 111] on link at bounding box center [402, 114] width 16 height 12
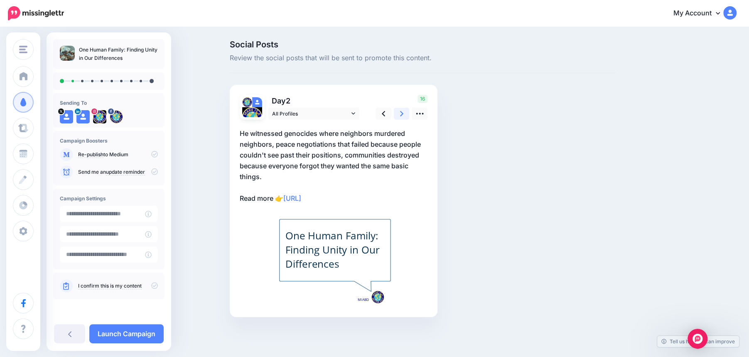
click at [405, 111] on link at bounding box center [402, 114] width 16 height 12
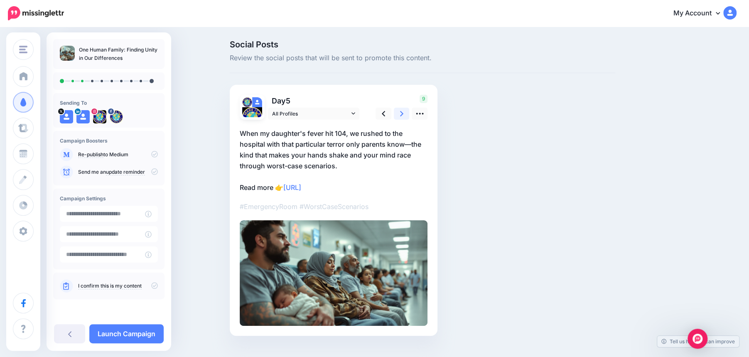
click at [405, 111] on link at bounding box center [402, 114] width 16 height 12
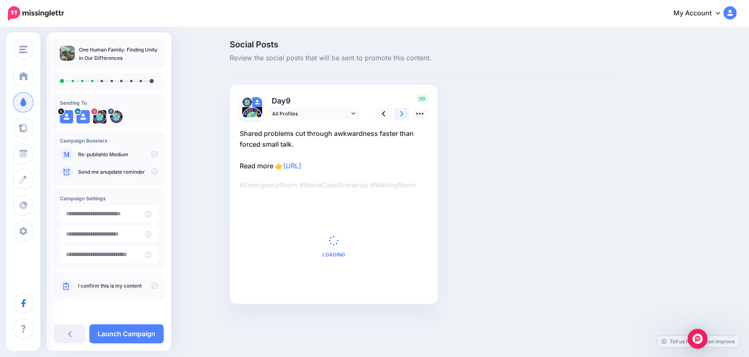
click at [405, 111] on link at bounding box center [402, 114] width 16 height 12
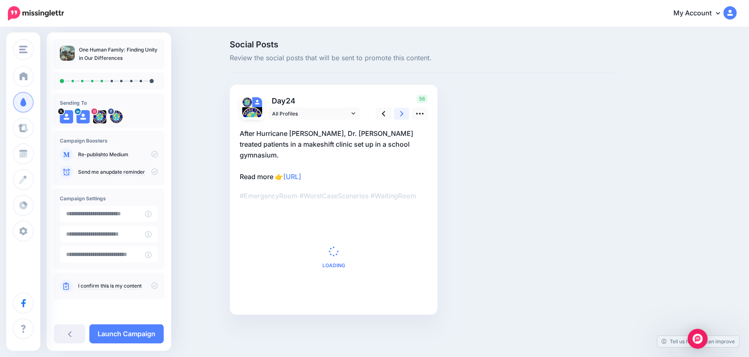
click at [405, 111] on link at bounding box center [402, 114] width 16 height 12
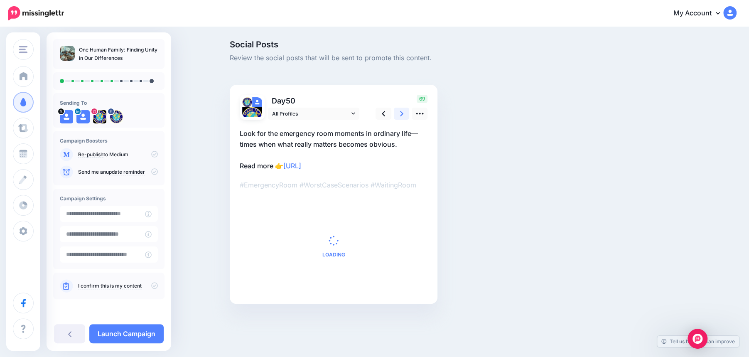
click at [405, 111] on link at bounding box center [402, 114] width 16 height 12
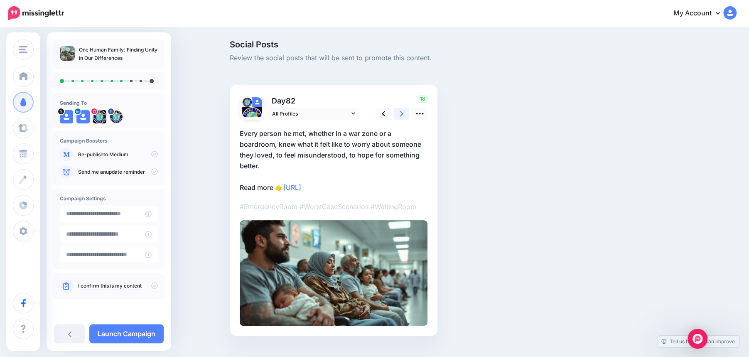
click at [405, 111] on link at bounding box center [402, 114] width 16 height 12
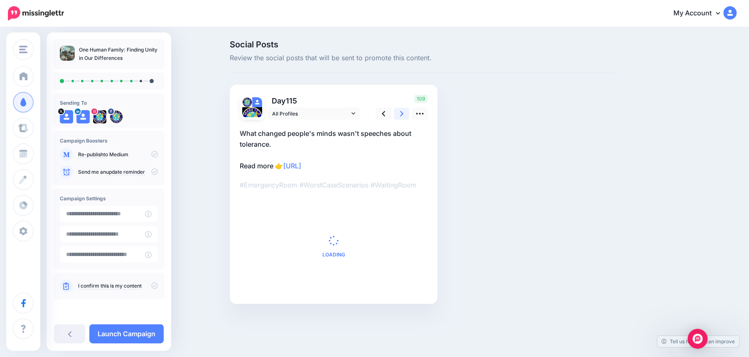
click at [405, 111] on link at bounding box center [402, 114] width 16 height 12
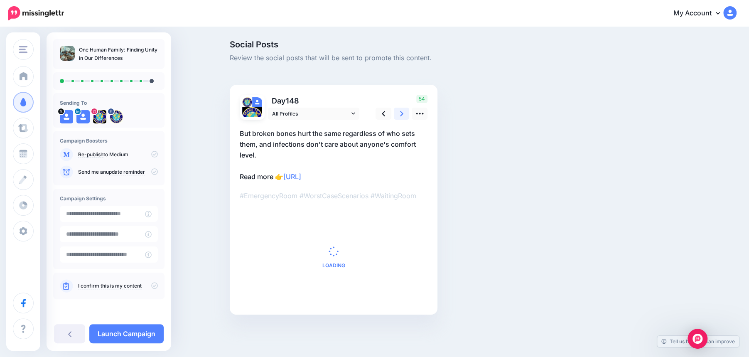
click at [405, 111] on link at bounding box center [402, 114] width 16 height 12
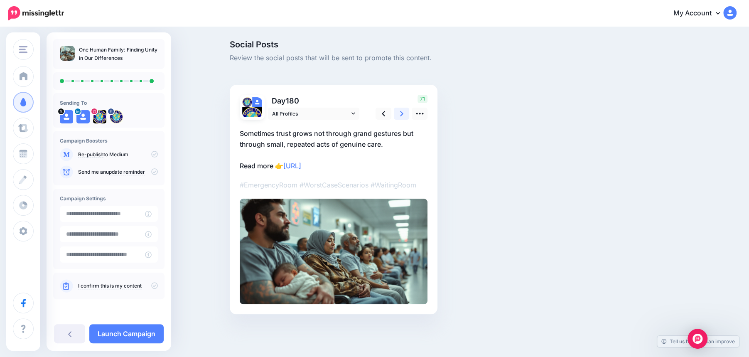
click at [405, 111] on link at bounding box center [402, 114] width 16 height 12
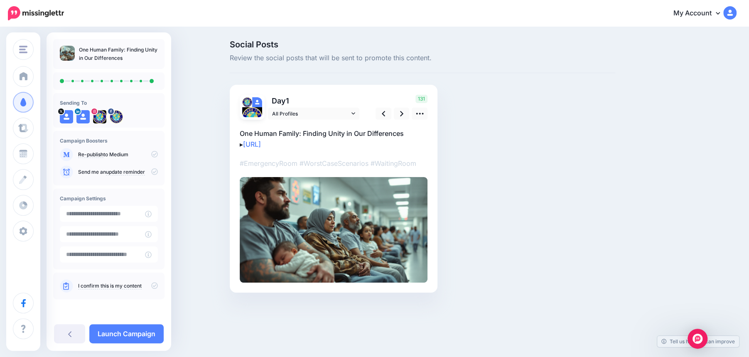
click at [154, 288] on icon at bounding box center [154, 285] width 7 height 7
click at [135, 332] on link "Launch Campaign" at bounding box center [126, 333] width 74 height 19
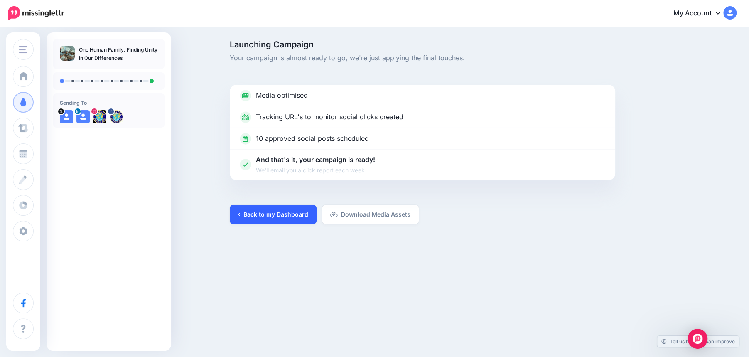
click at [270, 212] on link "Back to my Dashboard" at bounding box center [273, 214] width 87 height 19
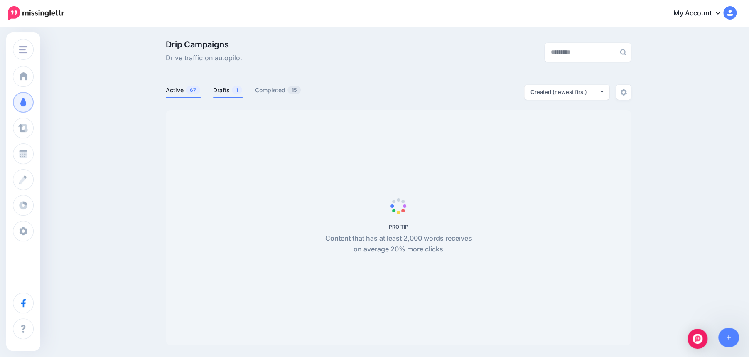
click at [225, 92] on link "Drafts 1" at bounding box center [227, 90] width 29 height 10
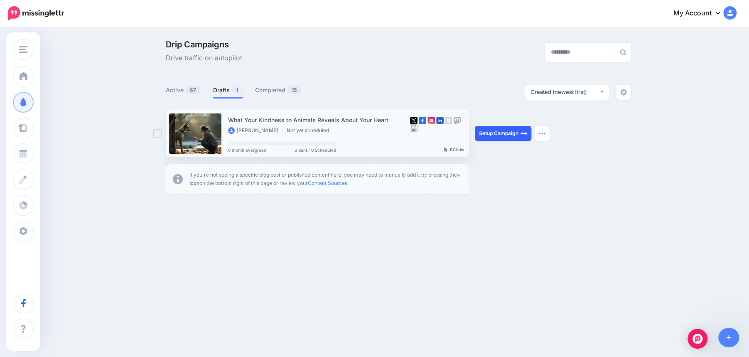
click at [498, 138] on link "Setup Campaign" at bounding box center [503, 133] width 57 height 15
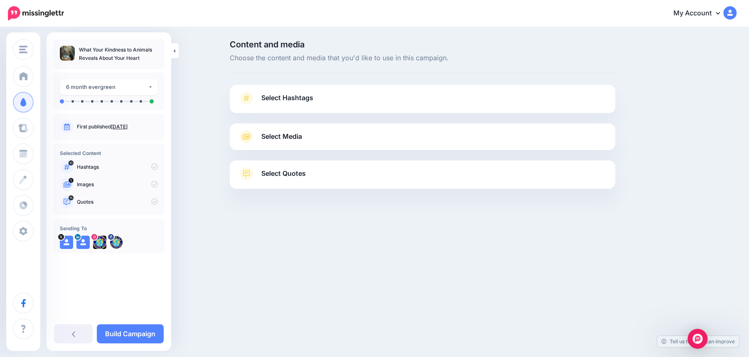
click at [407, 100] on link "Select Hashtags" at bounding box center [422, 102] width 369 height 22
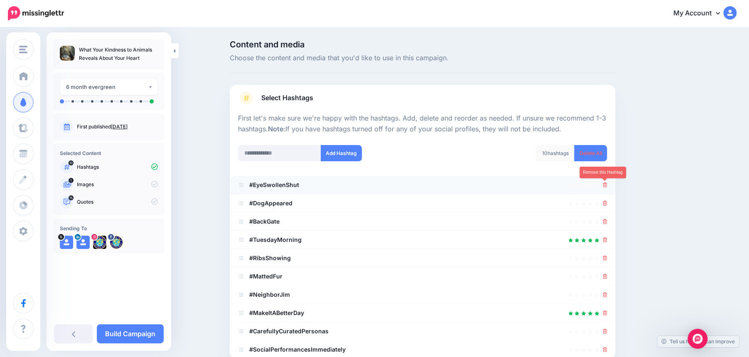
click at [604, 182] on icon at bounding box center [605, 184] width 5 height 5
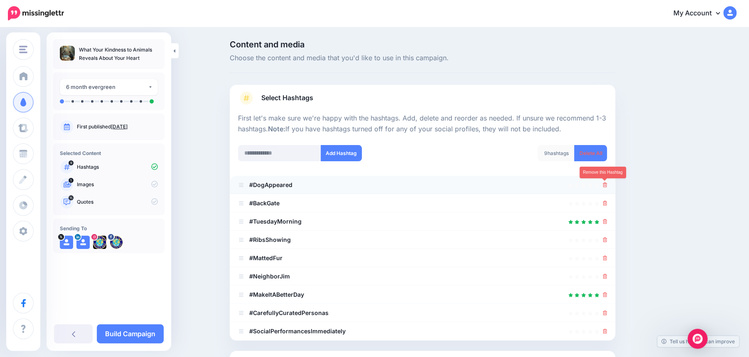
click at [605, 186] on icon at bounding box center [605, 184] width 5 height 5
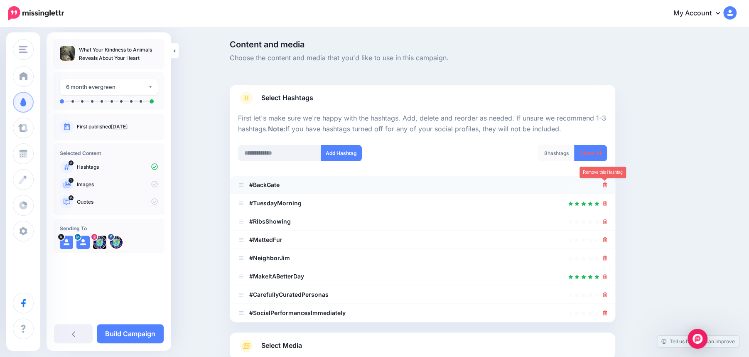
click at [604, 187] on icon at bounding box center [605, 184] width 5 height 5
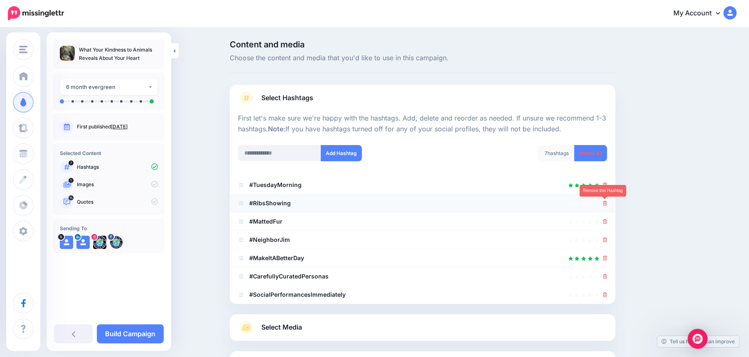
click at [604, 206] on link at bounding box center [605, 202] width 5 height 7
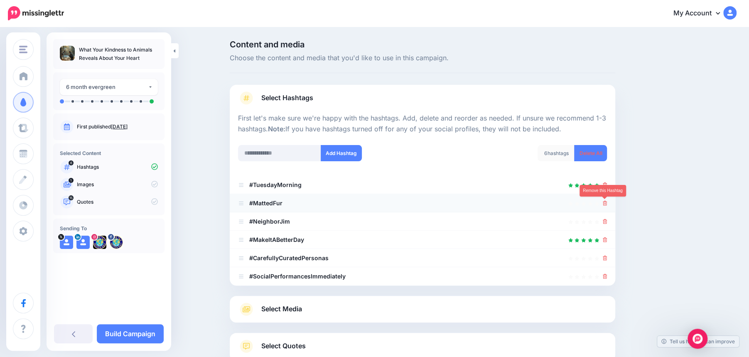
click at [605, 204] on icon at bounding box center [605, 203] width 5 height 5
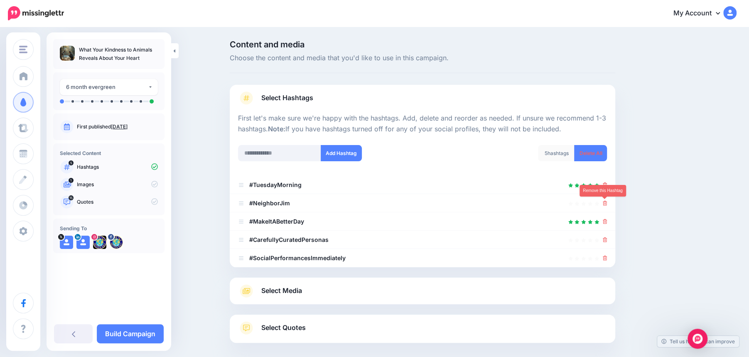
click at [605, 204] on icon at bounding box center [605, 203] width 5 height 5
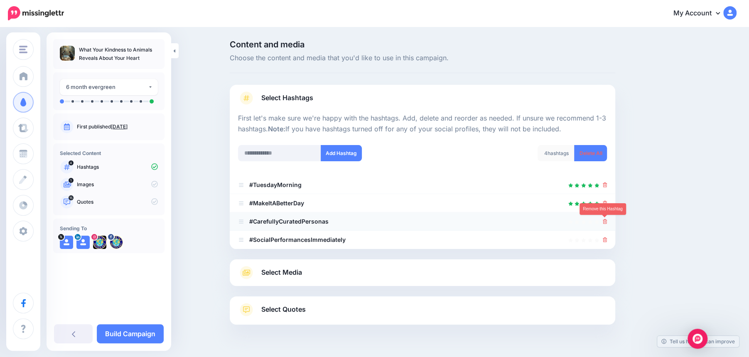
click at [604, 222] on icon at bounding box center [605, 221] width 5 height 5
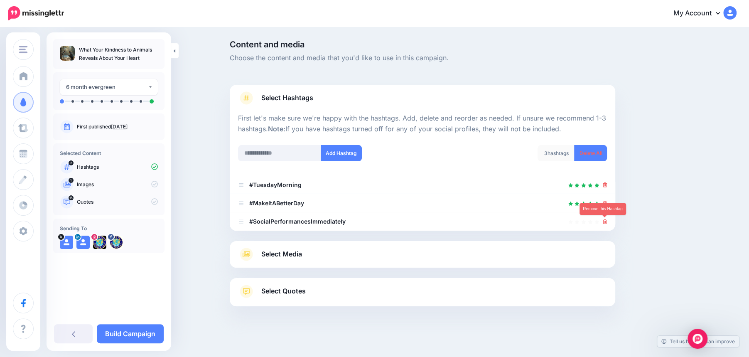
click at [604, 222] on icon at bounding box center [605, 221] width 5 height 5
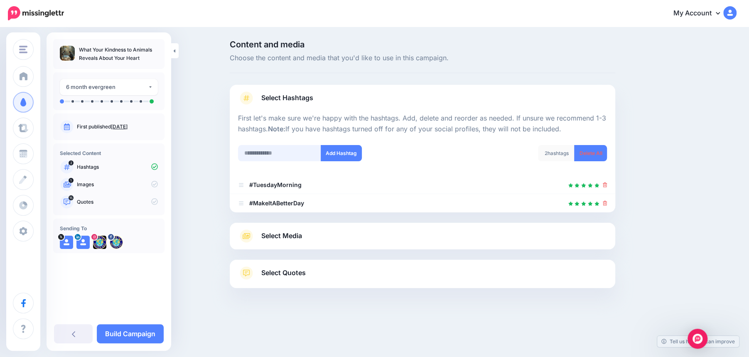
click at [258, 153] on input "text" at bounding box center [279, 153] width 83 height 16
type input "********"
click at [349, 154] on button "Add Hashtag" at bounding box center [341, 153] width 41 height 16
click at [279, 152] on input "text" at bounding box center [279, 153] width 83 height 16
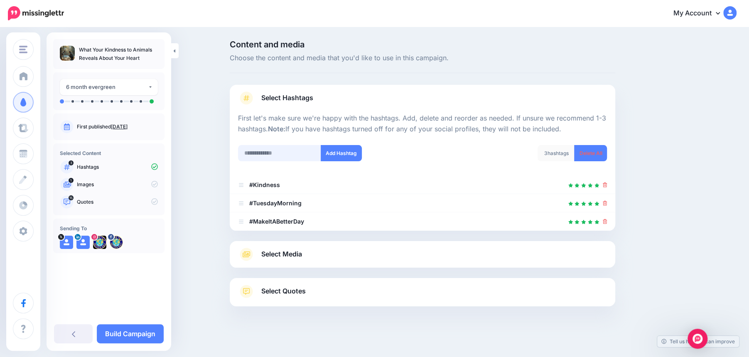
scroll to position [15, 0]
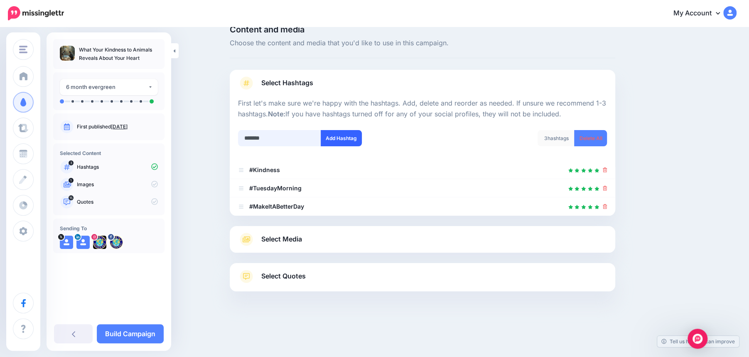
type input "*******"
click at [349, 140] on button "Add Hashtag" at bounding box center [341, 138] width 41 height 16
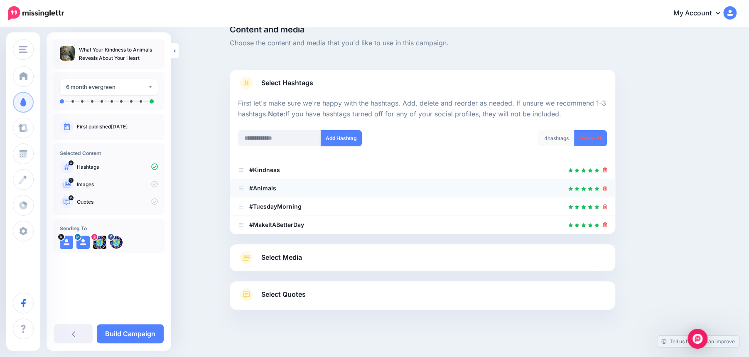
scroll to position [33, 0]
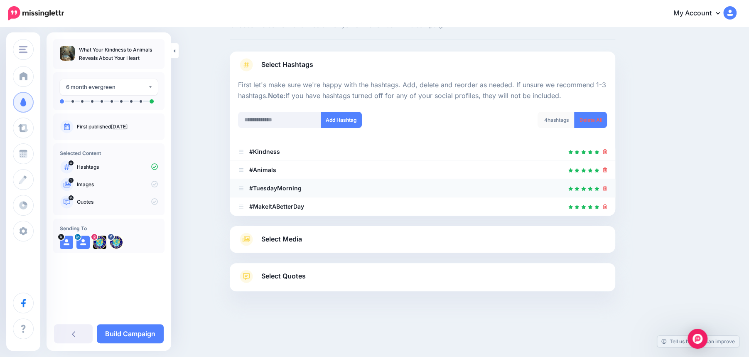
click at [606, 188] on icon at bounding box center [605, 188] width 5 height 5
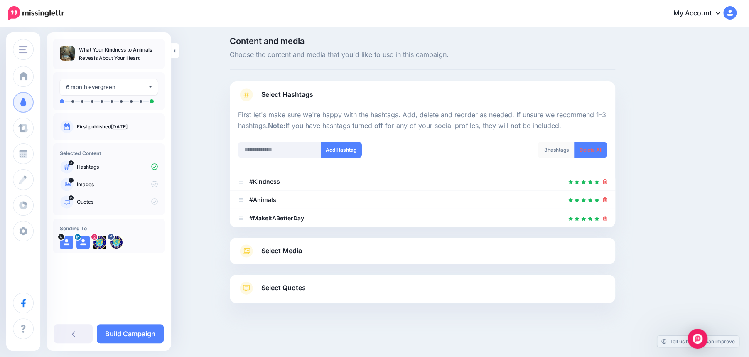
click at [404, 288] on link "Select Quotes" at bounding box center [422, 292] width 369 height 22
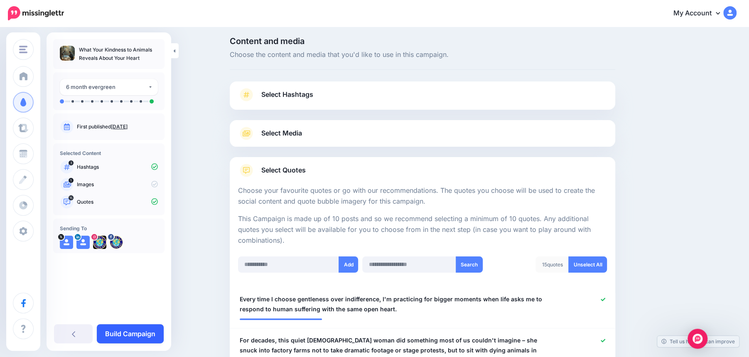
click at [133, 331] on link "Build Campaign" at bounding box center [130, 333] width 67 height 19
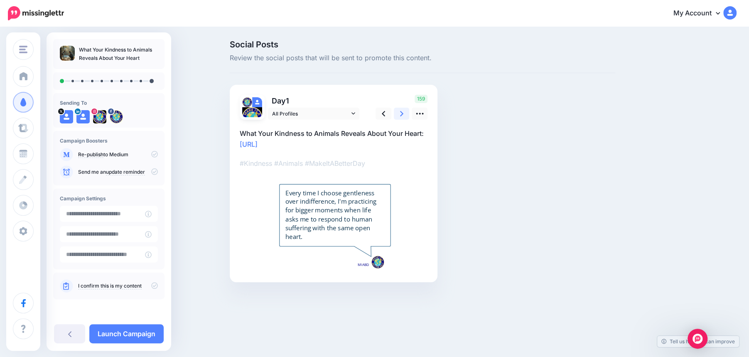
click at [403, 113] on link at bounding box center [402, 114] width 16 height 12
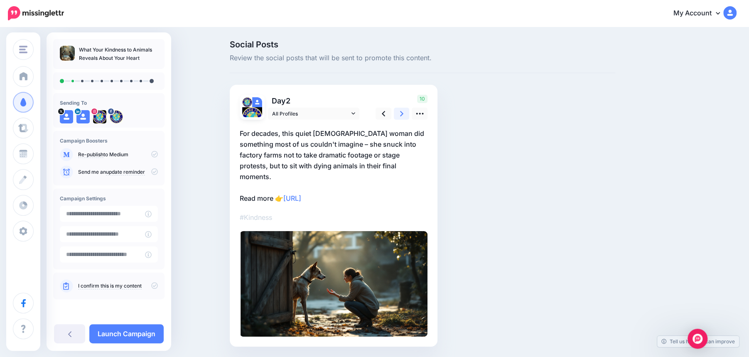
click at [403, 113] on link at bounding box center [402, 114] width 16 height 12
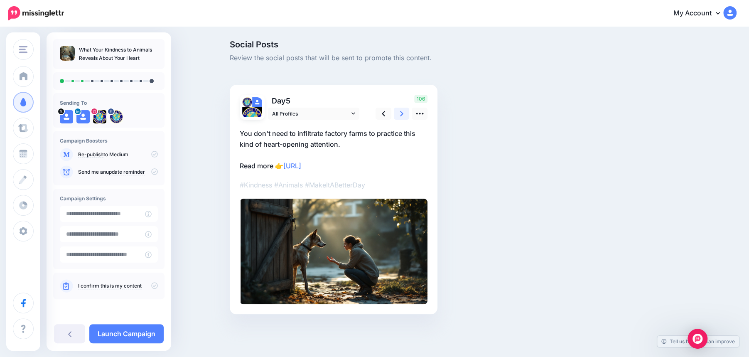
click at [403, 113] on link at bounding box center [402, 114] width 16 height 12
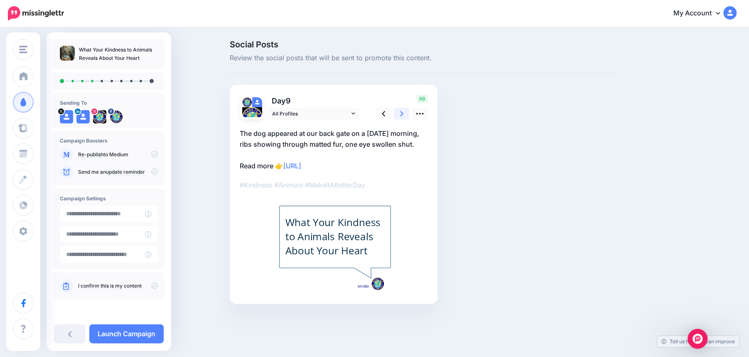
click at [403, 113] on link at bounding box center [402, 114] width 16 height 12
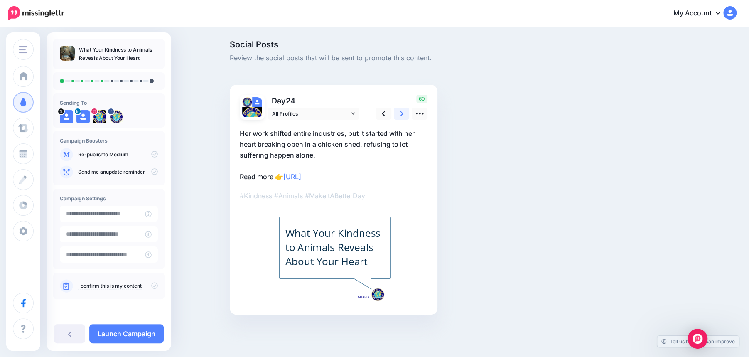
click at [403, 113] on link at bounding box center [402, 114] width 16 height 12
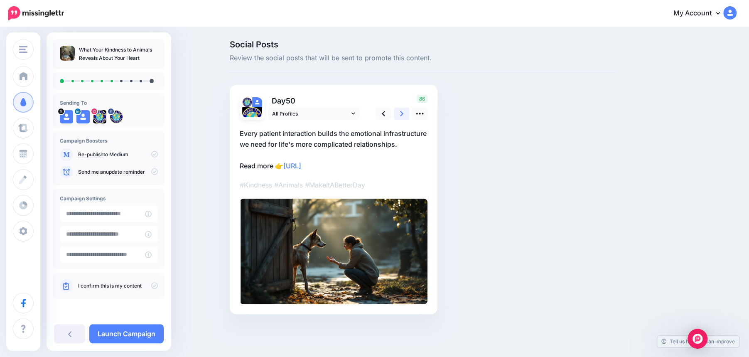
click at [403, 113] on link at bounding box center [402, 114] width 16 height 12
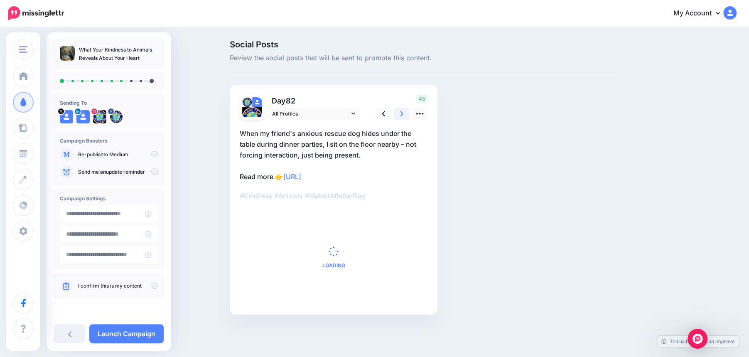
click at [403, 113] on link at bounding box center [402, 114] width 16 height 12
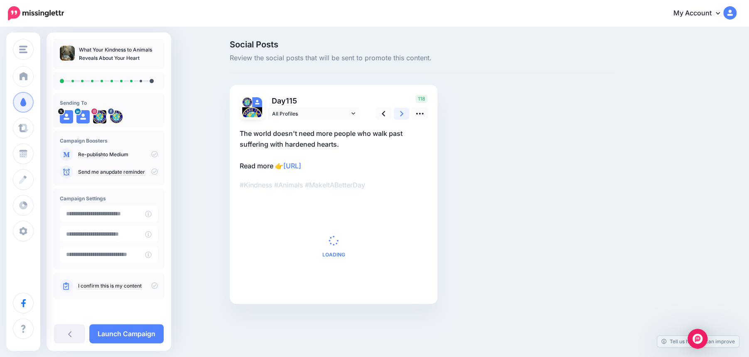
click at [403, 113] on link at bounding box center [402, 114] width 16 height 12
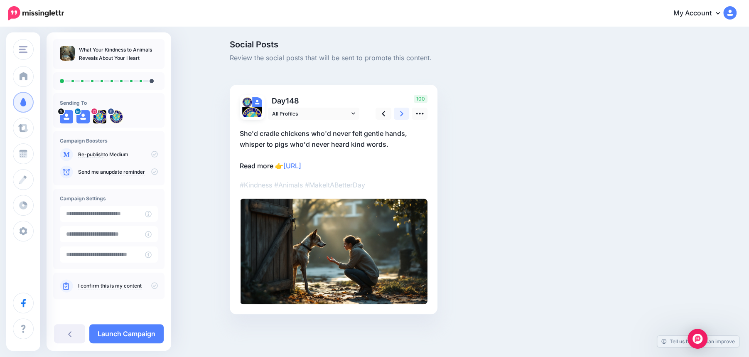
click at [403, 113] on link at bounding box center [402, 114] width 16 height 12
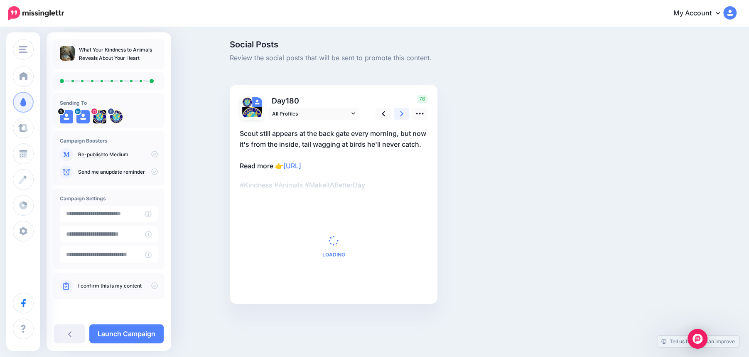
click at [403, 113] on link at bounding box center [402, 114] width 16 height 12
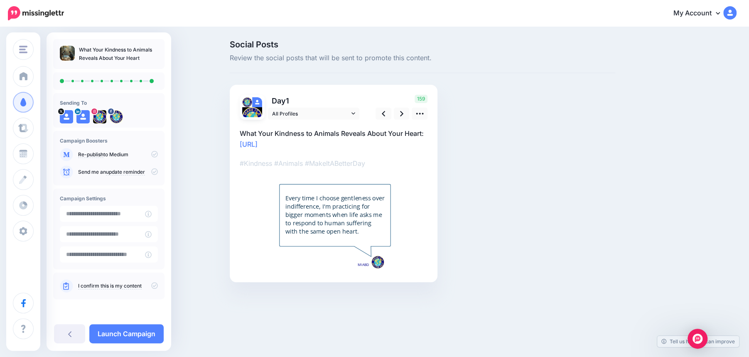
click at [155, 285] on icon at bounding box center [154, 285] width 7 height 7
click at [142, 337] on link "Launch Campaign" at bounding box center [126, 333] width 74 height 19
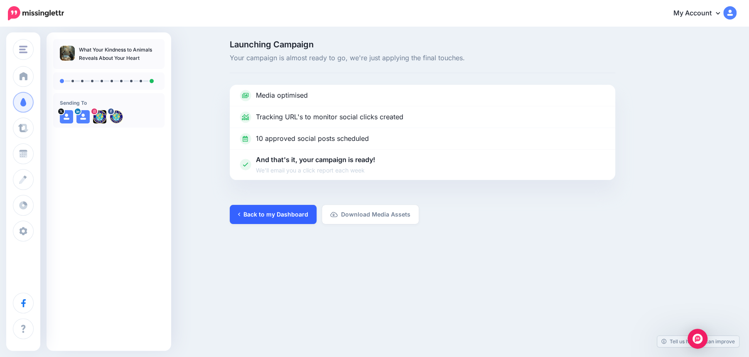
click at [260, 217] on link "Back to my Dashboard" at bounding box center [273, 214] width 87 height 19
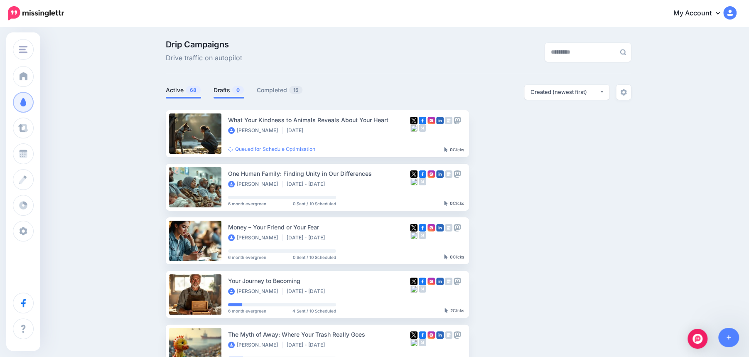
click at [224, 93] on link "Drafts 0" at bounding box center [229, 90] width 31 height 10
